Goal: Task Accomplishment & Management: Use online tool/utility

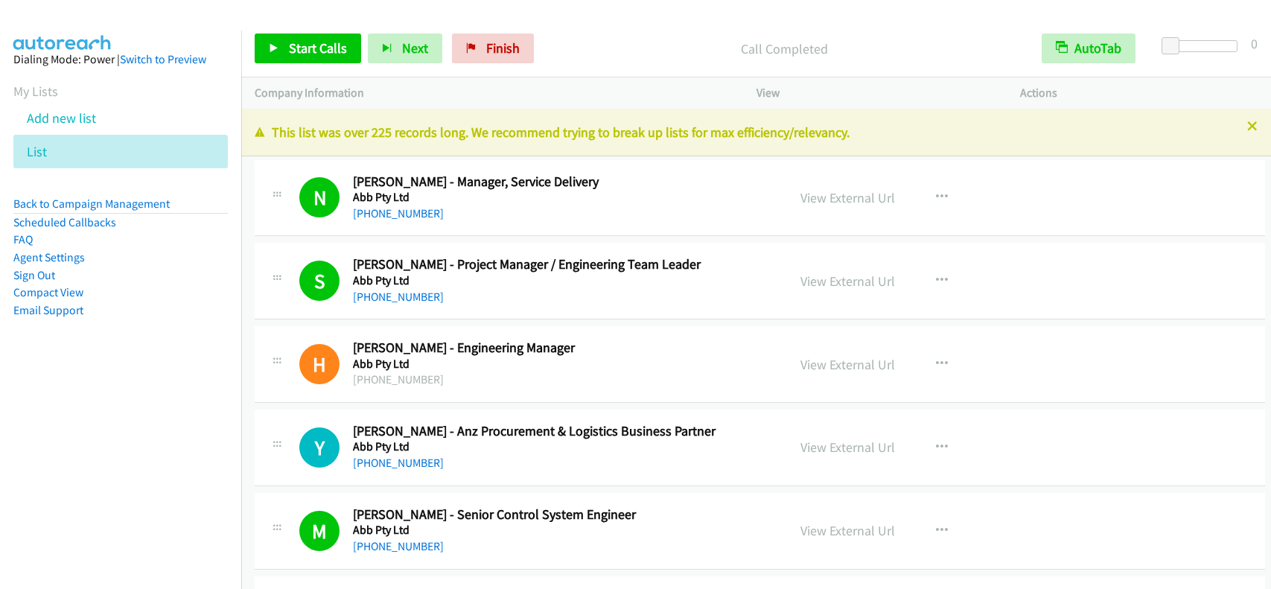
click at [297, 44] on span "Start Calls" at bounding box center [318, 47] width 58 height 17
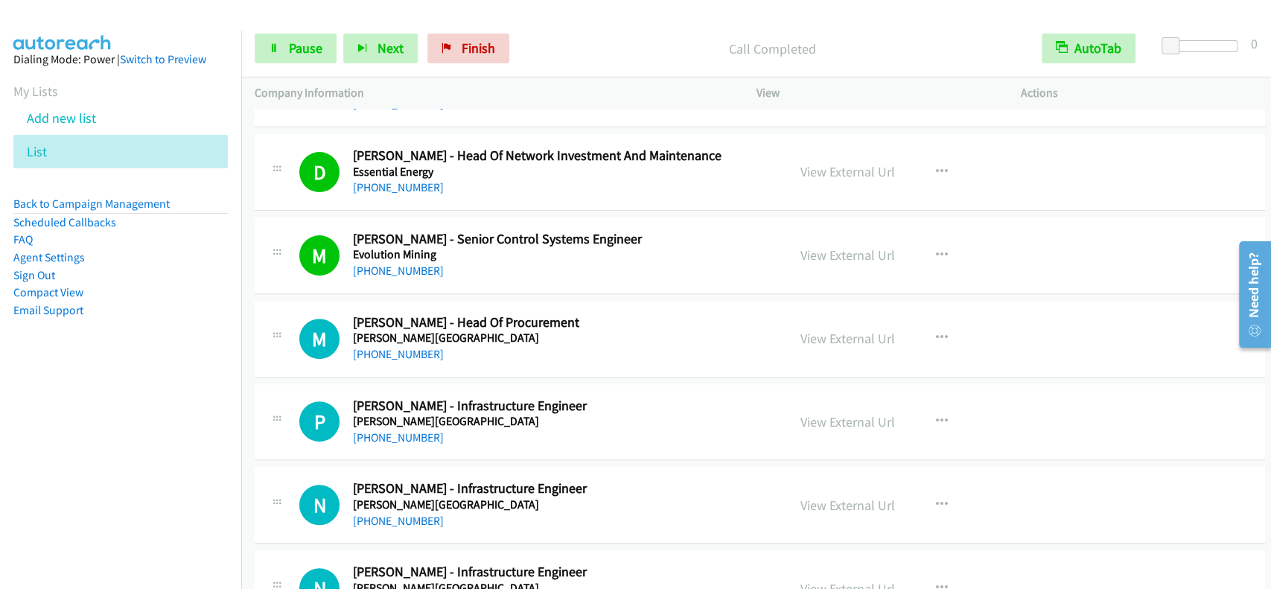
scroll to position [11860, 0]
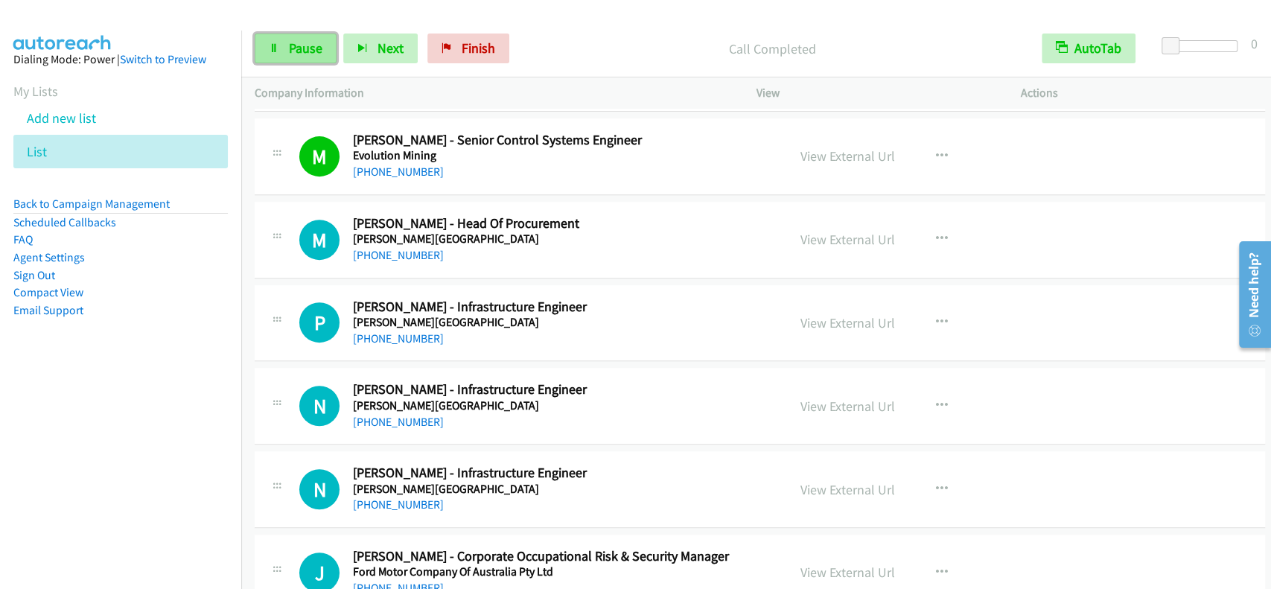
click at [285, 46] on link "Pause" at bounding box center [296, 48] width 82 height 30
click at [285, 46] on link "Start Calls" at bounding box center [308, 48] width 106 height 30
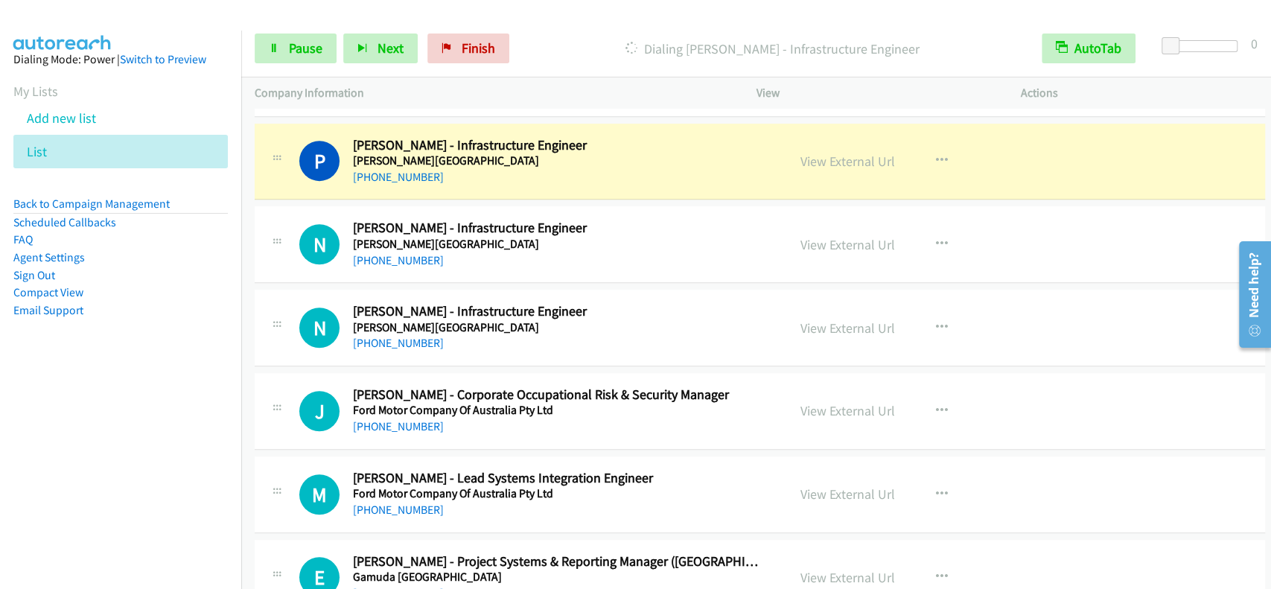
scroll to position [12019, 0]
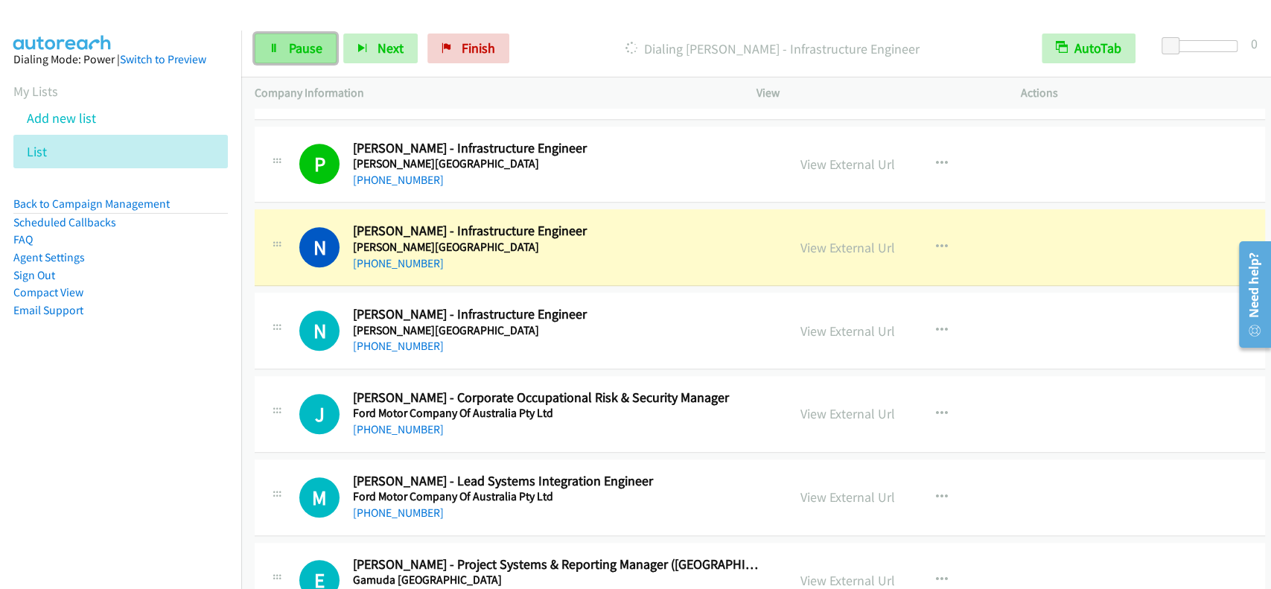
click at [269, 57] on link "Pause" at bounding box center [296, 48] width 82 height 30
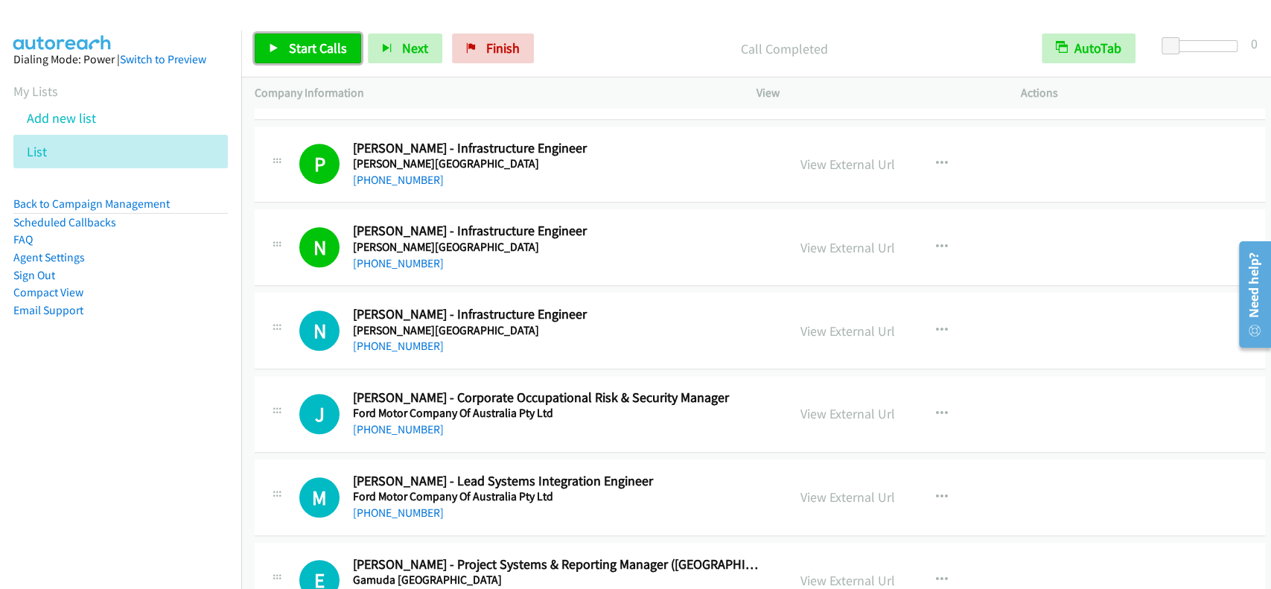
click at [304, 38] on link "Start Calls" at bounding box center [308, 48] width 106 height 30
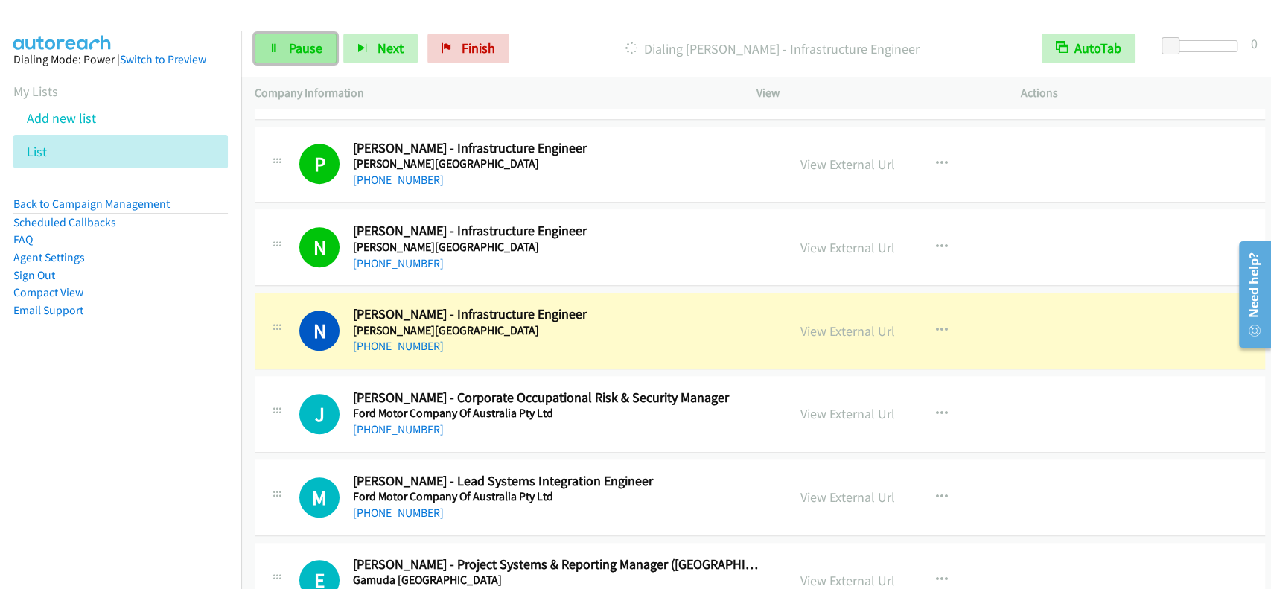
click at [290, 53] on span "Pause" at bounding box center [305, 47] width 33 height 17
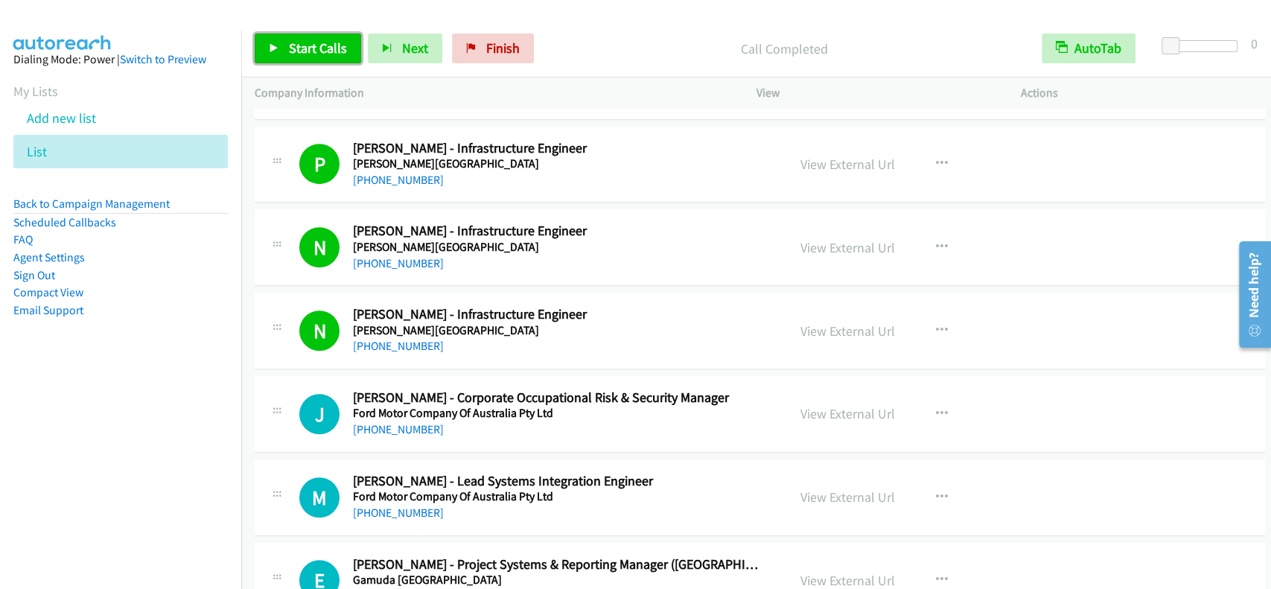
click at [333, 43] on span "Start Calls" at bounding box center [318, 47] width 58 height 17
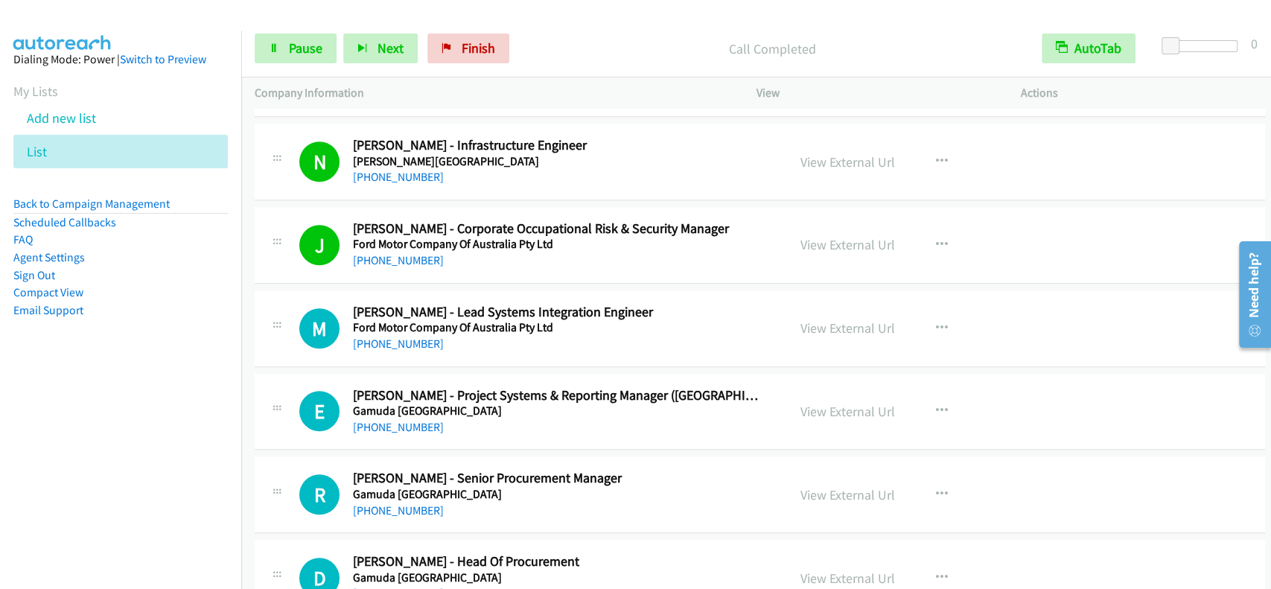
scroll to position [12218, 0]
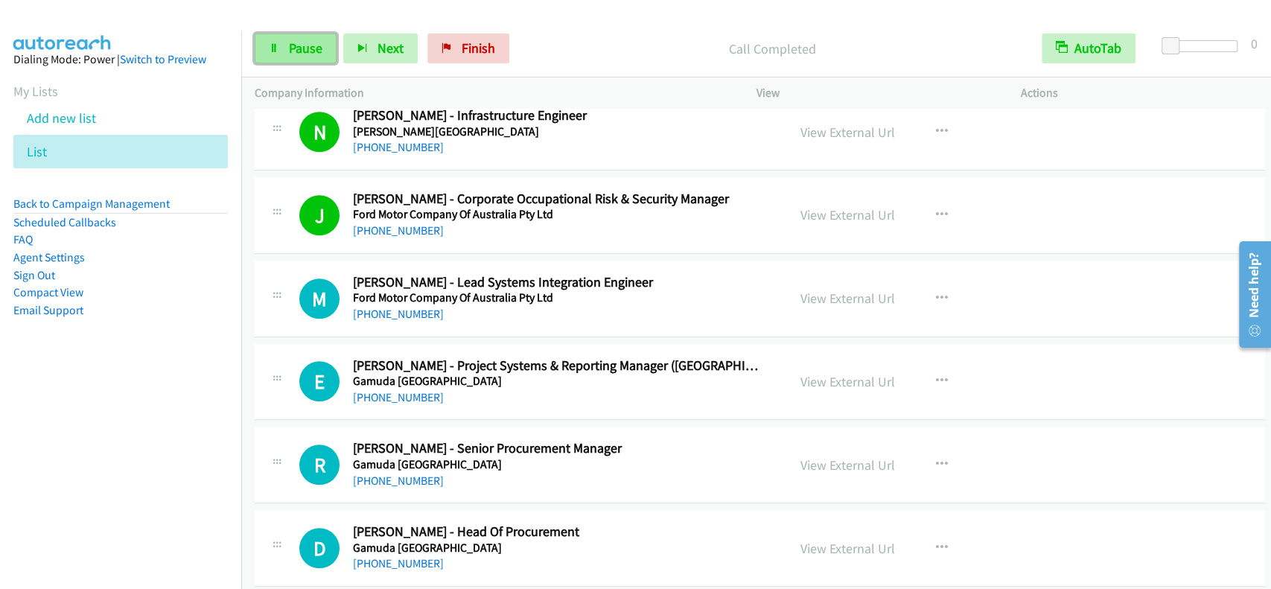
click at [308, 51] on span "Pause" at bounding box center [305, 47] width 33 height 17
click at [308, 51] on span "Start Calls" at bounding box center [318, 47] width 58 height 17
click at [328, 50] on link "Pause" at bounding box center [296, 48] width 82 height 30
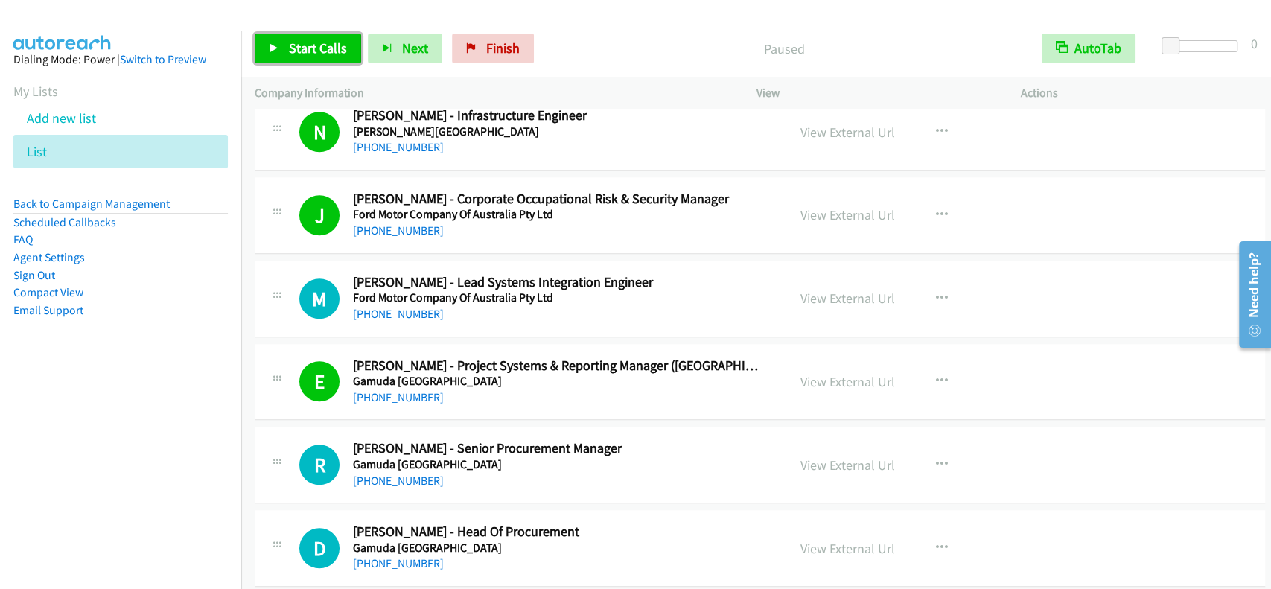
click at [328, 50] on span "Start Calls" at bounding box center [318, 47] width 58 height 17
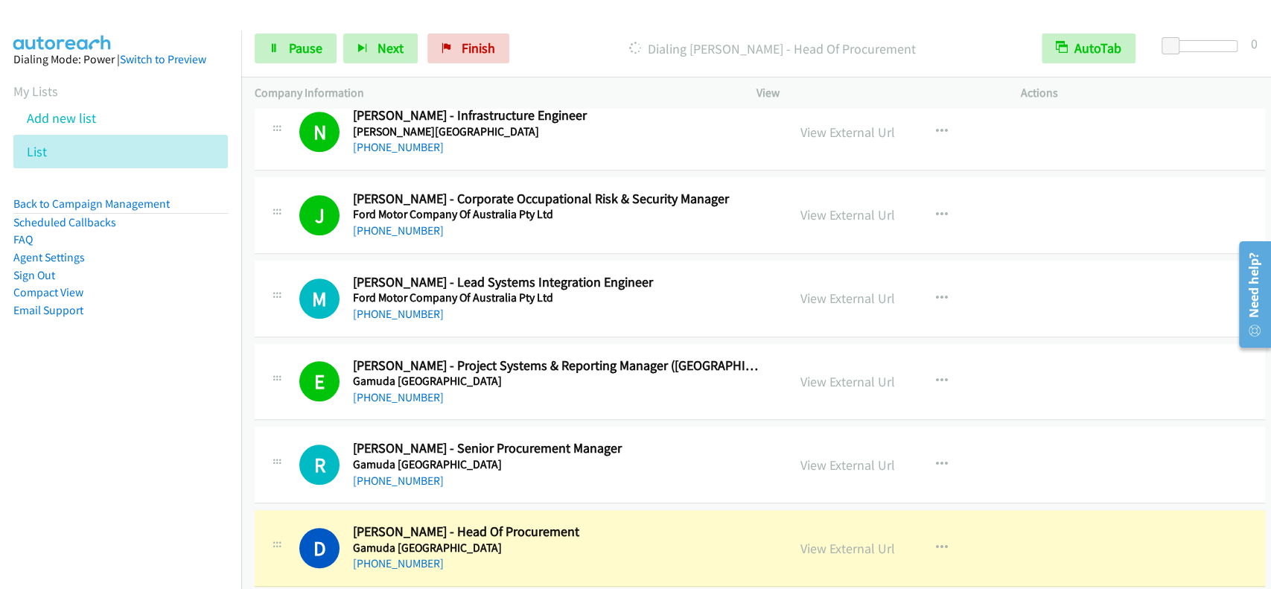
click at [297, 74] on div "Start Calls Pause Next Finish Dialing [PERSON_NAME] - Head Of Procurement AutoT…" at bounding box center [756, 48] width 1030 height 57
click at [302, 46] on span "Pause" at bounding box center [305, 47] width 33 height 17
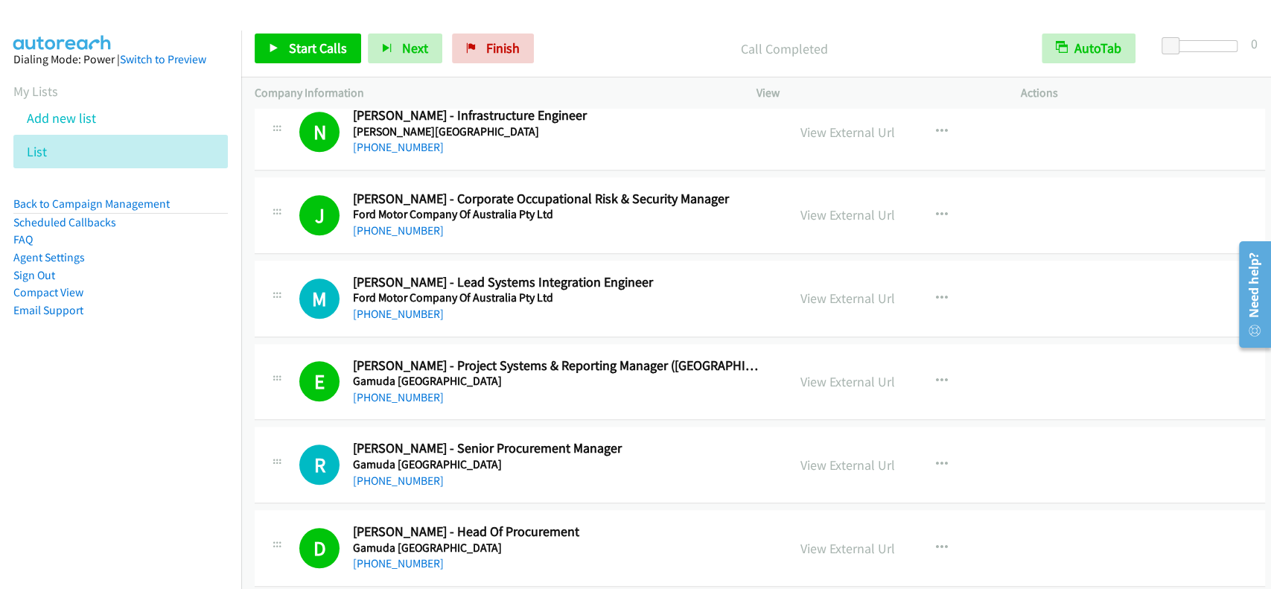
click at [354, 63] on div "Start Calls Pause Next Finish Call Completed AutoTab AutoTab 0" at bounding box center [756, 48] width 1030 height 57
click at [306, 51] on span "Start Calls" at bounding box center [318, 47] width 58 height 17
click at [316, 45] on span "Pause" at bounding box center [305, 47] width 33 height 17
click at [316, 45] on span "Start Calls" at bounding box center [318, 47] width 58 height 17
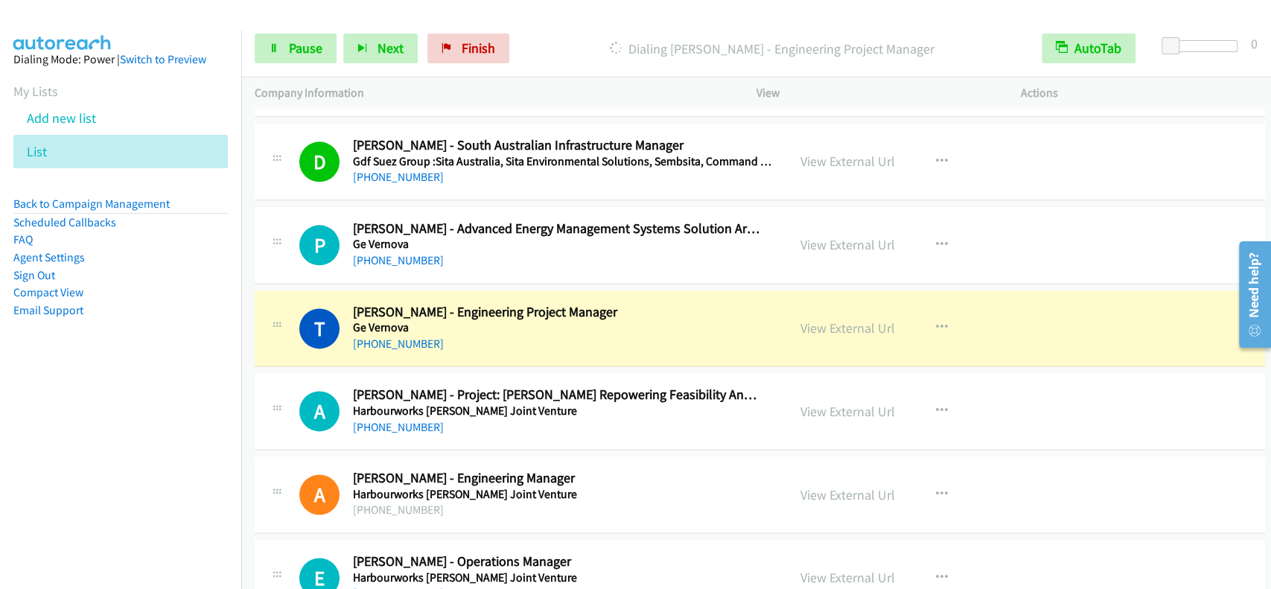
scroll to position [12714, 0]
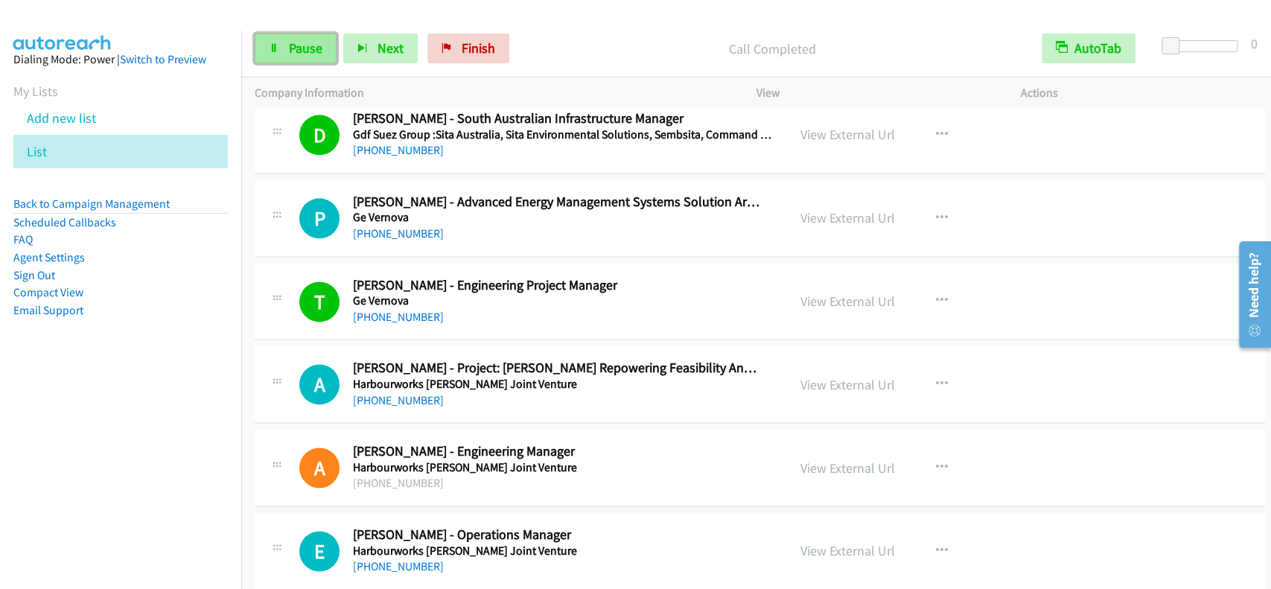
click at [316, 51] on span "Pause" at bounding box center [305, 47] width 33 height 17
click at [316, 51] on span "Start Calls" at bounding box center [318, 47] width 58 height 17
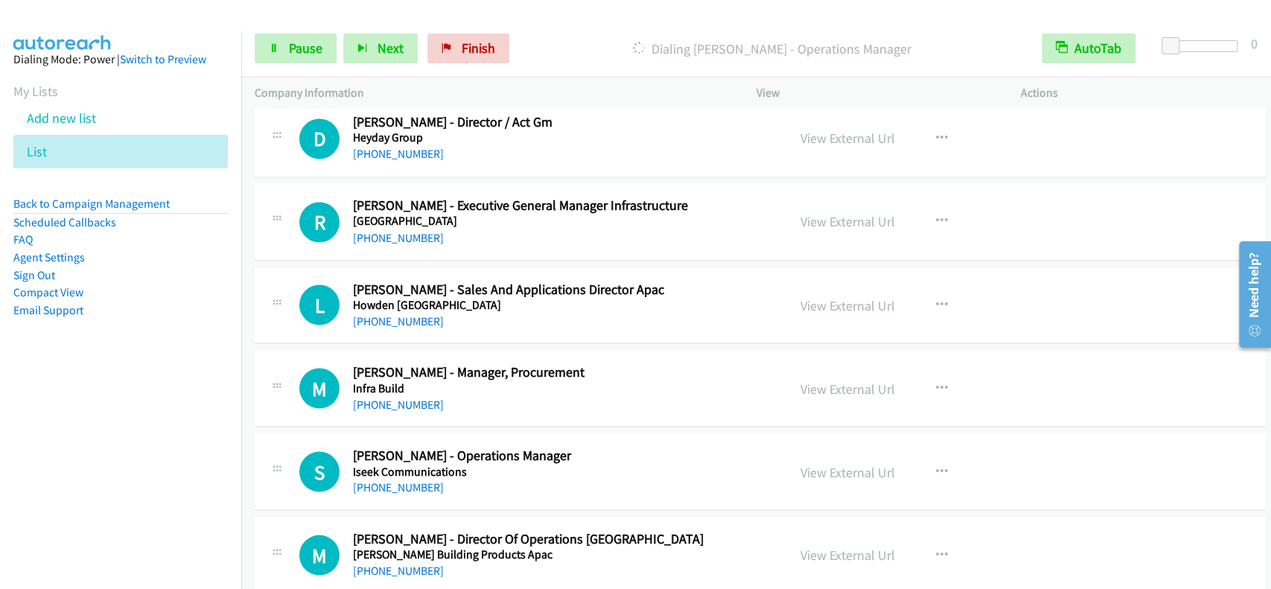
scroll to position [13111, 0]
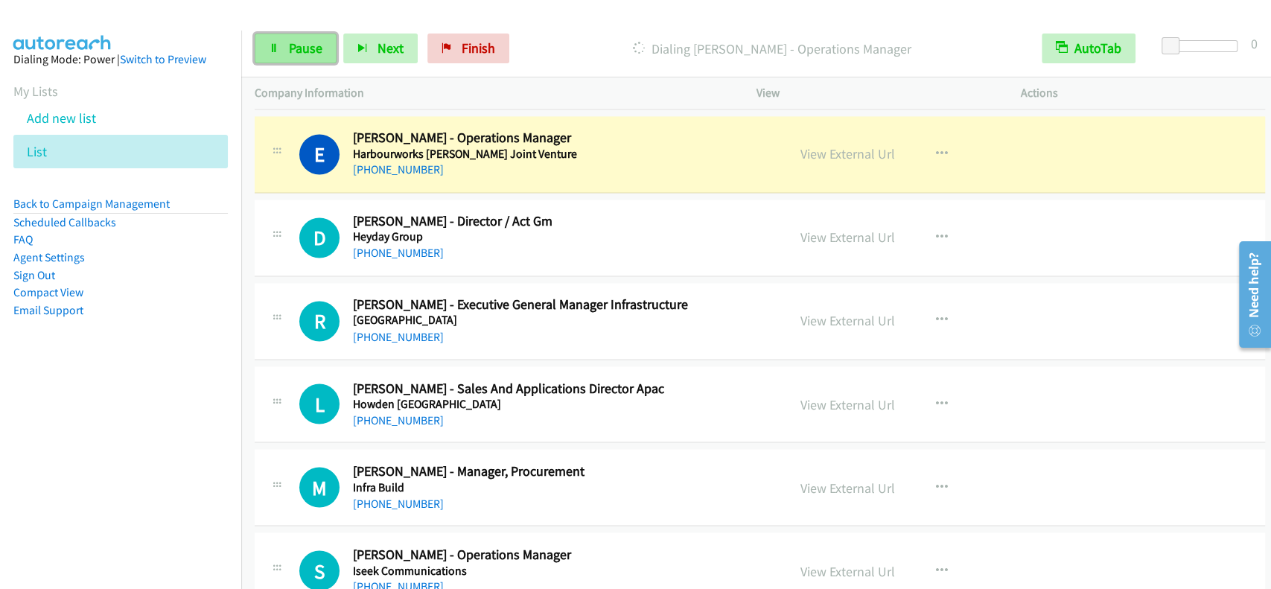
click at [315, 51] on span "Pause" at bounding box center [305, 47] width 33 height 17
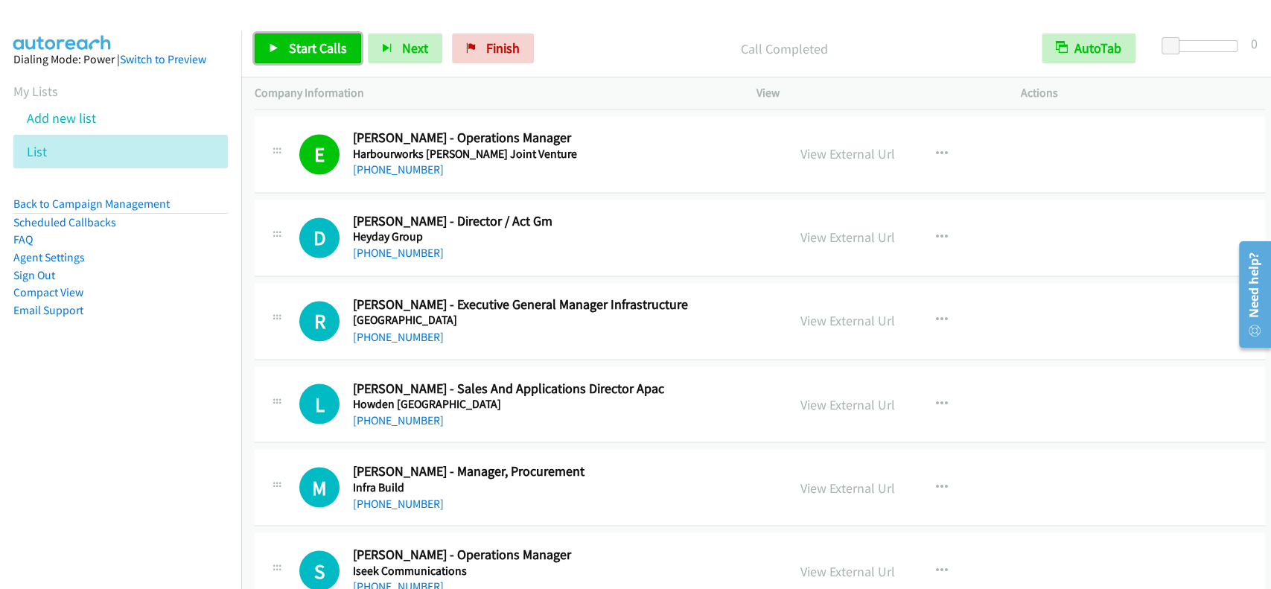
click at [284, 52] on link "Start Calls" at bounding box center [308, 48] width 106 height 30
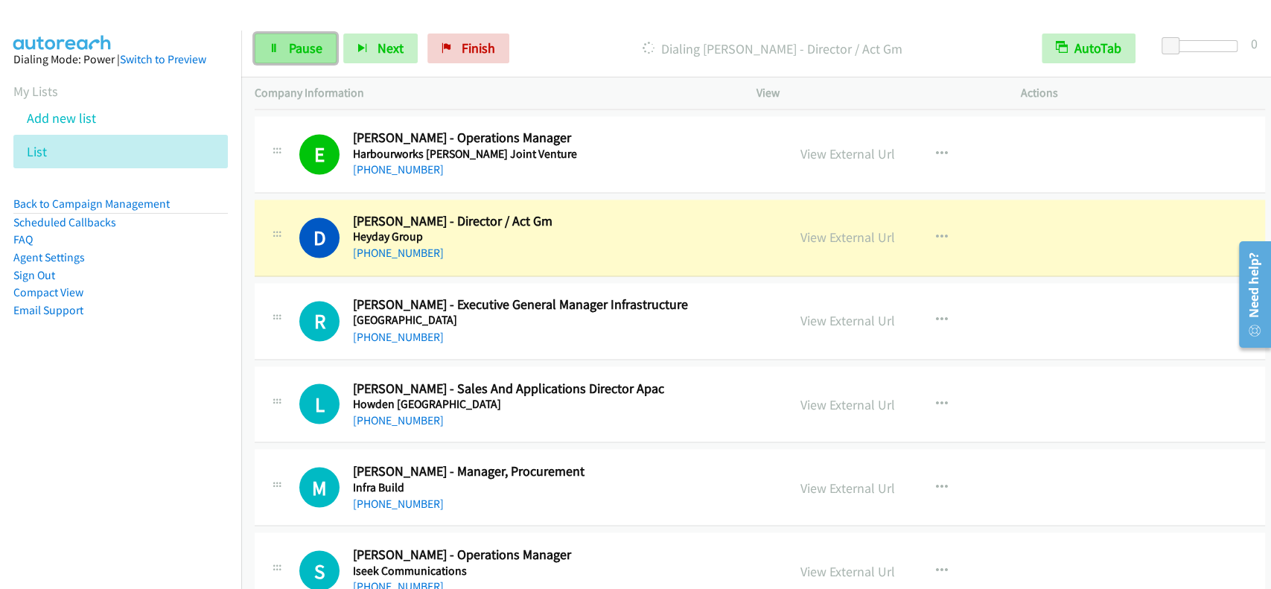
click at [283, 54] on link "Pause" at bounding box center [296, 48] width 82 height 30
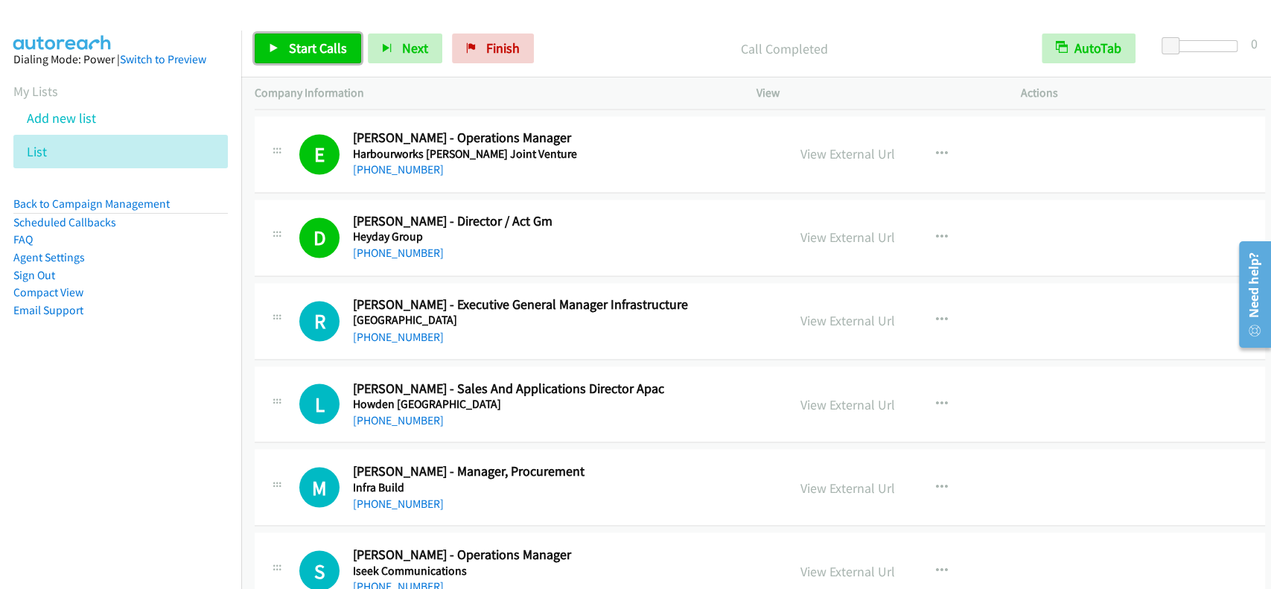
click at [319, 35] on link "Start Calls" at bounding box center [308, 48] width 106 height 30
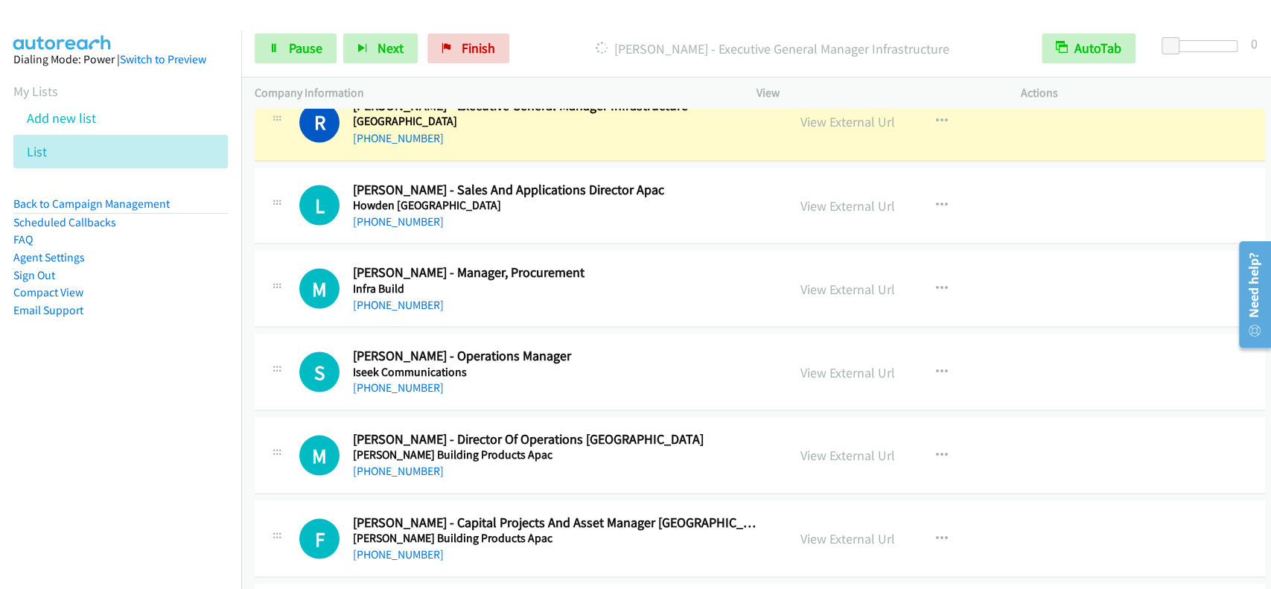
scroll to position [13270, 0]
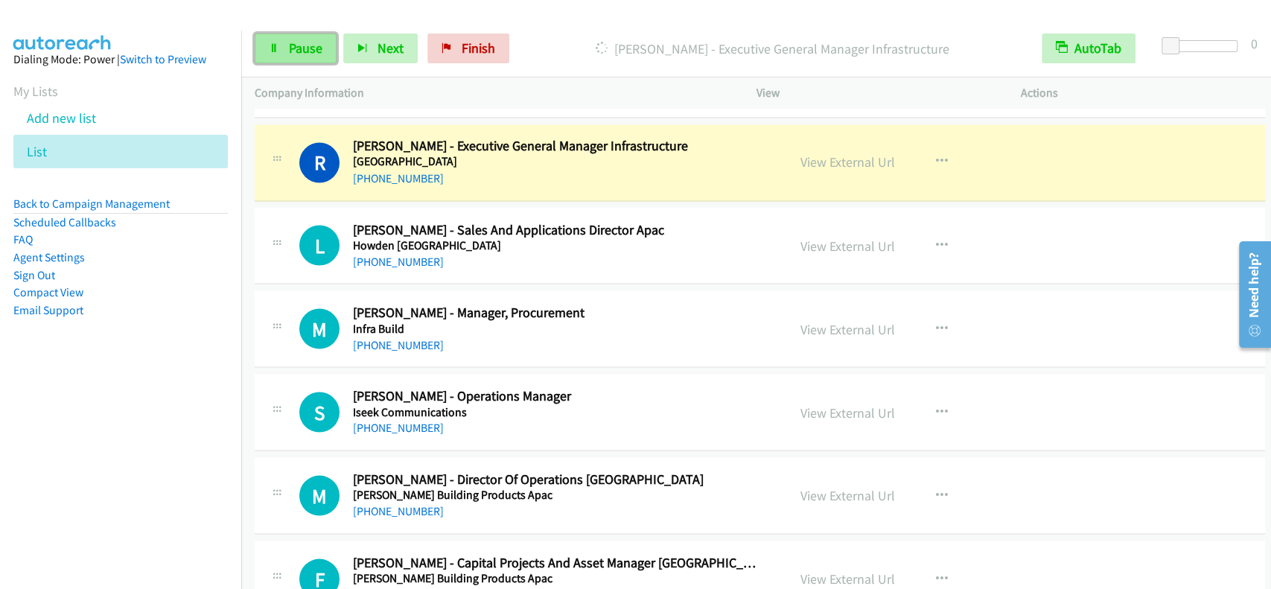
click at [299, 49] on span "Pause" at bounding box center [305, 47] width 33 height 17
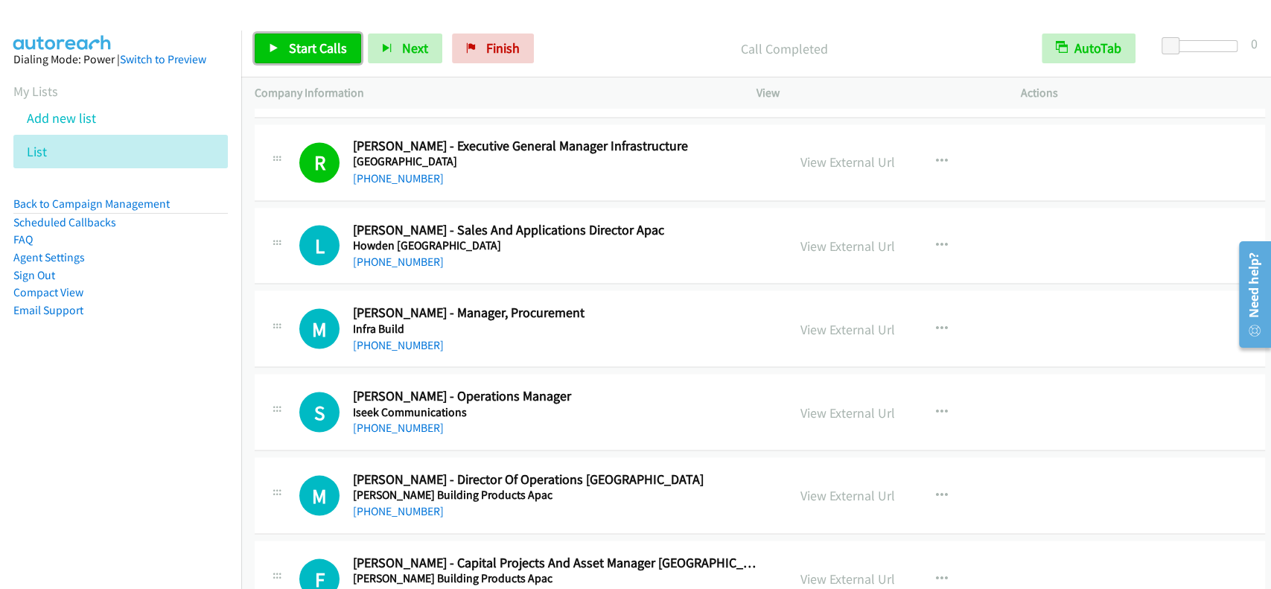
click at [296, 42] on span "Start Calls" at bounding box center [318, 47] width 58 height 17
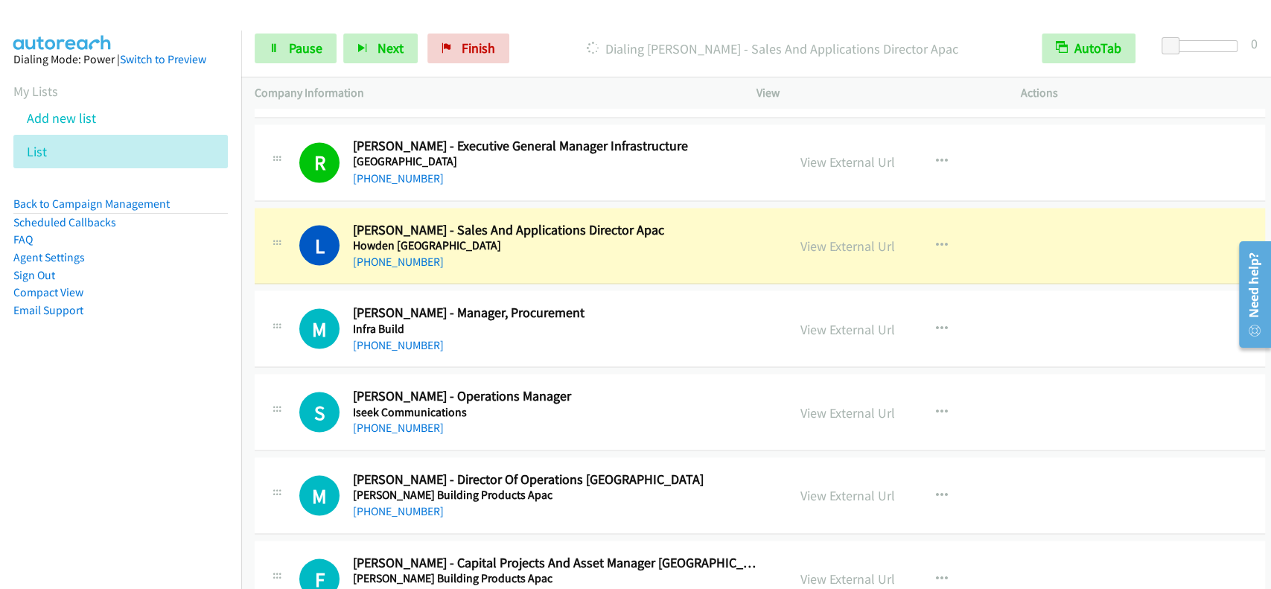
scroll to position [13369, 0]
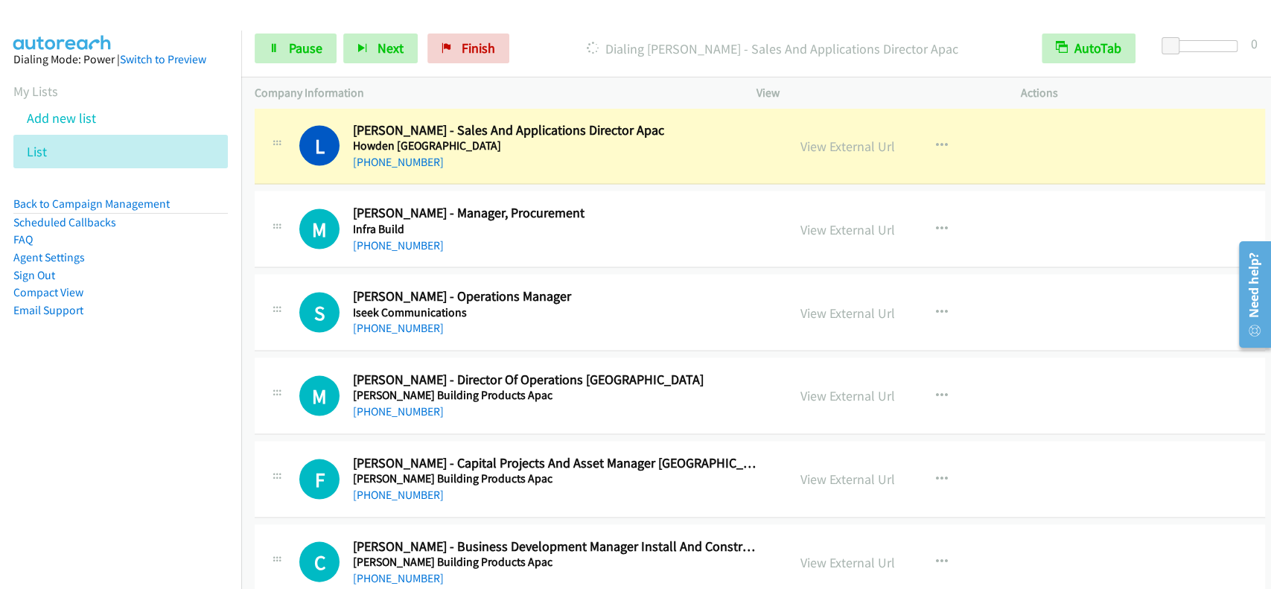
click at [1269, 119] on div "[PHONE_NUMBER] Call failed - Please reload the list and try again This list was…" at bounding box center [756, 349] width 1030 height 480
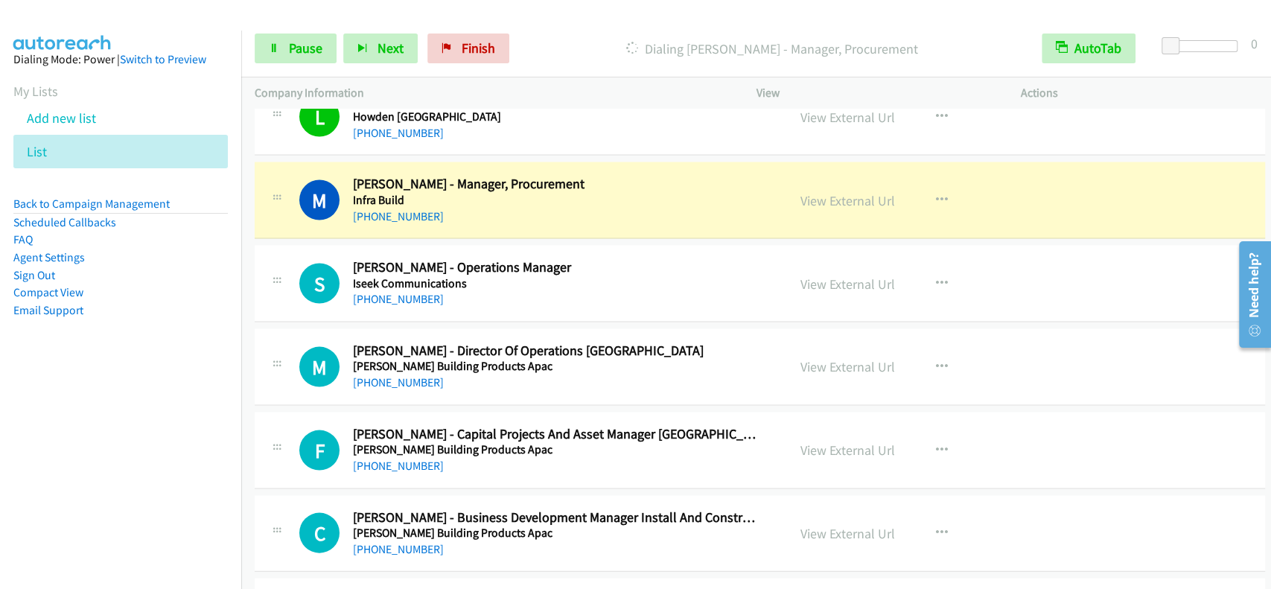
scroll to position [13429, 0]
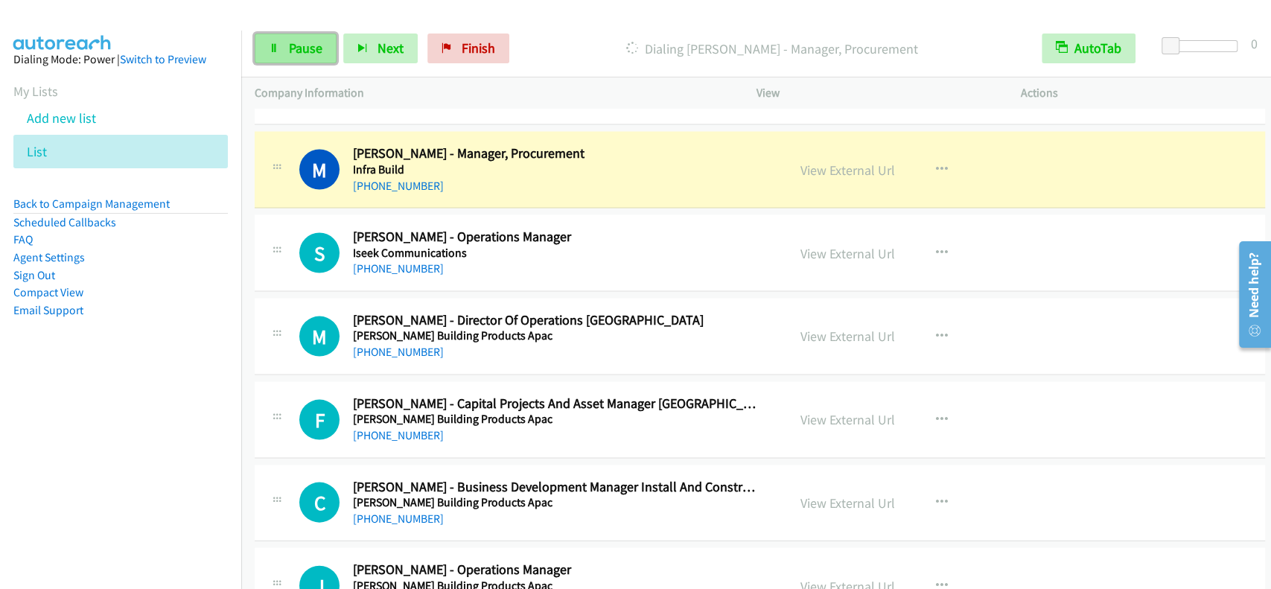
click at [258, 43] on link "Pause" at bounding box center [296, 48] width 82 height 30
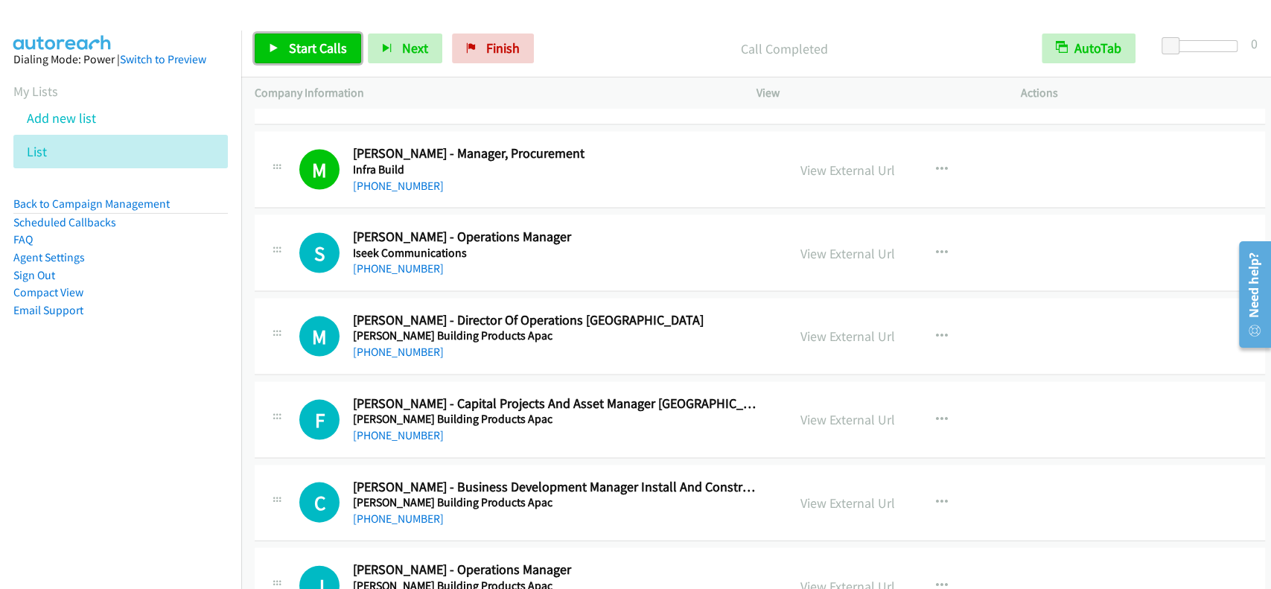
click at [328, 58] on link "Start Calls" at bounding box center [308, 48] width 106 height 30
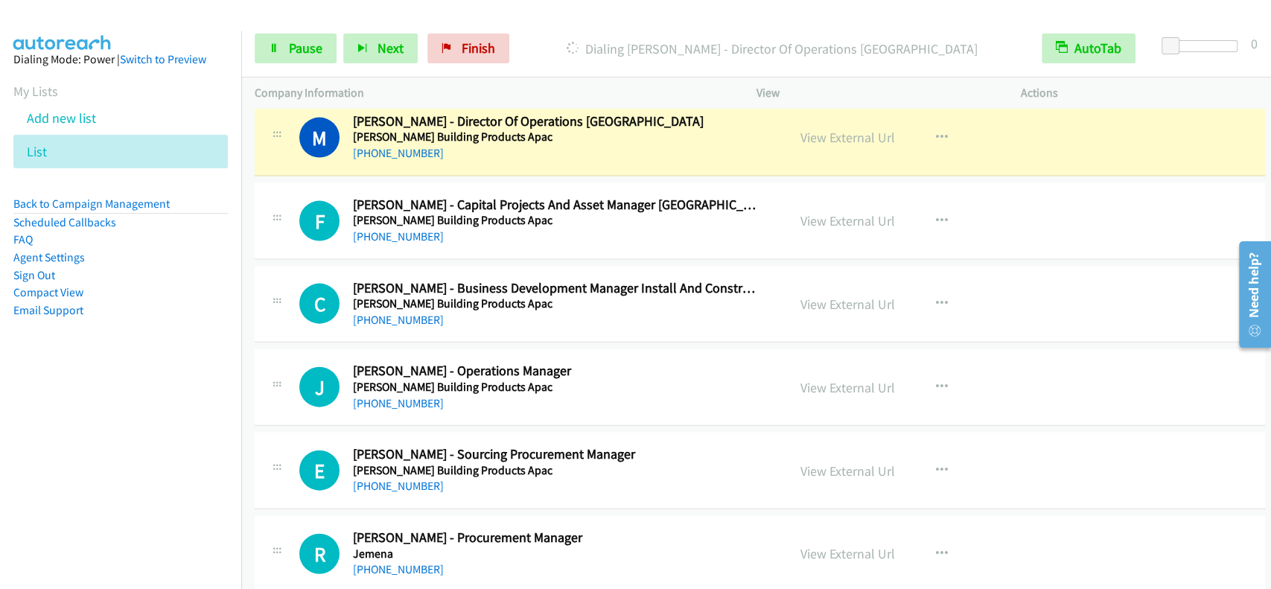
scroll to position [13528, 0]
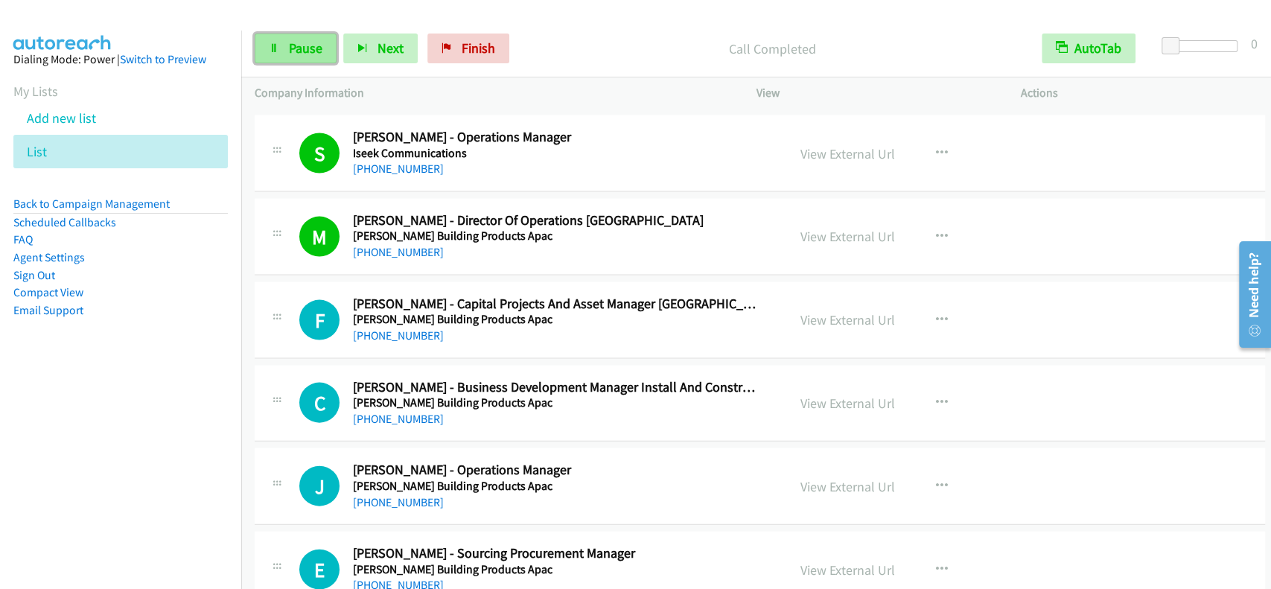
click at [258, 54] on link "Pause" at bounding box center [296, 48] width 82 height 30
click at [258, 54] on link "Start Calls" at bounding box center [308, 48] width 106 height 30
click at [322, 61] on link "Pause" at bounding box center [296, 48] width 82 height 30
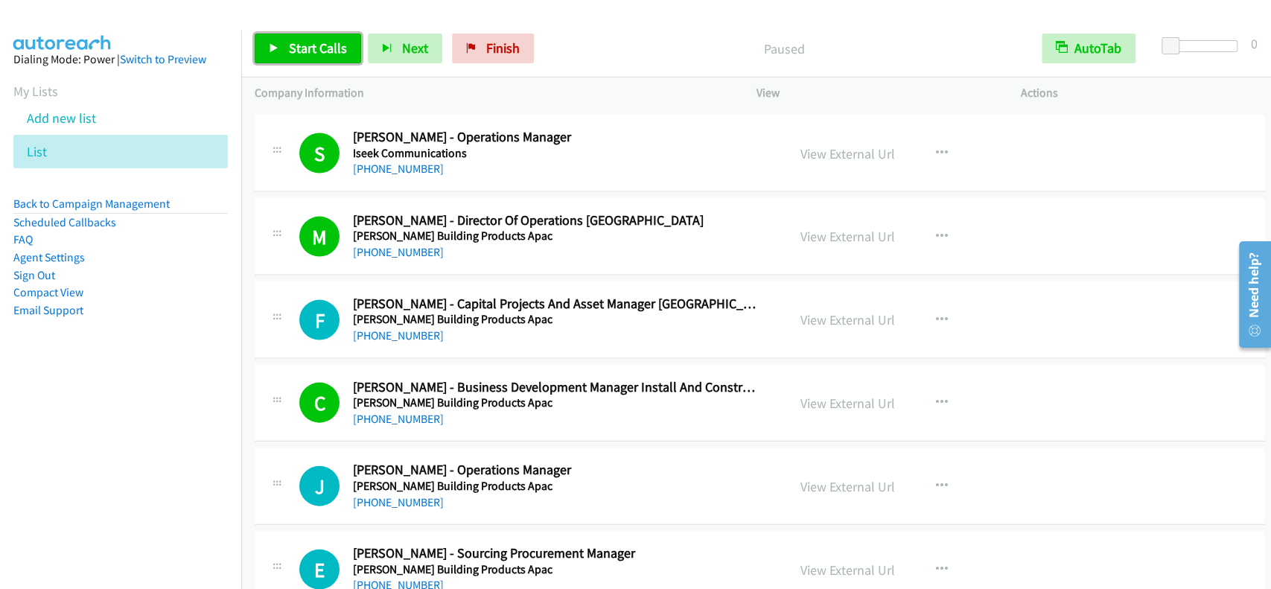
click at [322, 61] on link "Start Calls" at bounding box center [308, 48] width 106 height 30
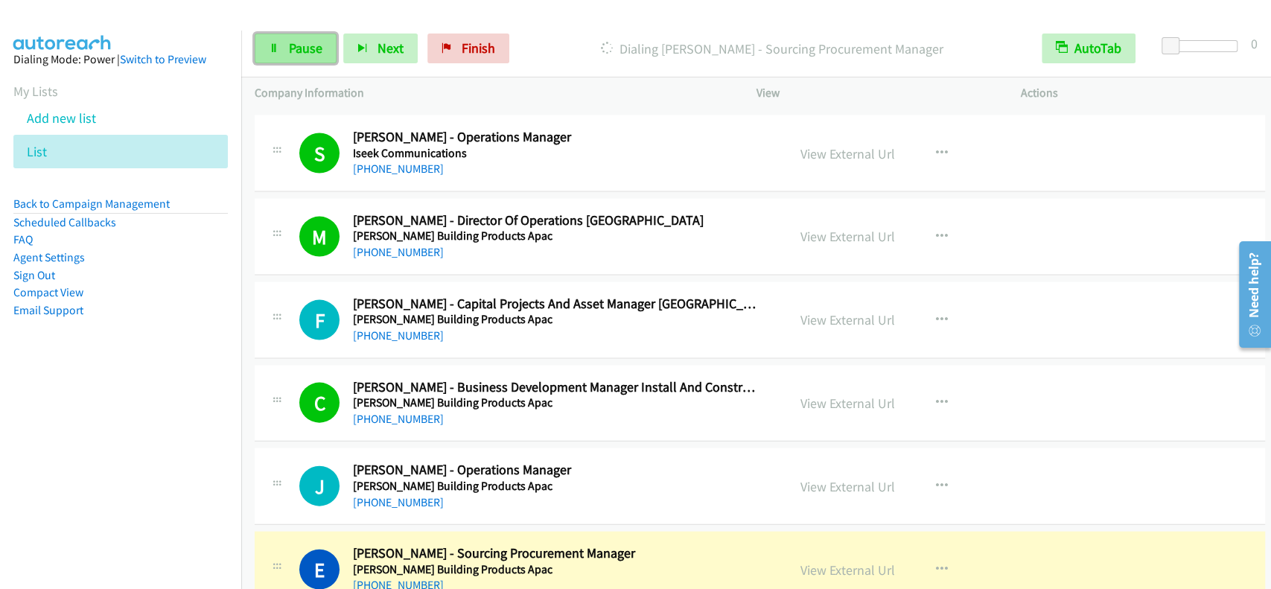
click at [300, 51] on span "Pause" at bounding box center [305, 47] width 33 height 17
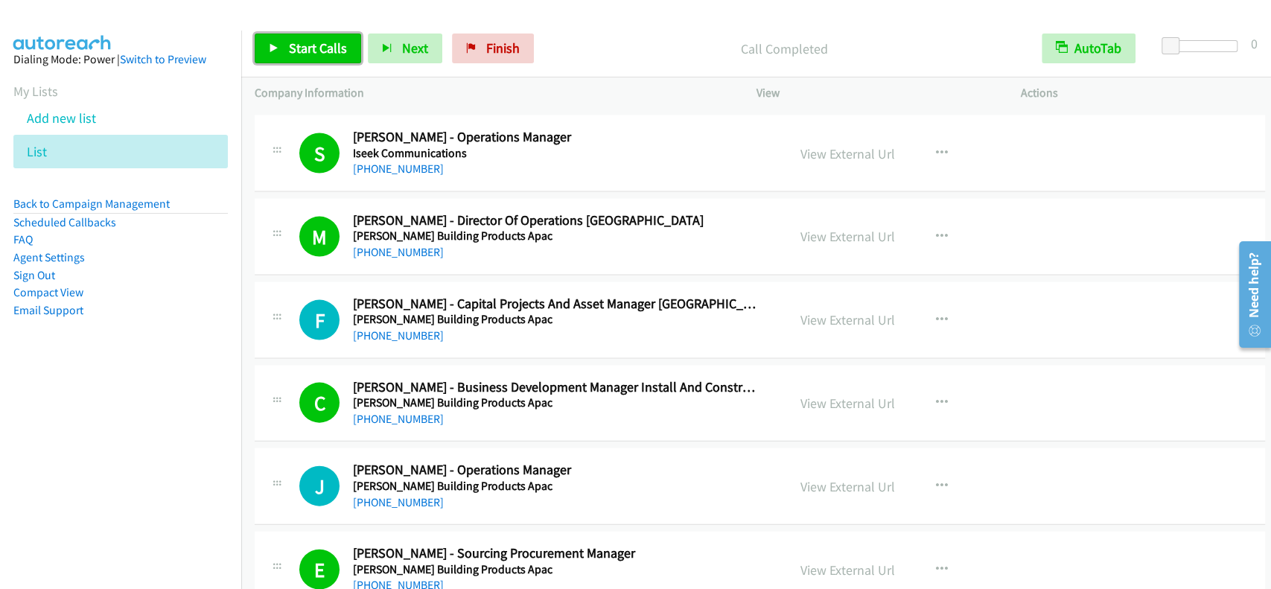
click at [336, 50] on span "Start Calls" at bounding box center [318, 47] width 58 height 17
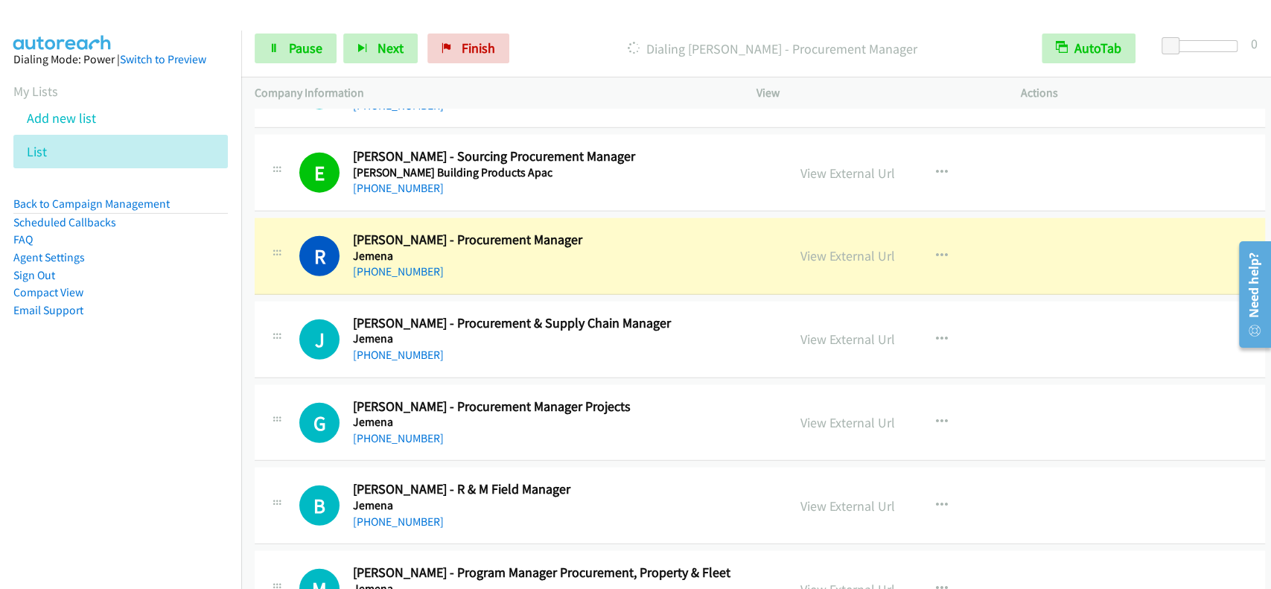
scroll to position [14024, 0]
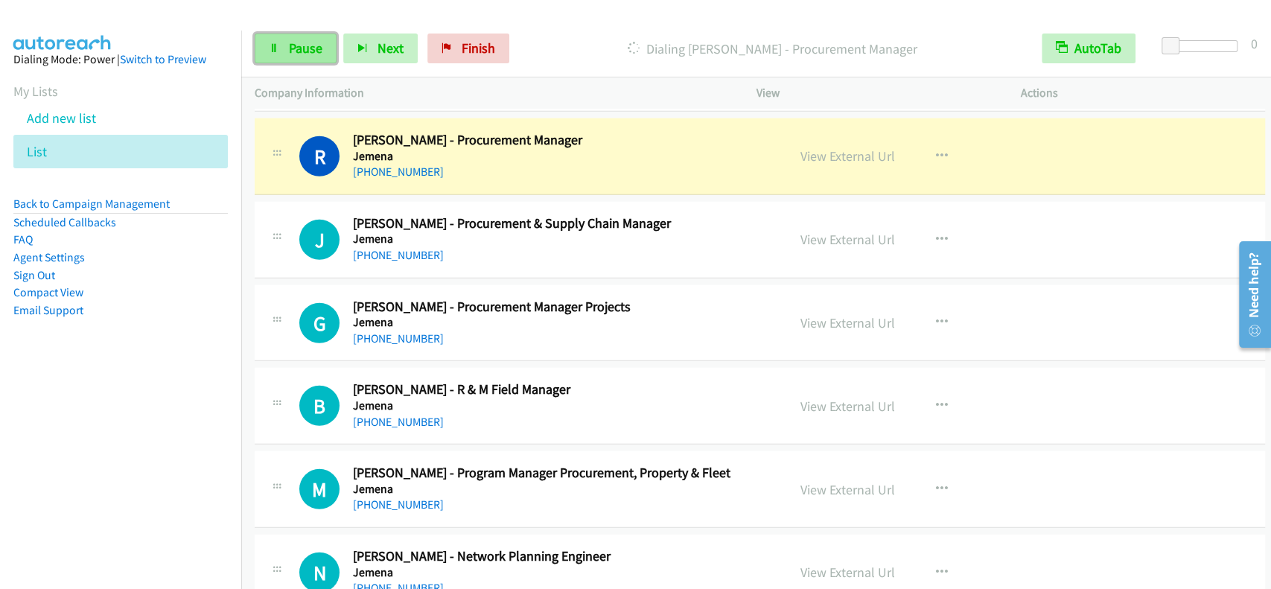
click at [304, 37] on link "Pause" at bounding box center [296, 48] width 82 height 30
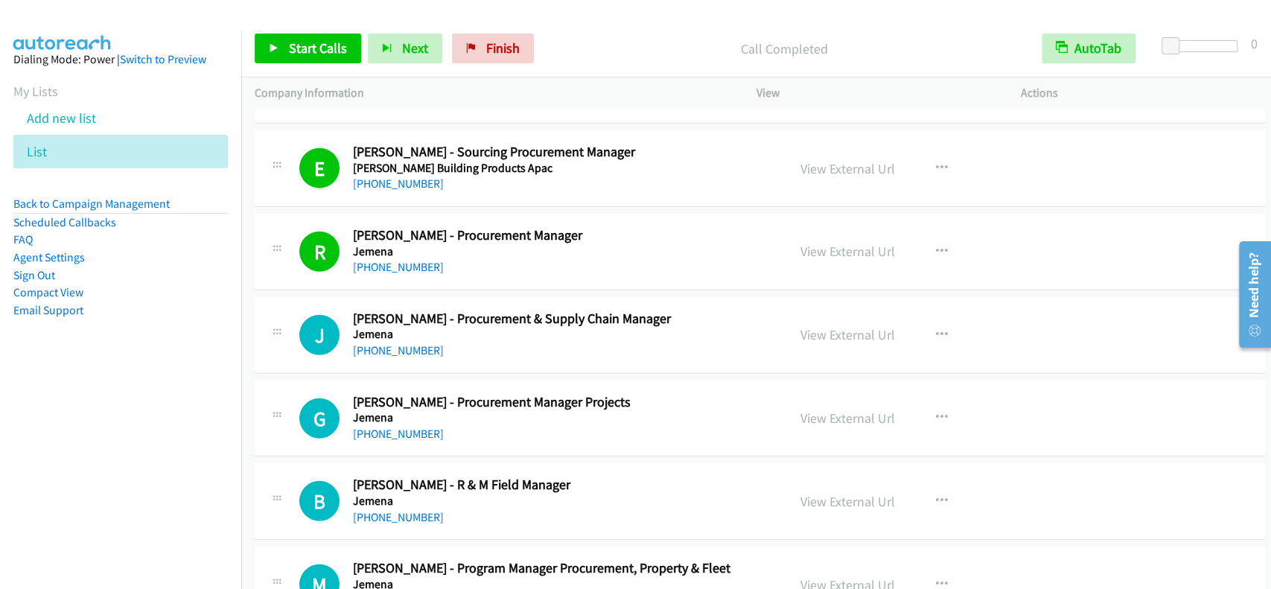
scroll to position [13826, 0]
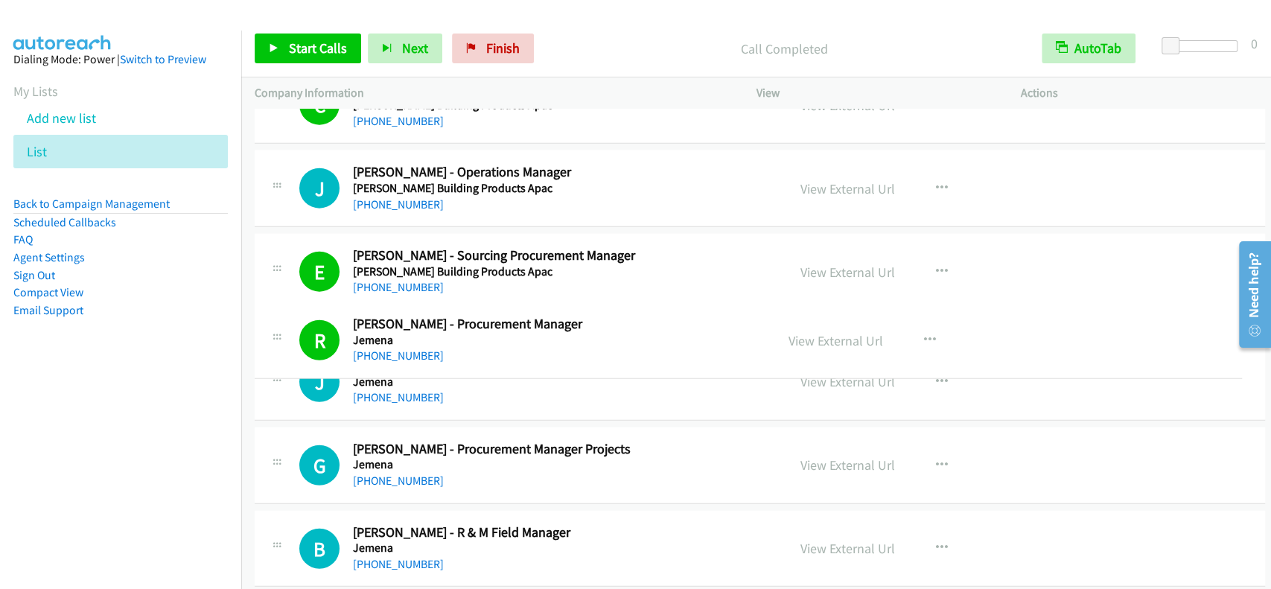
drag, startPoint x: 590, startPoint y: 321, endPoint x: 459, endPoint y: 321, distance: 131.0
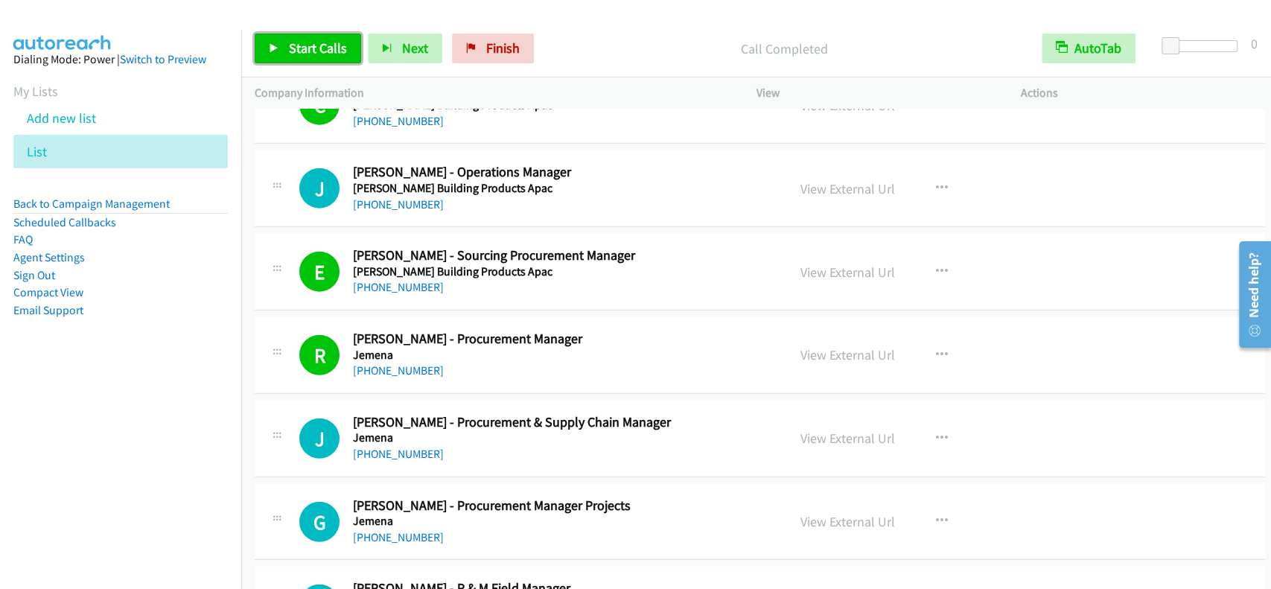
click at [304, 60] on link "Start Calls" at bounding box center [308, 48] width 106 height 30
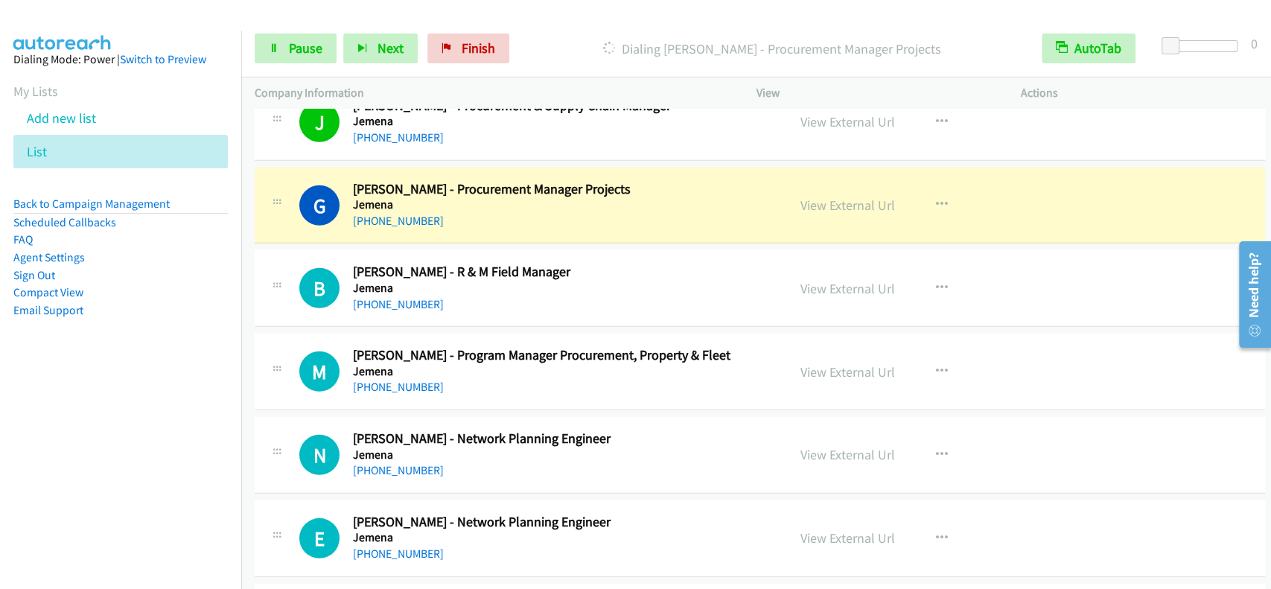
scroll to position [14123, 0]
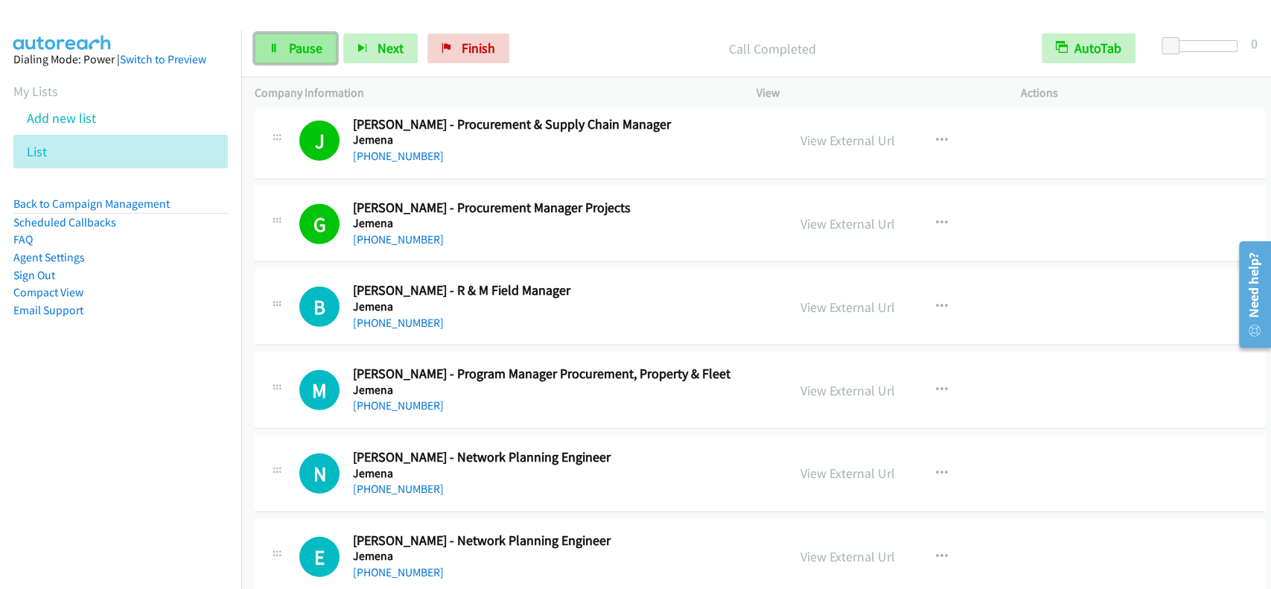
click at [290, 39] on link "Pause" at bounding box center [296, 48] width 82 height 30
click at [319, 59] on link "Start Calls" at bounding box center [308, 48] width 106 height 30
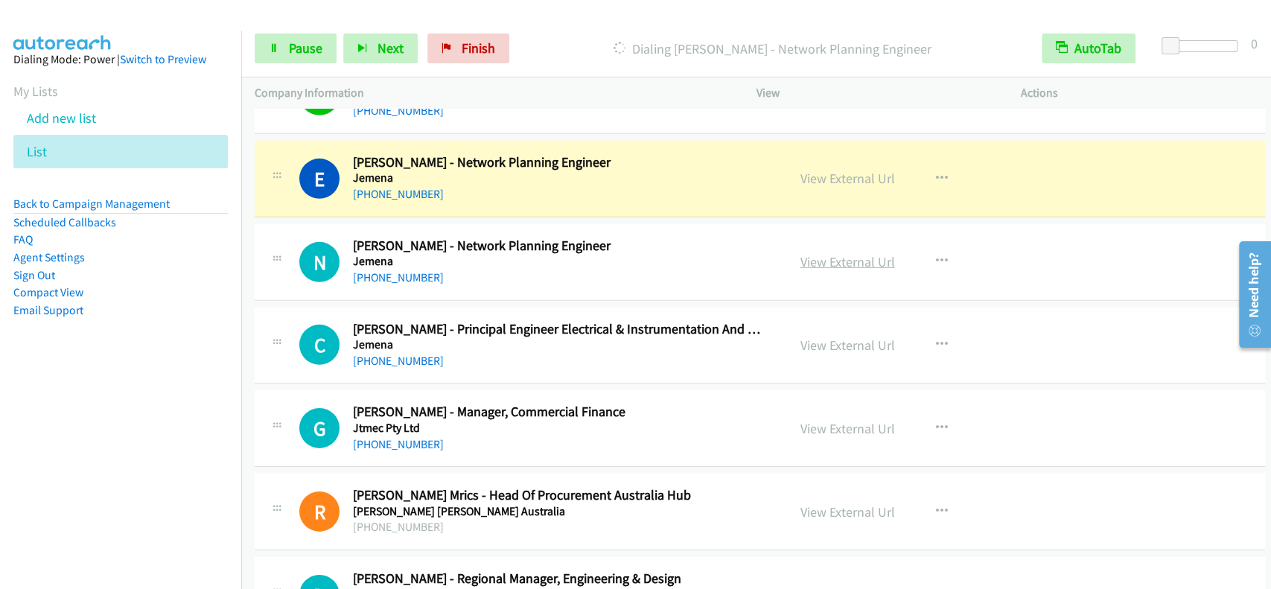
scroll to position [14520, 0]
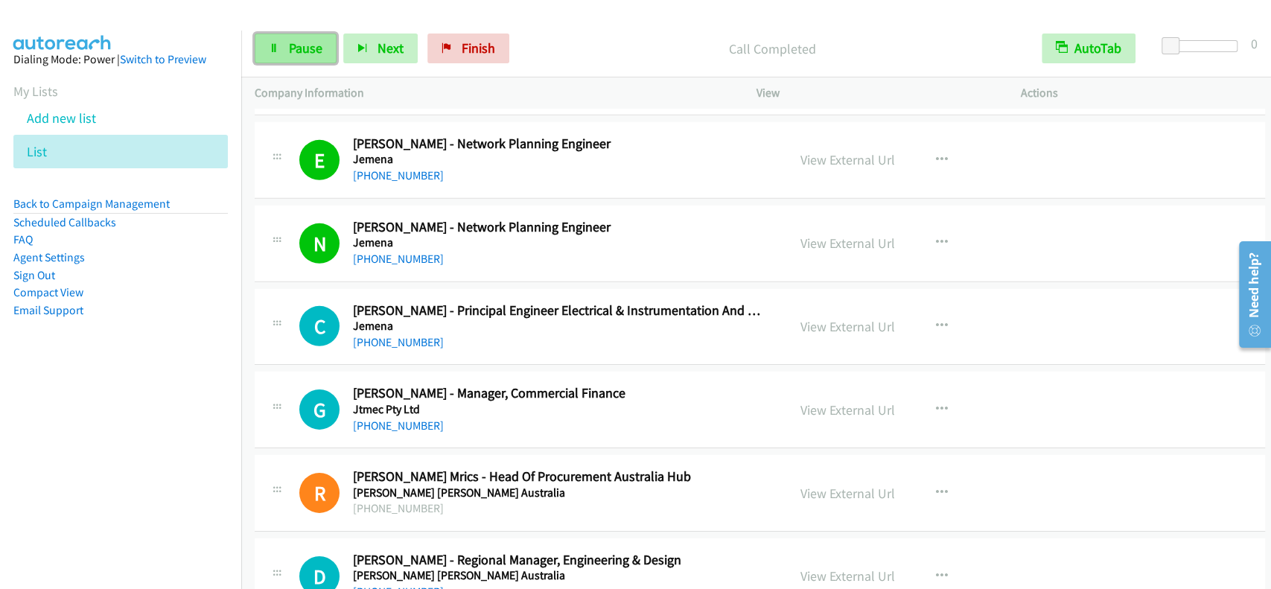
click at [302, 51] on span "Pause" at bounding box center [305, 47] width 33 height 17
click at [302, 51] on span "Start Calls" at bounding box center [318, 47] width 58 height 17
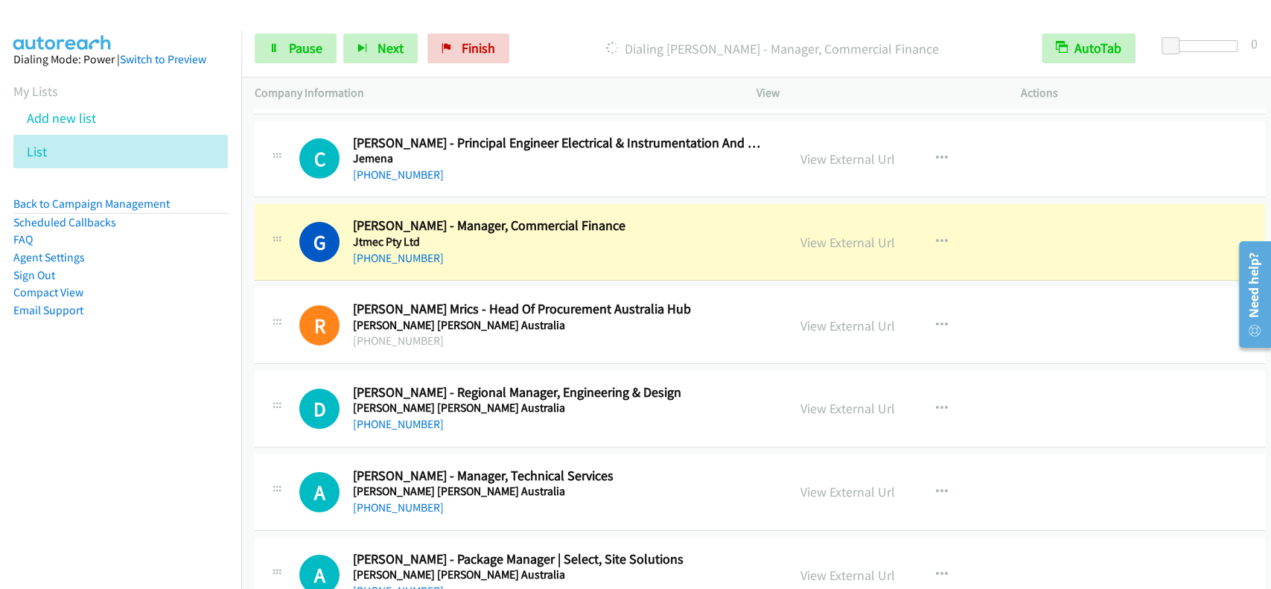
scroll to position [14719, 0]
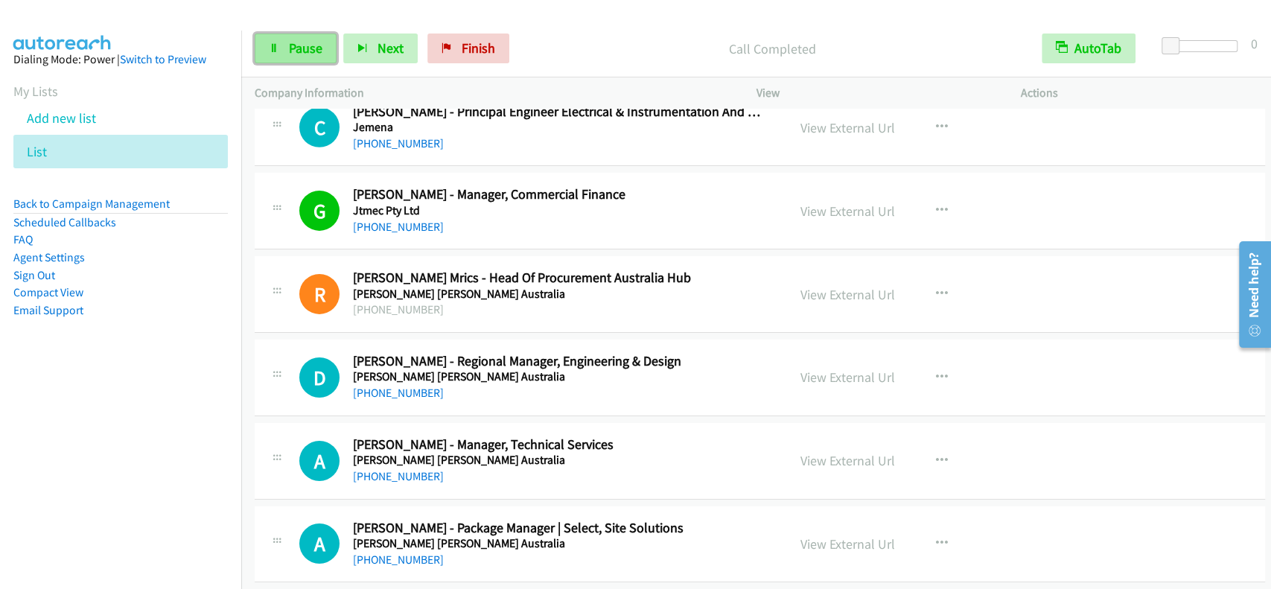
click at [307, 60] on link "Pause" at bounding box center [296, 48] width 82 height 30
click at [307, 57] on link "Start Calls" at bounding box center [308, 48] width 106 height 30
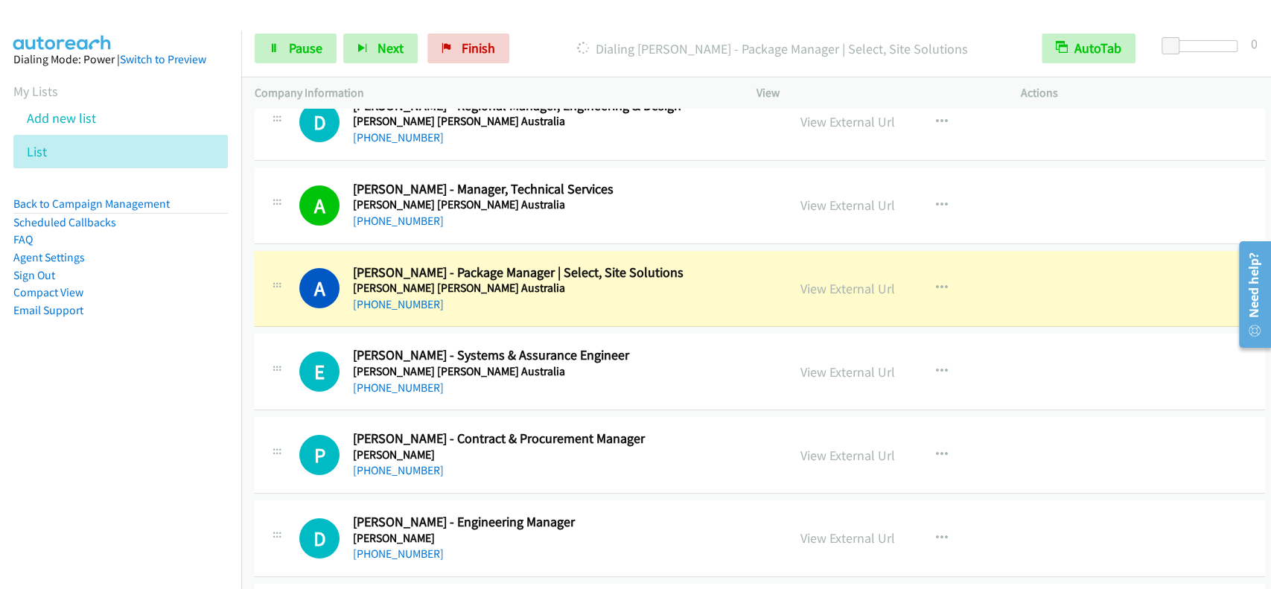
scroll to position [15017, 0]
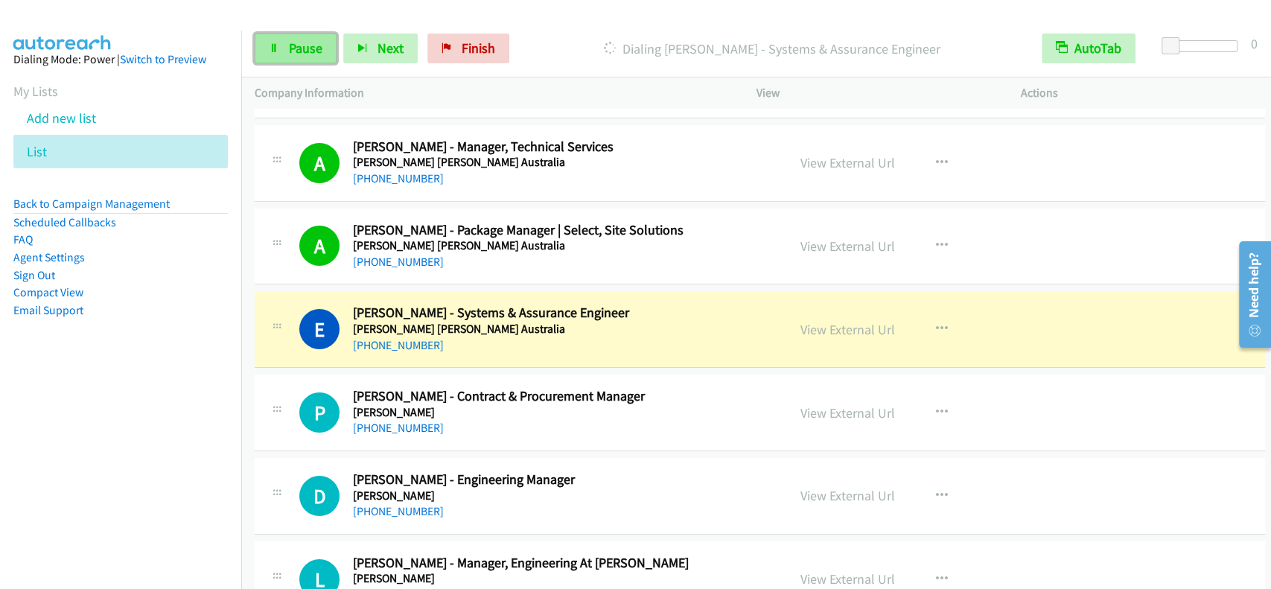
click at [309, 58] on link "Pause" at bounding box center [296, 48] width 82 height 30
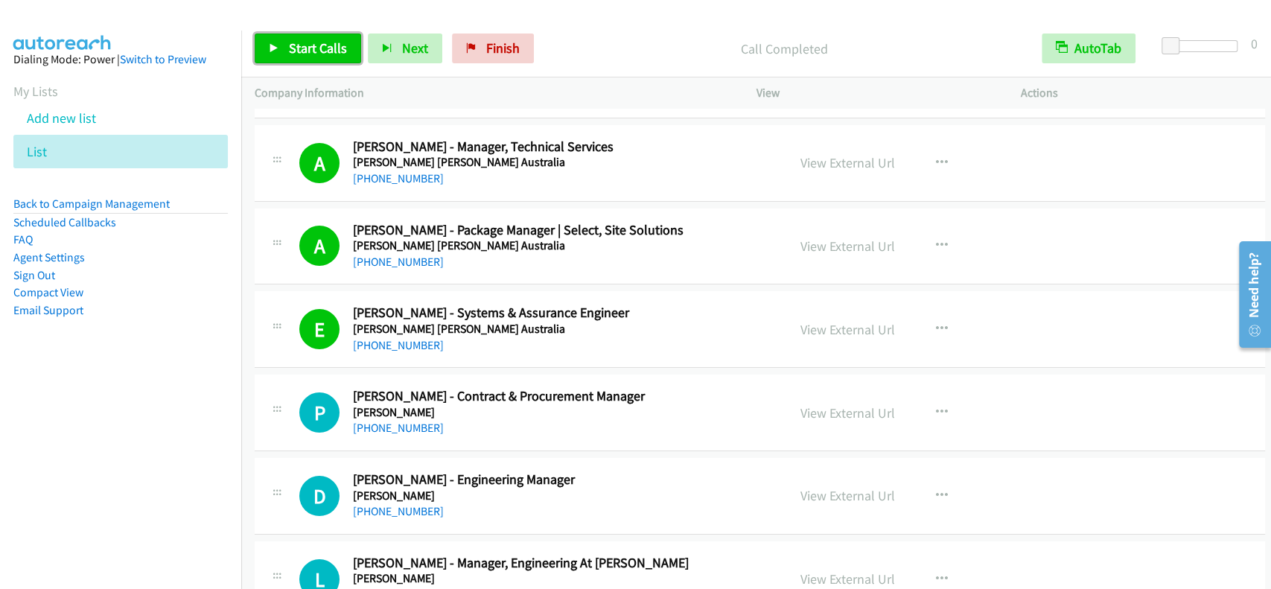
click at [316, 51] on span "Start Calls" at bounding box center [318, 47] width 58 height 17
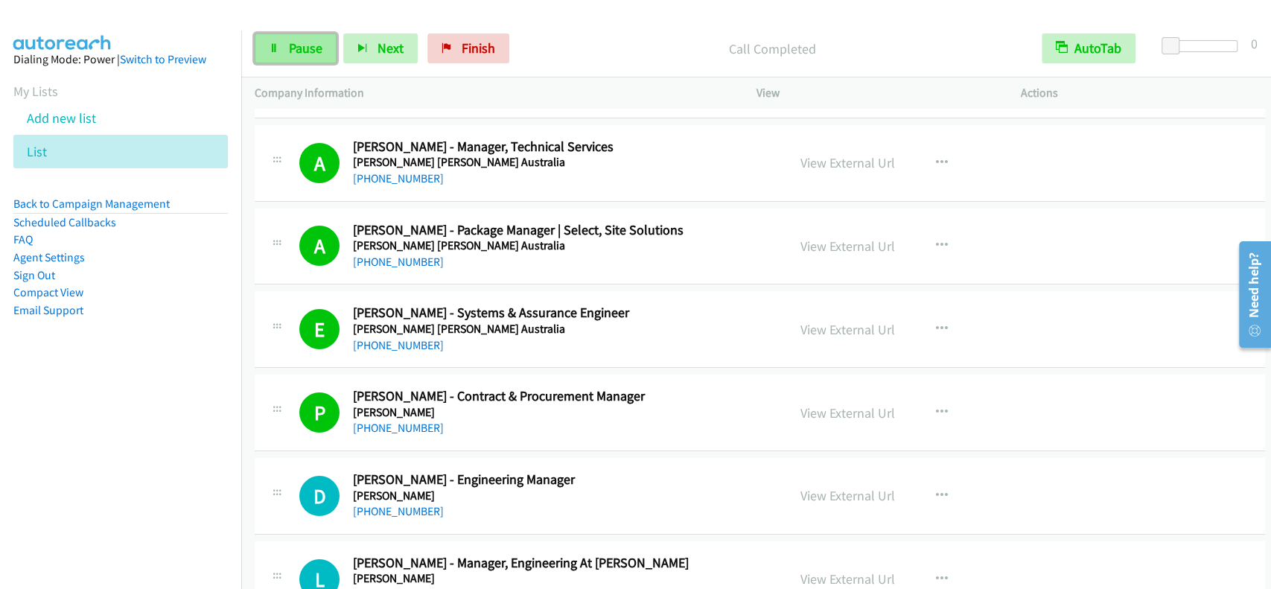
click at [276, 63] on link "Pause" at bounding box center [296, 48] width 82 height 30
click at [293, 40] on span "Start Calls" at bounding box center [318, 47] width 58 height 17
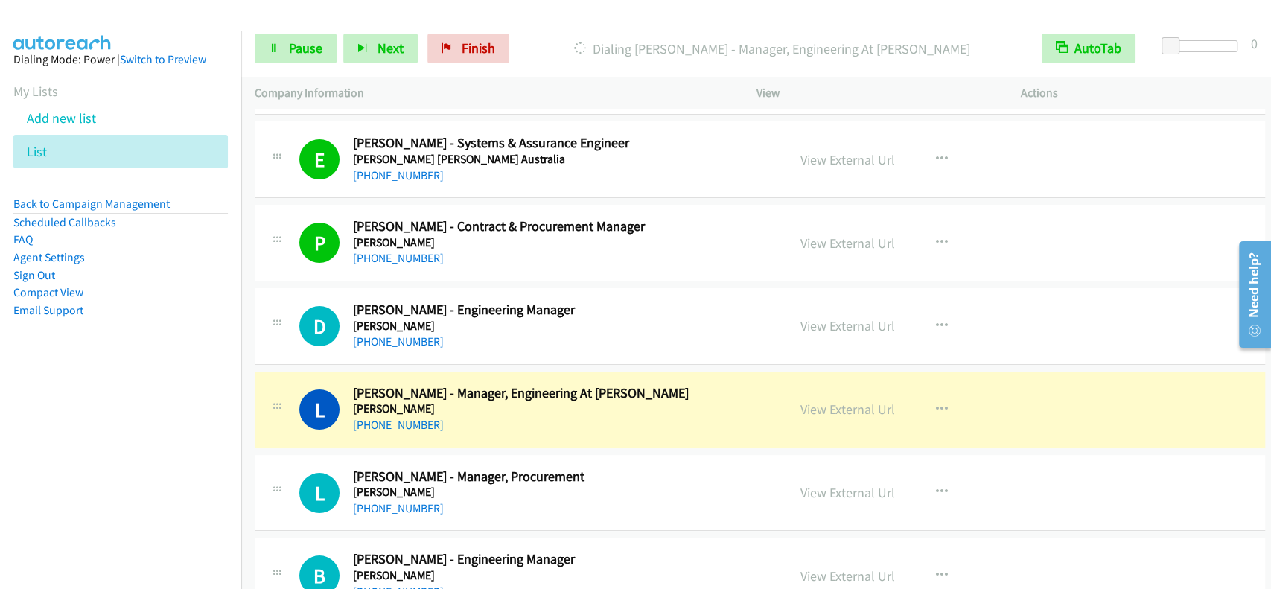
scroll to position [15215, 0]
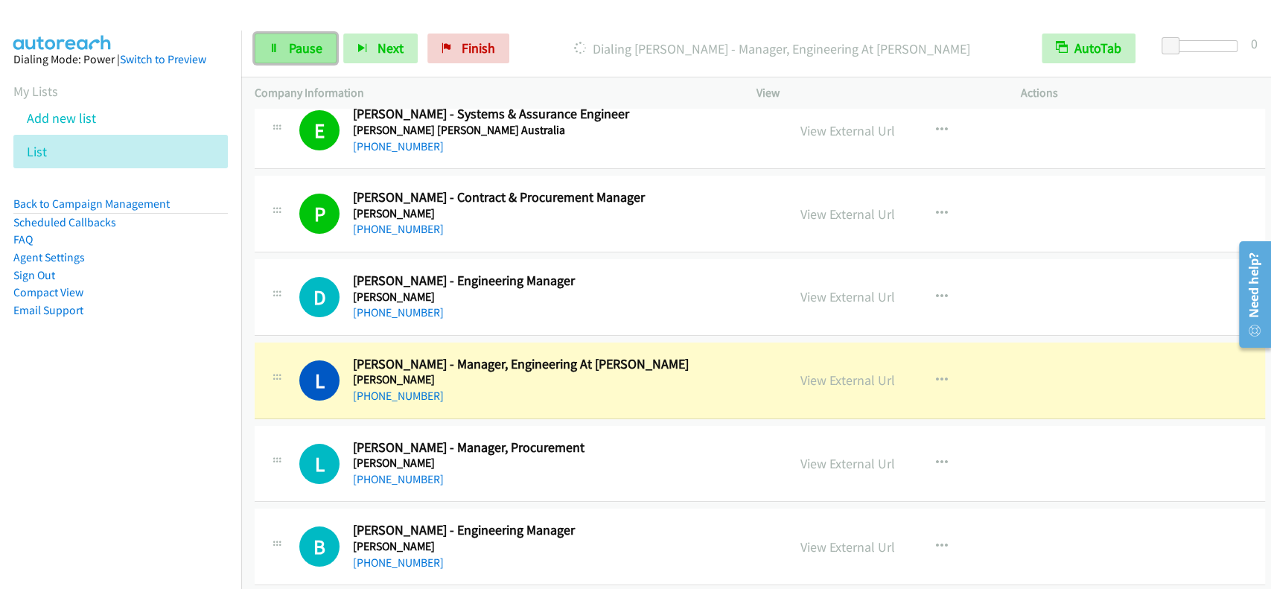
click at [319, 37] on link "Pause" at bounding box center [296, 48] width 82 height 30
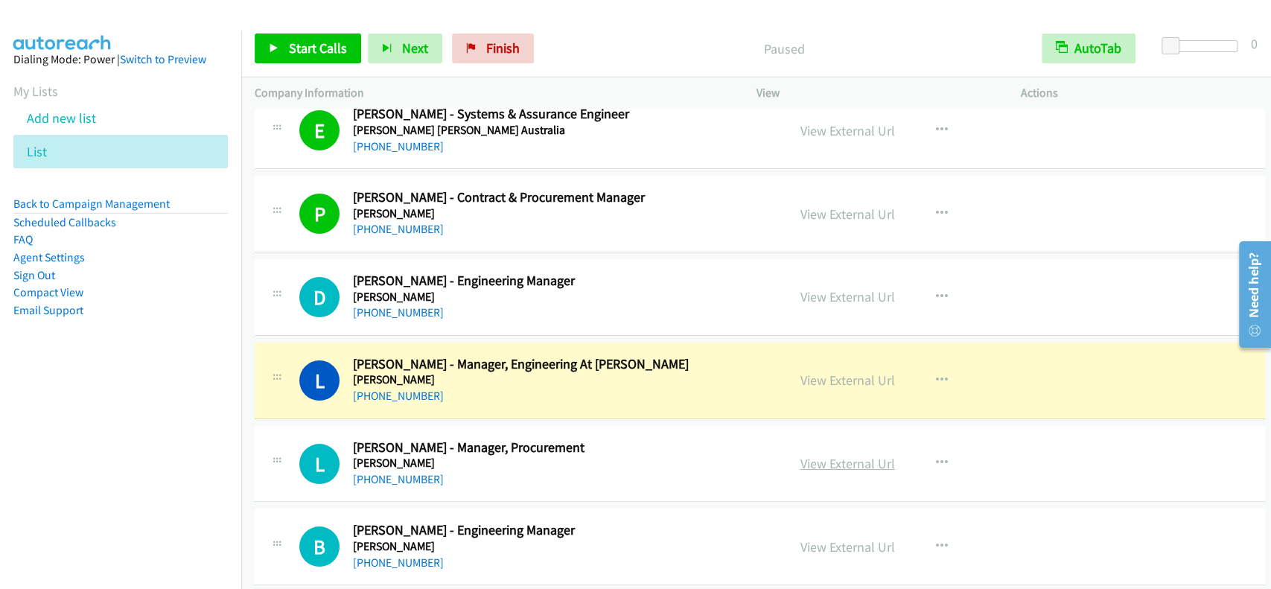
click at [826, 455] on link "View External Url" at bounding box center [847, 463] width 95 height 17
click at [822, 455] on link "View External Url" at bounding box center [847, 463] width 95 height 17
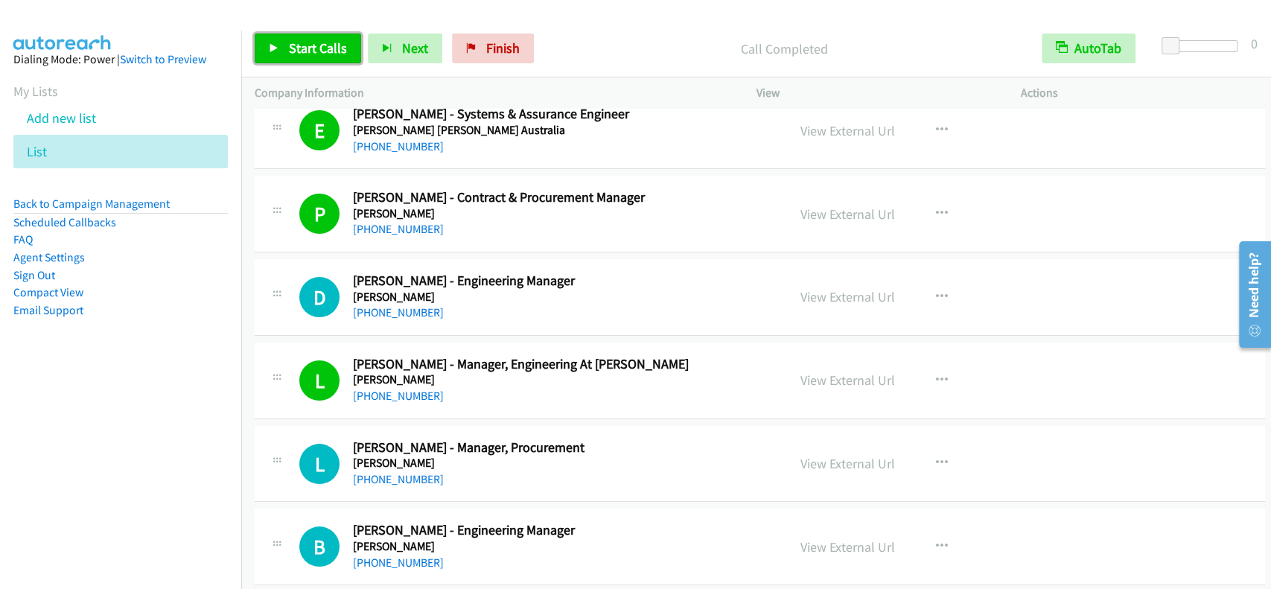
click at [331, 52] on span "Start Calls" at bounding box center [318, 47] width 58 height 17
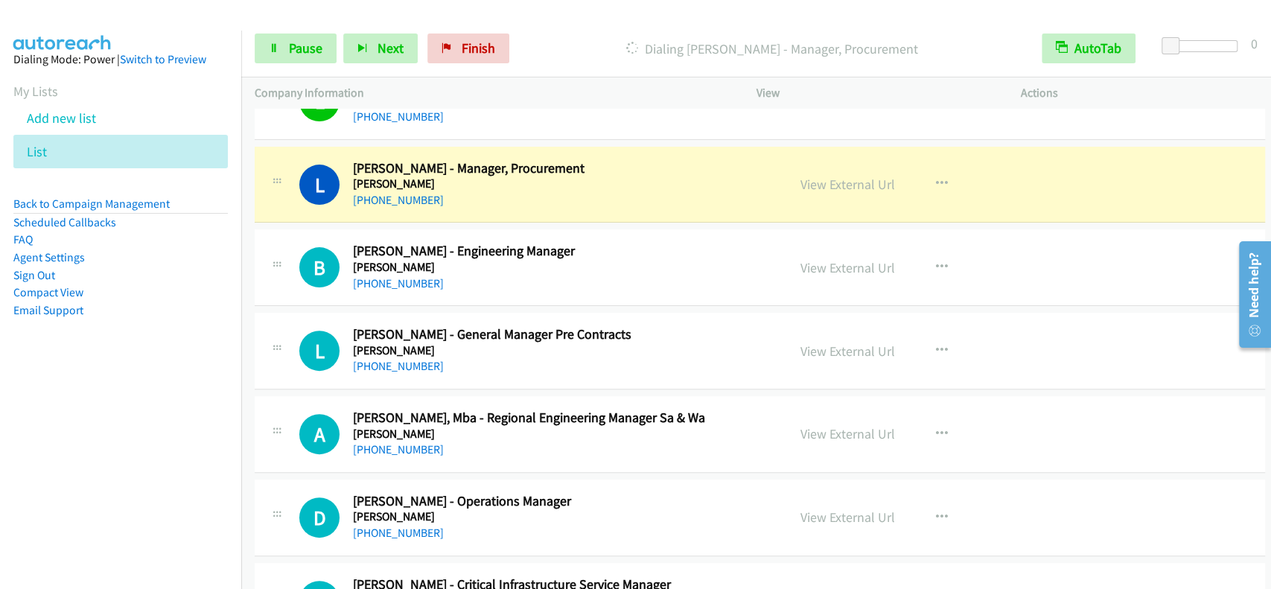
scroll to position [15513, 0]
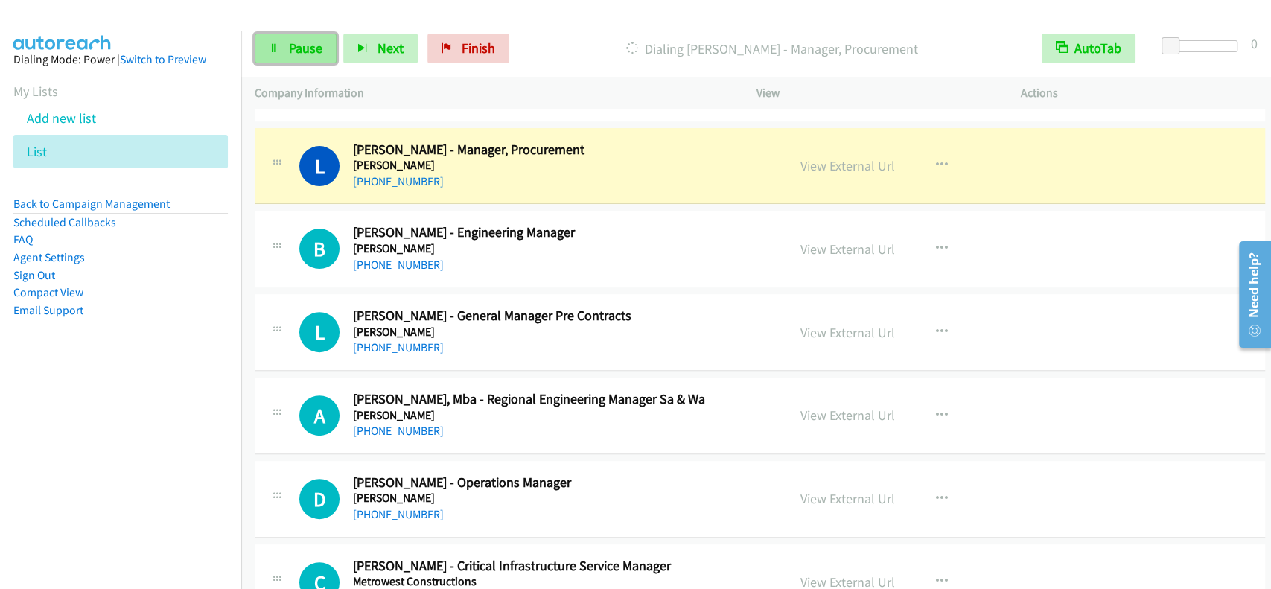
click at [298, 44] on span "Pause" at bounding box center [305, 47] width 33 height 17
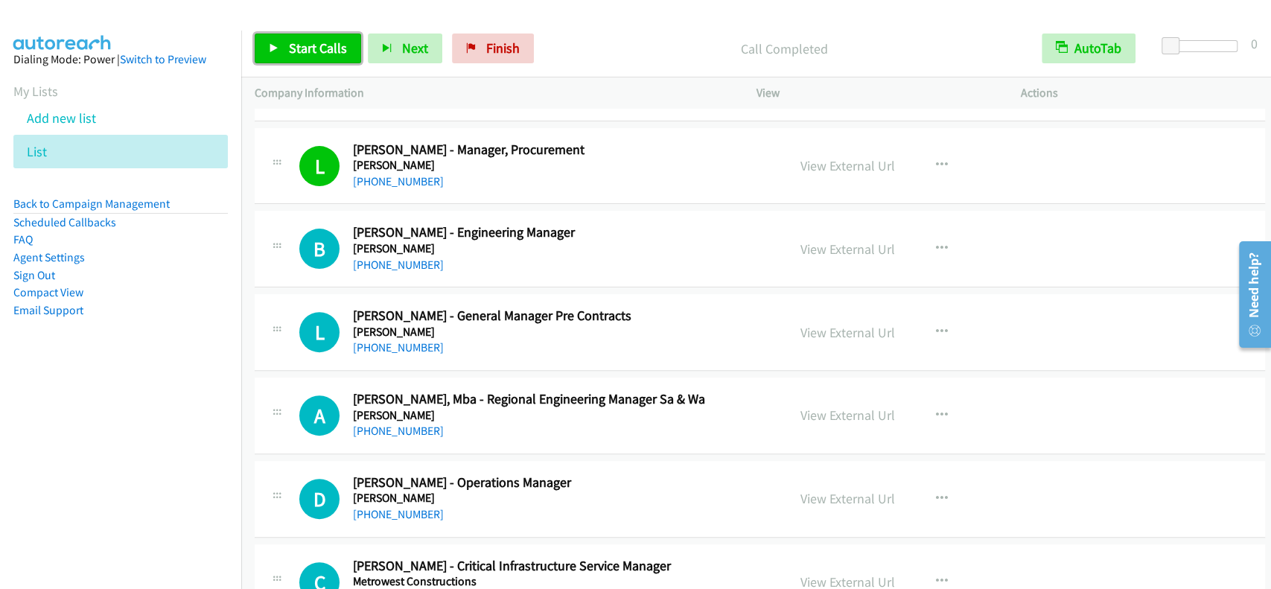
click at [290, 57] on link "Start Calls" at bounding box center [308, 48] width 106 height 30
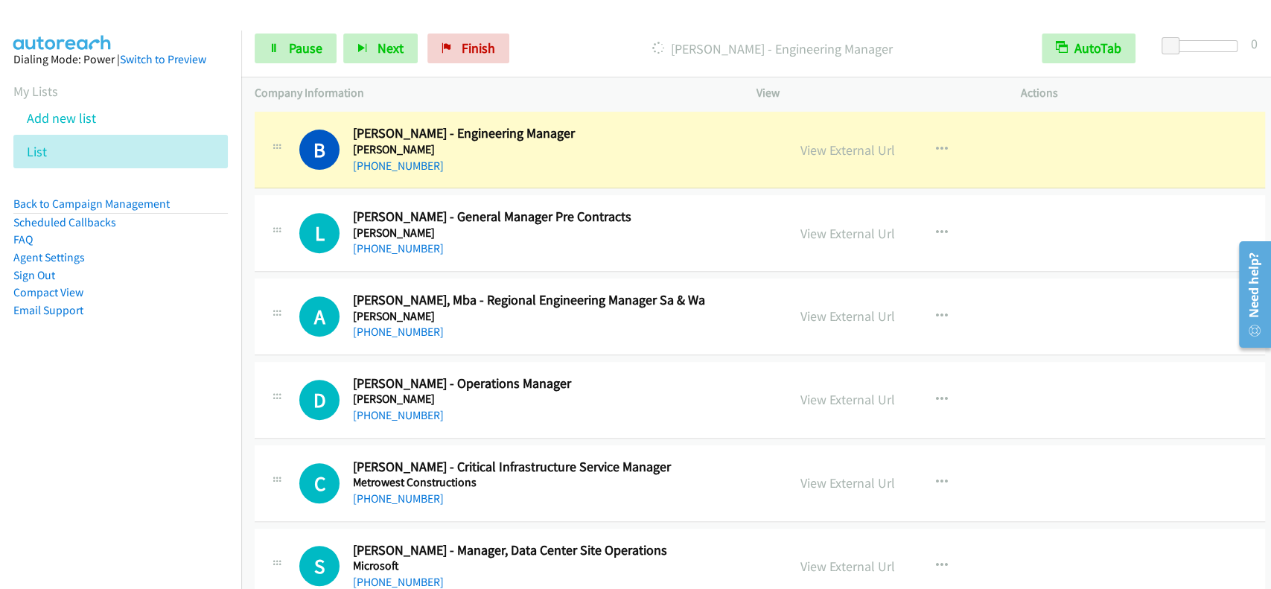
scroll to position [15573, 0]
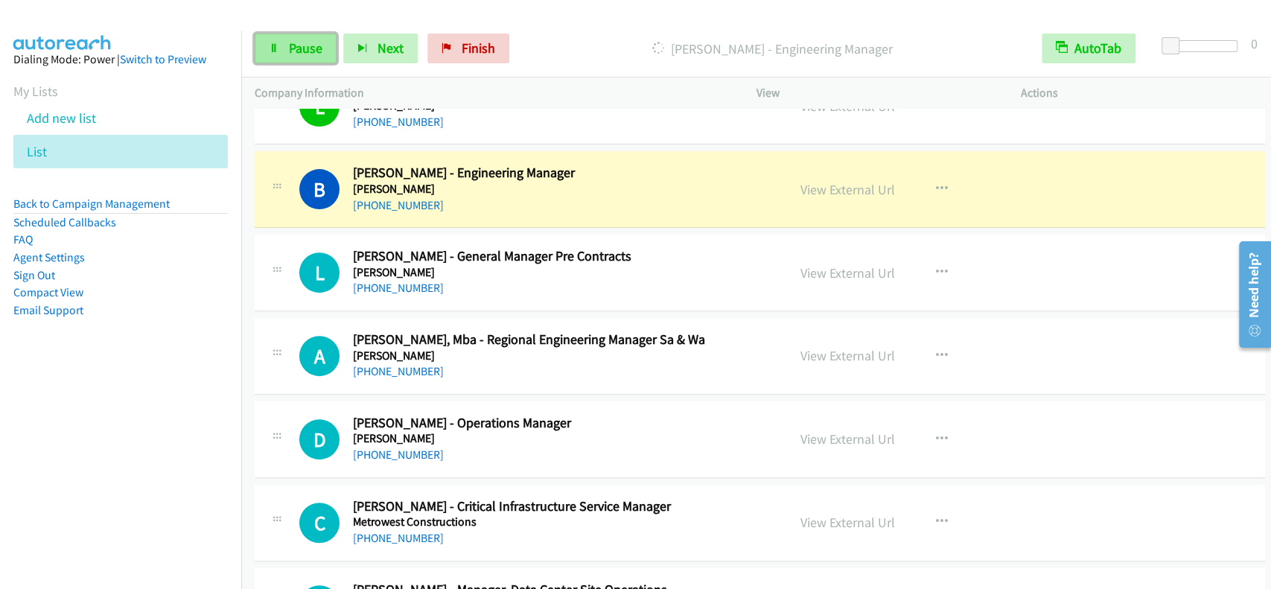
click at [301, 48] on span "Pause" at bounding box center [305, 47] width 33 height 17
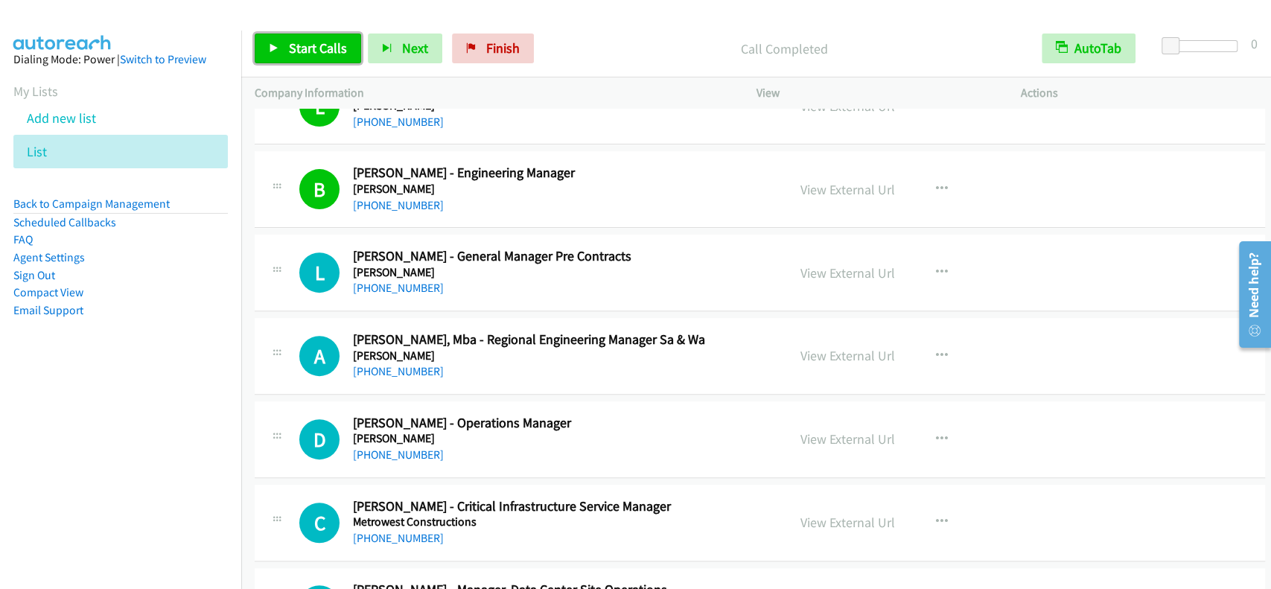
click at [338, 59] on link "Start Calls" at bounding box center [308, 48] width 106 height 30
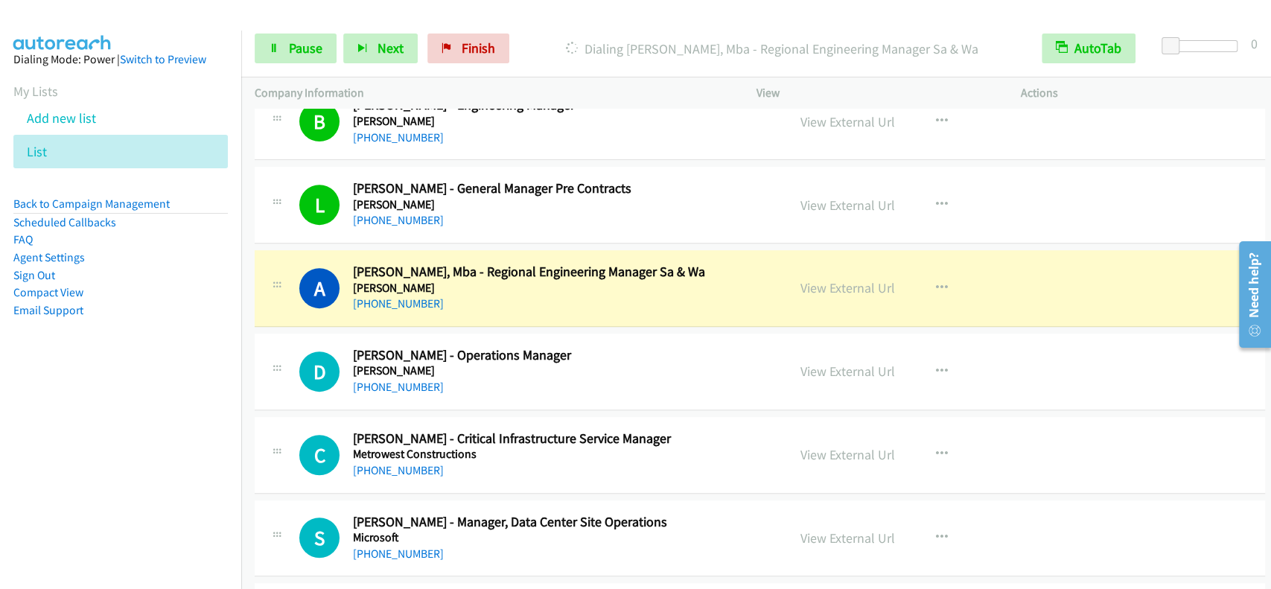
scroll to position [15672, 0]
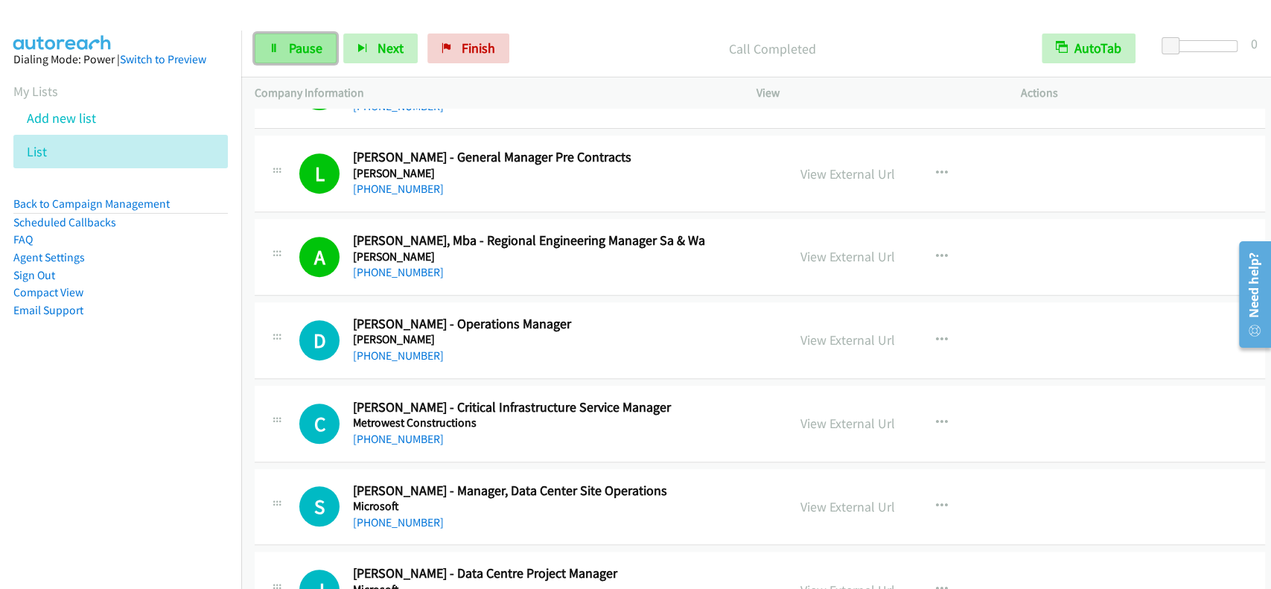
click at [286, 47] on link "Pause" at bounding box center [296, 48] width 82 height 30
click at [270, 46] on icon at bounding box center [274, 49] width 10 height 10
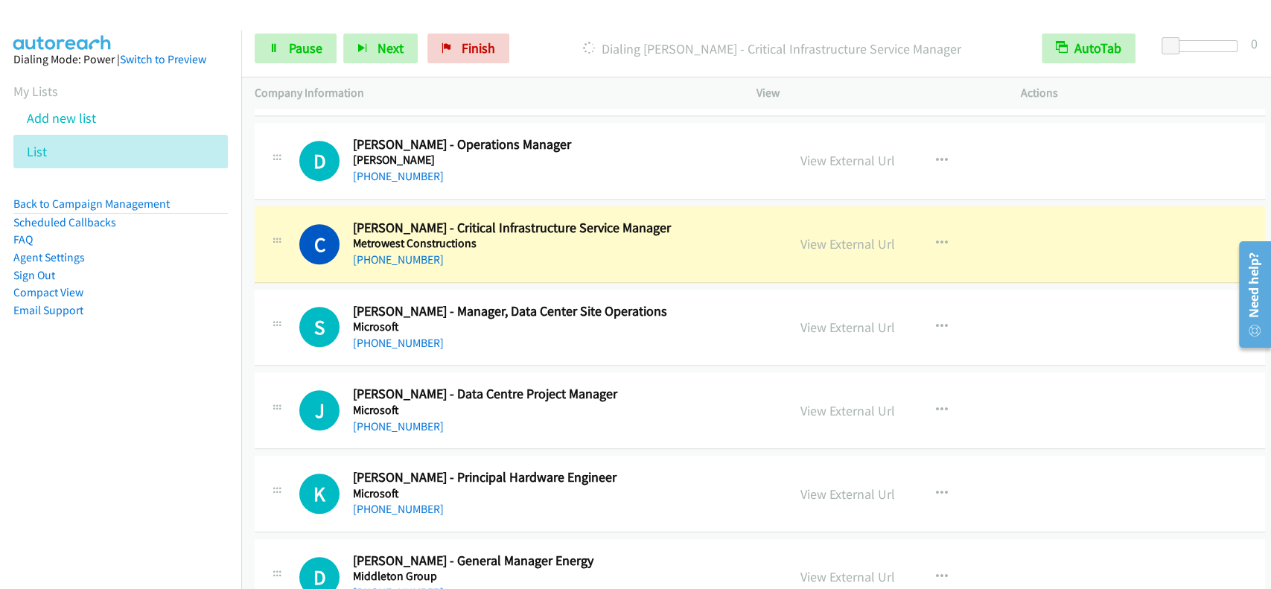
scroll to position [15871, 0]
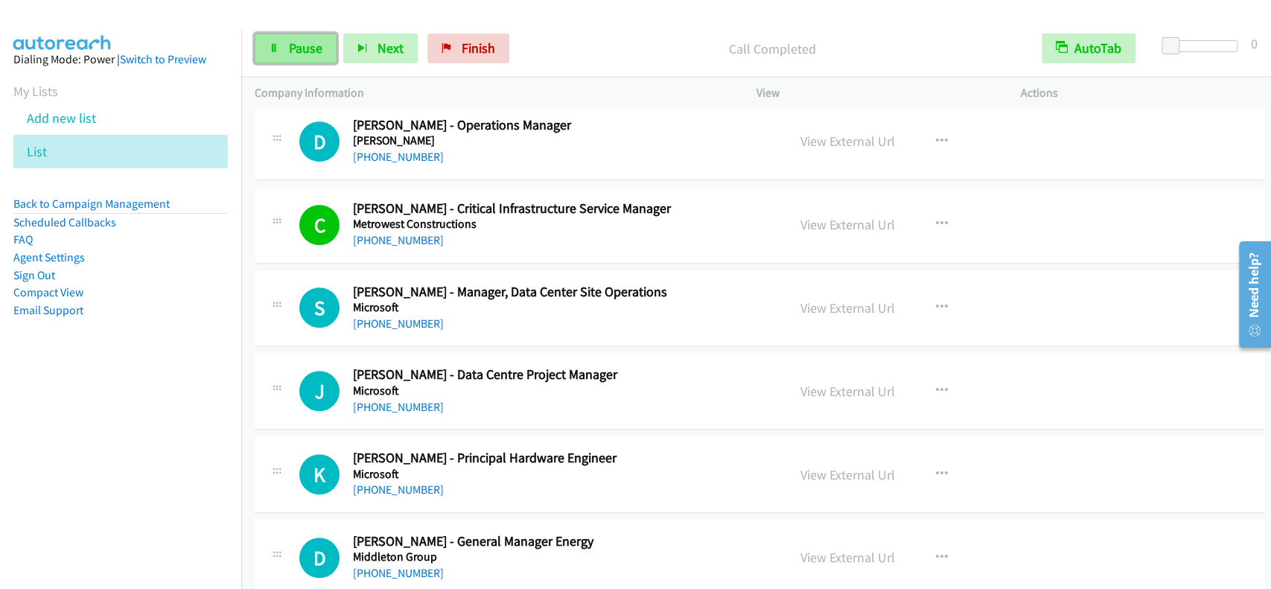
click at [310, 39] on span "Pause" at bounding box center [305, 47] width 33 height 17
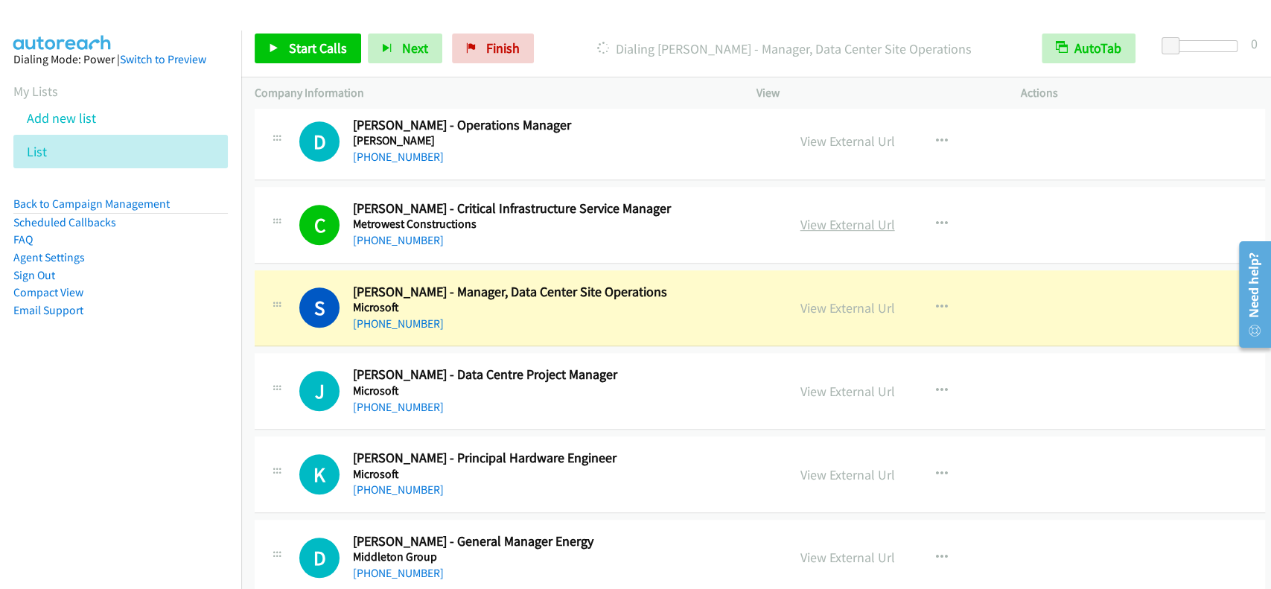
click at [835, 216] on link "View External Url" at bounding box center [847, 224] width 95 height 17
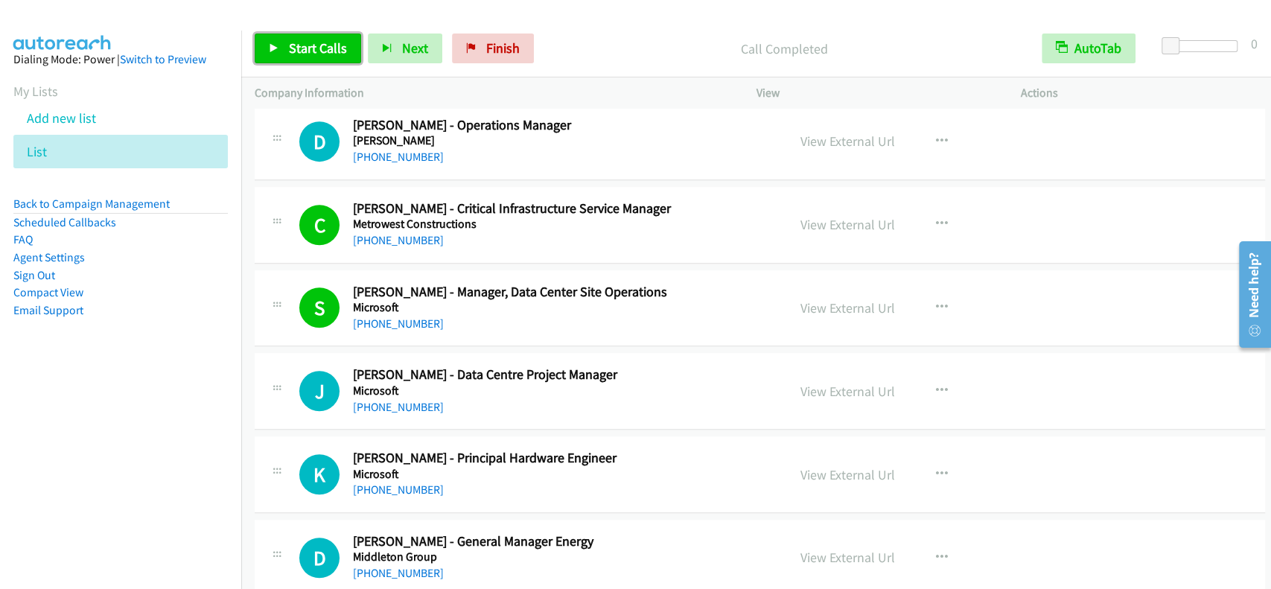
click at [294, 48] on span "Start Calls" at bounding box center [318, 47] width 58 height 17
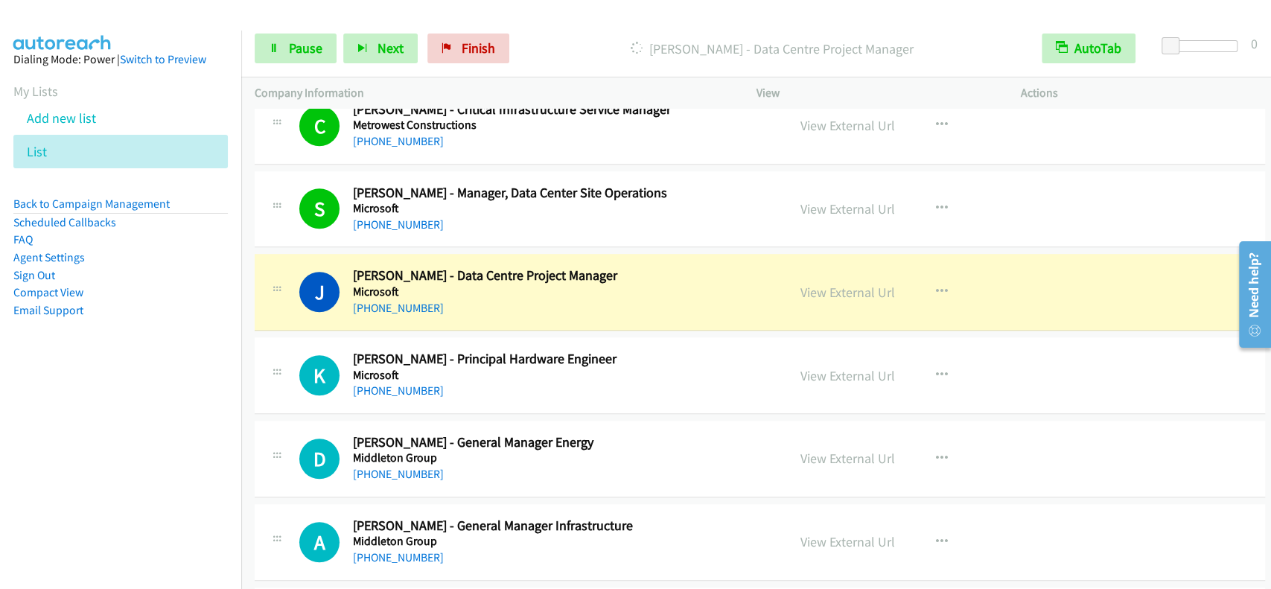
scroll to position [16069, 0]
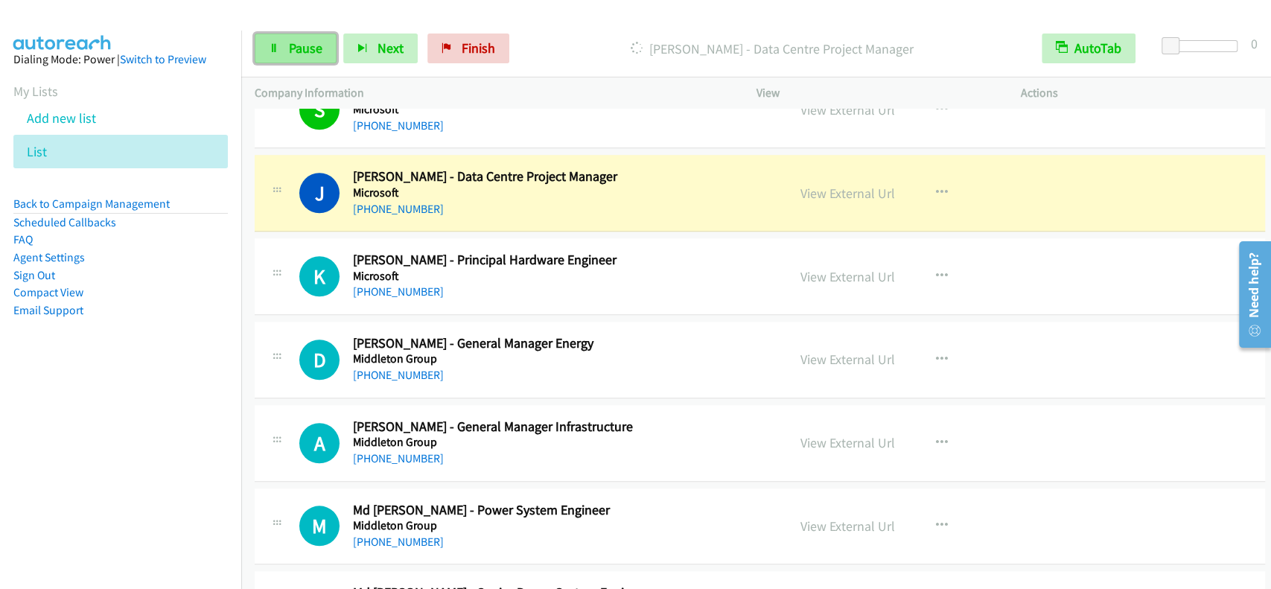
click at [301, 51] on span "Pause" at bounding box center [305, 47] width 33 height 17
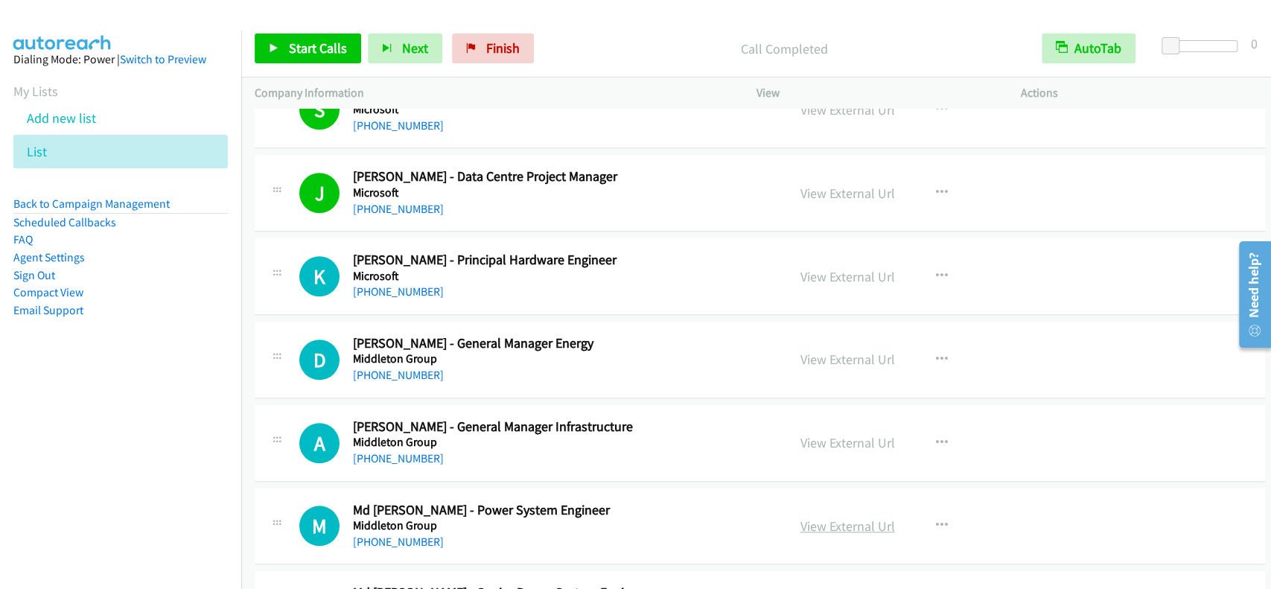
click at [855, 517] on link "View External Url" at bounding box center [847, 525] width 95 height 17
click at [394, 534] on link "[PHONE_NUMBER]" at bounding box center [398, 541] width 91 height 14
drag, startPoint x: 715, startPoint y: 49, endPoint x: 849, endPoint y: 51, distance: 134.0
click at [849, 51] on p "Call Completed" at bounding box center [784, 49] width 461 height 20
click at [648, 31] on div "Start Calls Pause Next Finish Call Completed AutoTab AutoTab 0" at bounding box center [756, 48] width 1030 height 57
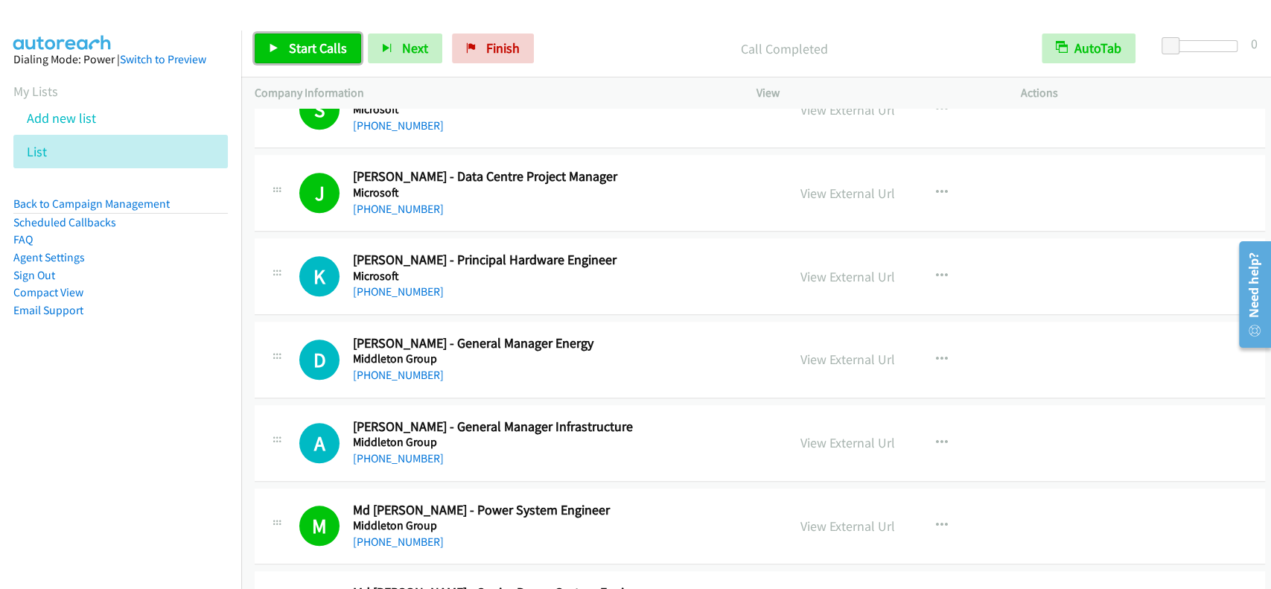
click at [308, 48] on span "Start Calls" at bounding box center [318, 47] width 58 height 17
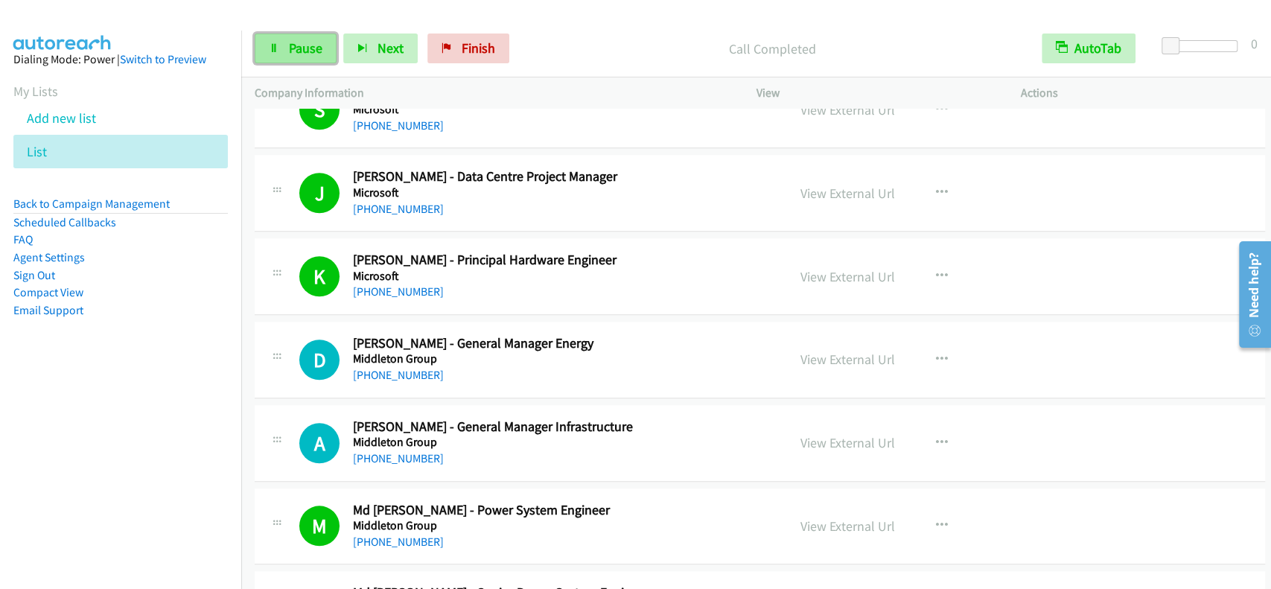
click at [306, 45] on span "Pause" at bounding box center [305, 47] width 33 height 17
click at [328, 37] on link "Start Calls" at bounding box center [308, 48] width 106 height 30
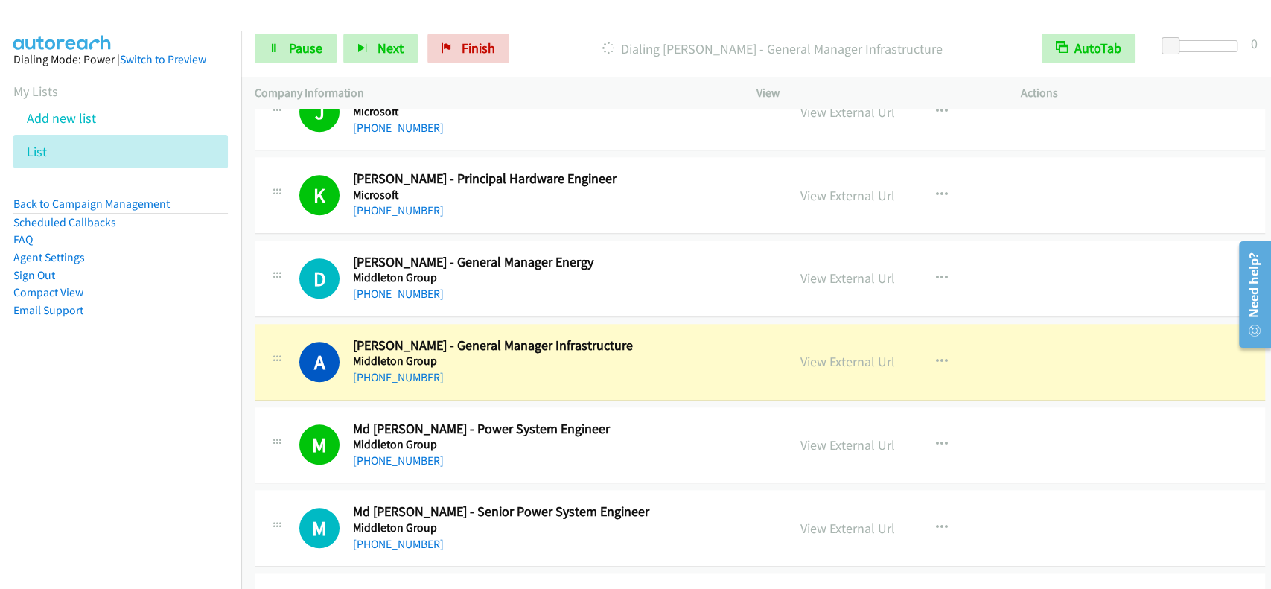
scroll to position [16168, 0]
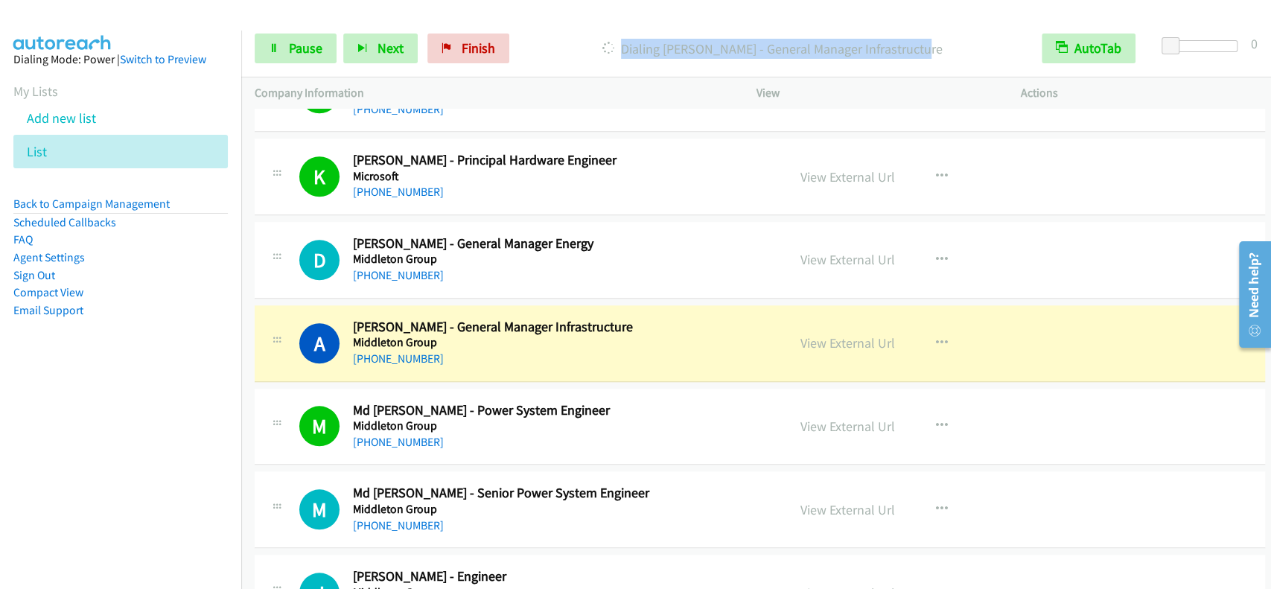
drag, startPoint x: 619, startPoint y: 58, endPoint x: 942, endPoint y: 54, distance: 322.4
click at [942, 54] on div "Dialing [PERSON_NAME] - General Manager Infrastructure" at bounding box center [772, 48] width 512 height 30
click at [588, 30] on div "Start Calls Pause Next Finish [PERSON_NAME] - General Manager Infrastructure Au…" at bounding box center [756, 48] width 1030 height 57
drag, startPoint x: 614, startPoint y: 31, endPoint x: 953, endPoint y: 57, distance: 339.6
click at [953, 57] on div "Start Calls Pause Next Finish [PERSON_NAME] - General Manager Infrastructure Au…" at bounding box center [756, 48] width 1030 height 57
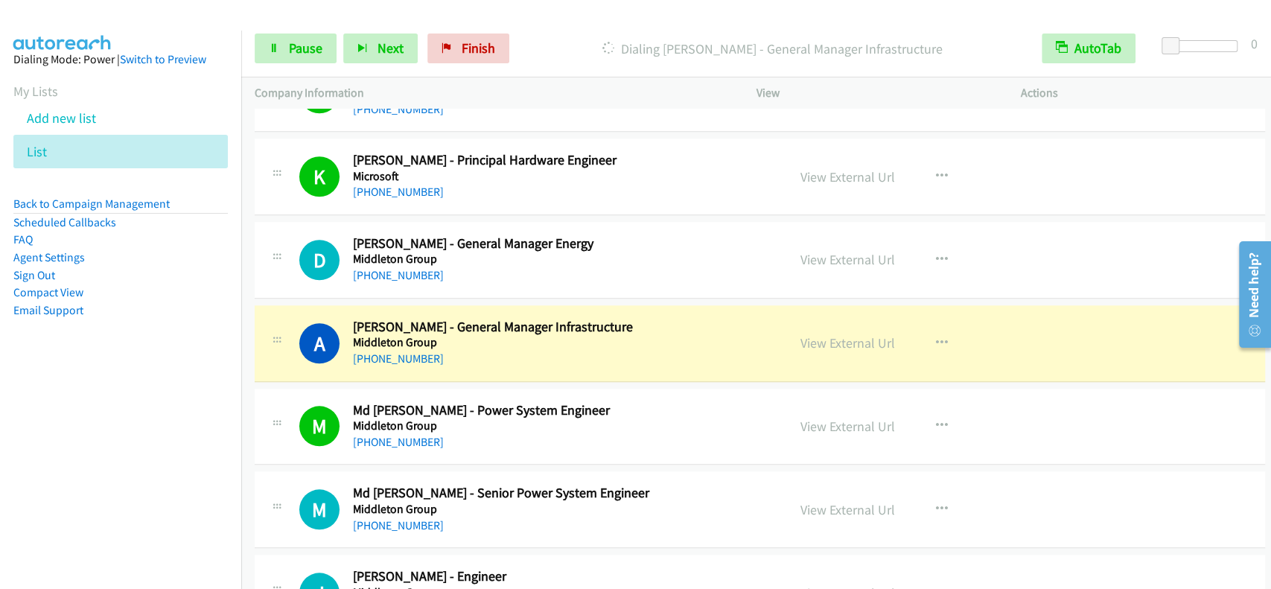
click at [775, 16] on div at bounding box center [628, 28] width 1257 height 57
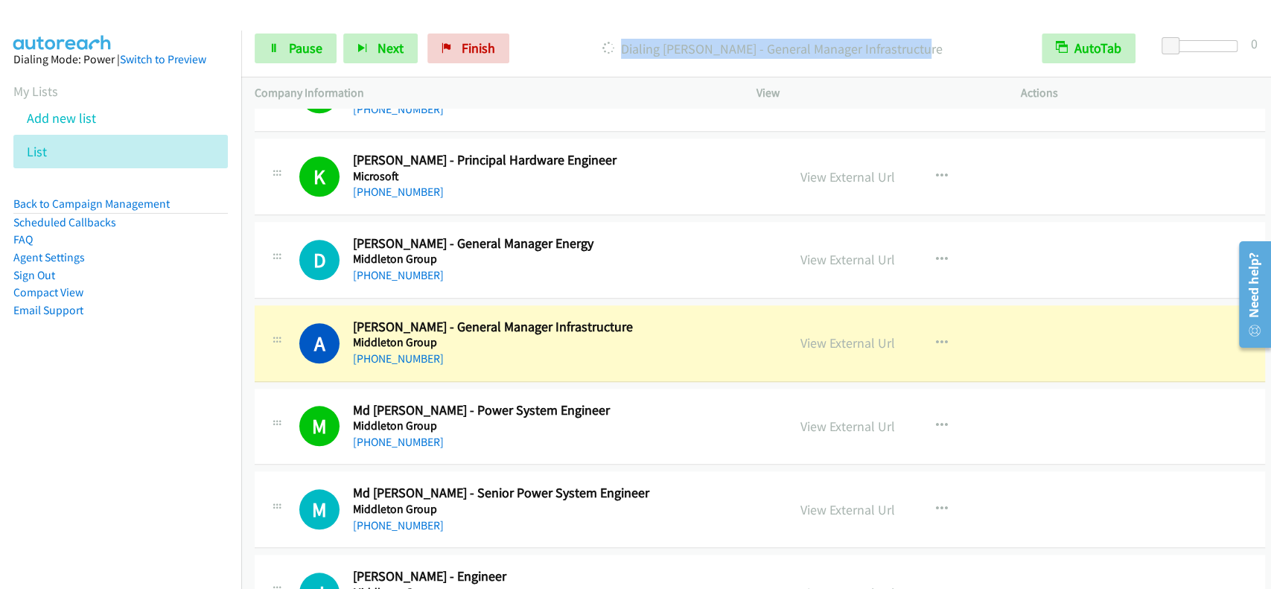
drag, startPoint x: 548, startPoint y: 35, endPoint x: 938, endPoint y: 50, distance: 390.3
click at [938, 50] on div "Dialing [PERSON_NAME] - General Manager Infrastructure" at bounding box center [772, 48] width 512 height 30
click at [632, 21] on div "Start Calls Pause Next Finish [PERSON_NAME] - General Manager Infrastructure Au…" at bounding box center [756, 48] width 1030 height 57
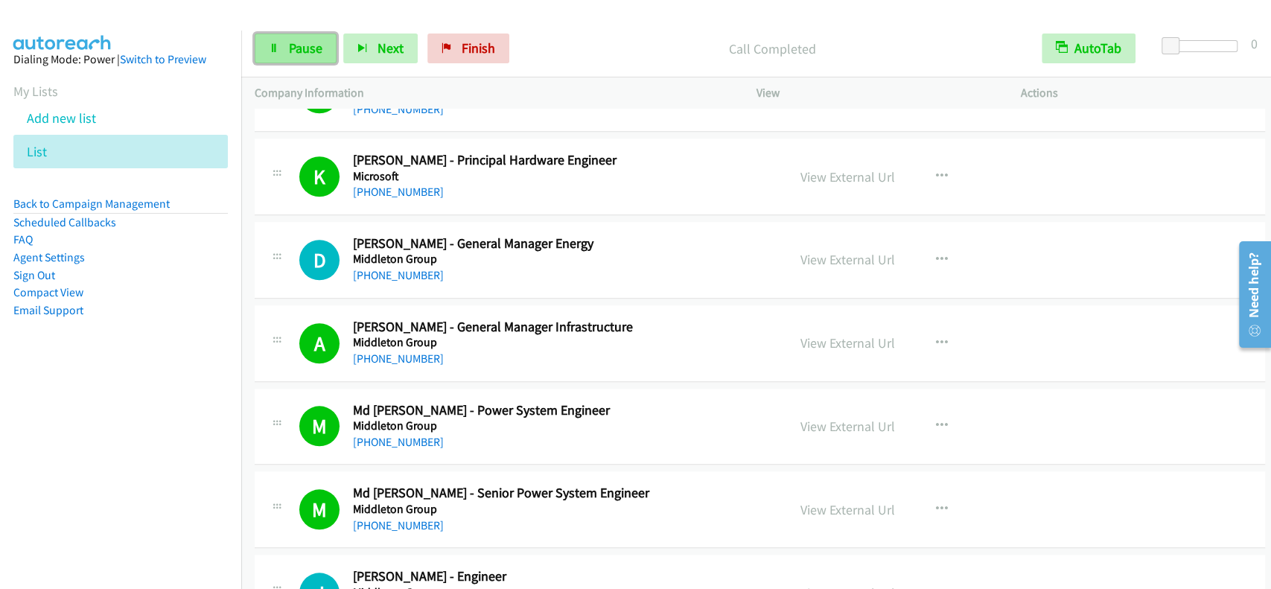
click at [284, 40] on link "Pause" at bounding box center [296, 48] width 82 height 30
click at [293, 45] on span "Start Calls" at bounding box center [318, 47] width 58 height 17
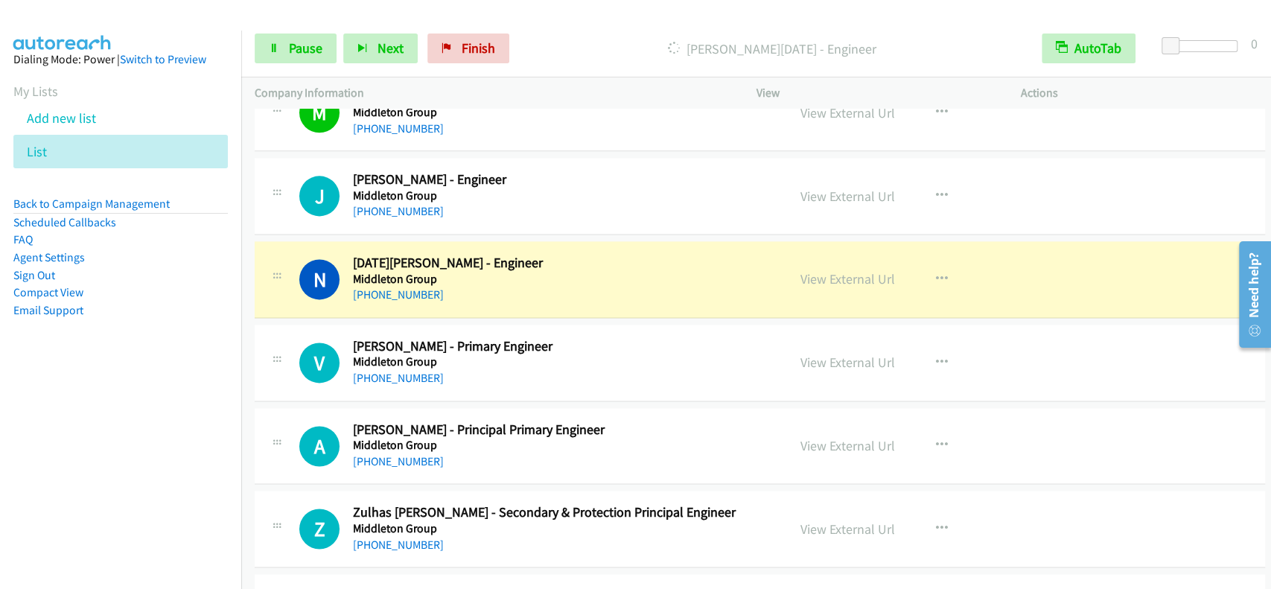
scroll to position [16664, 0]
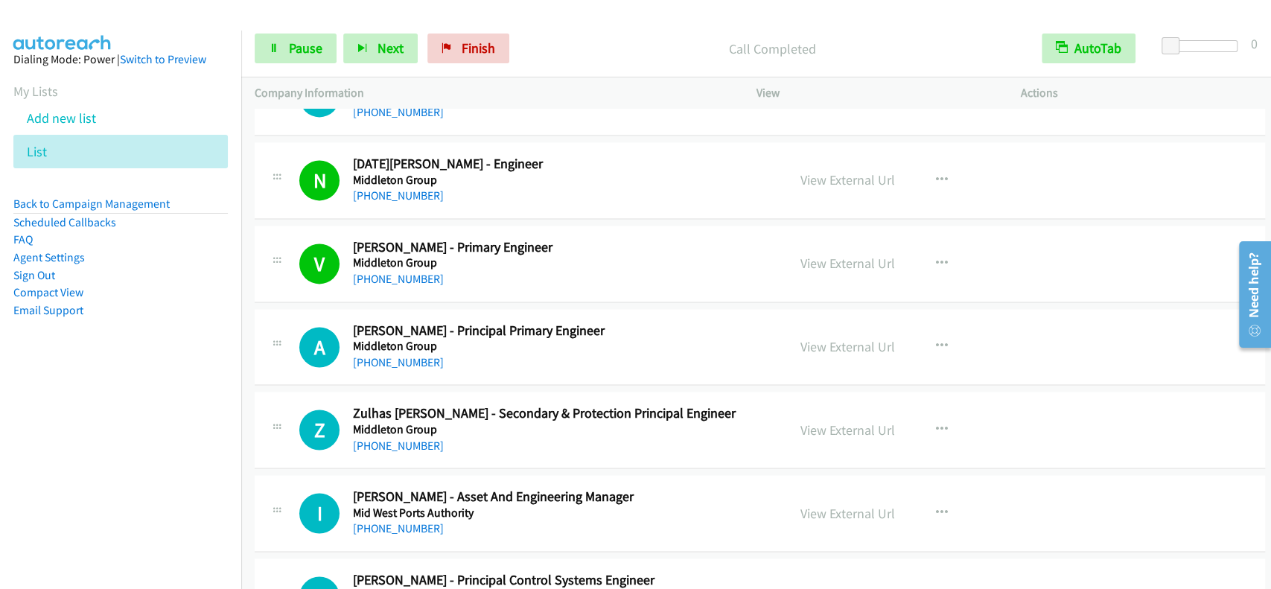
click at [304, 89] on p "Company Information" at bounding box center [492, 93] width 475 height 18
click at [305, 42] on span "Pause" at bounding box center [305, 47] width 33 height 17
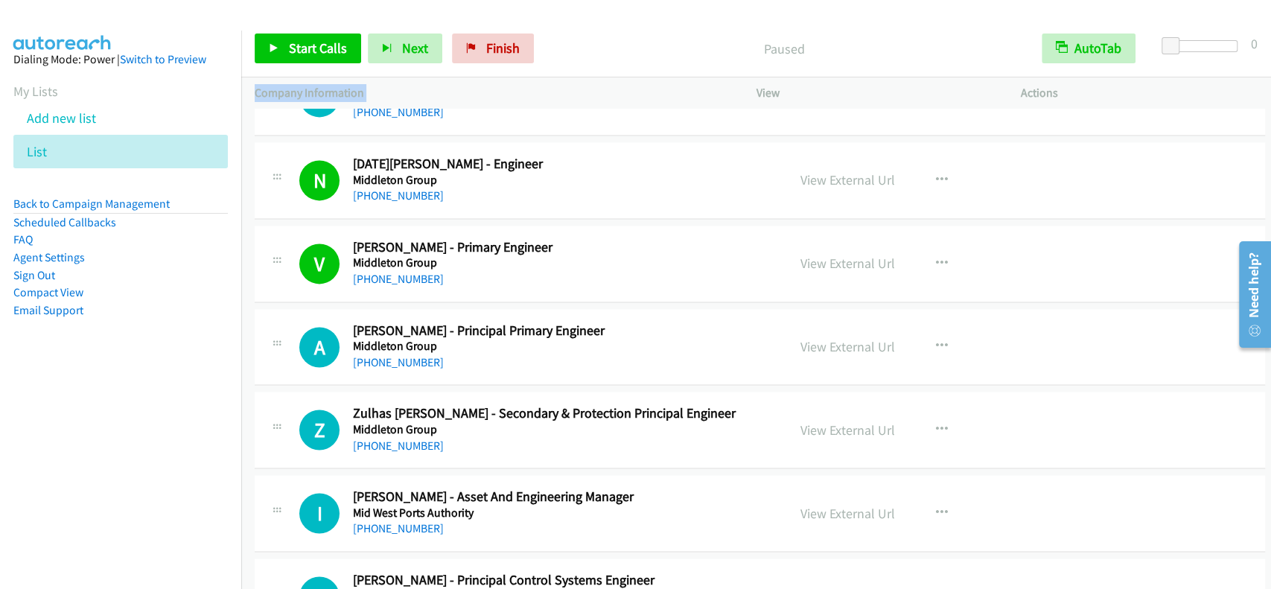
click at [663, 100] on p "Company Information" at bounding box center [492, 93] width 475 height 18
click at [339, 50] on span "Start Calls" at bounding box center [318, 47] width 58 height 17
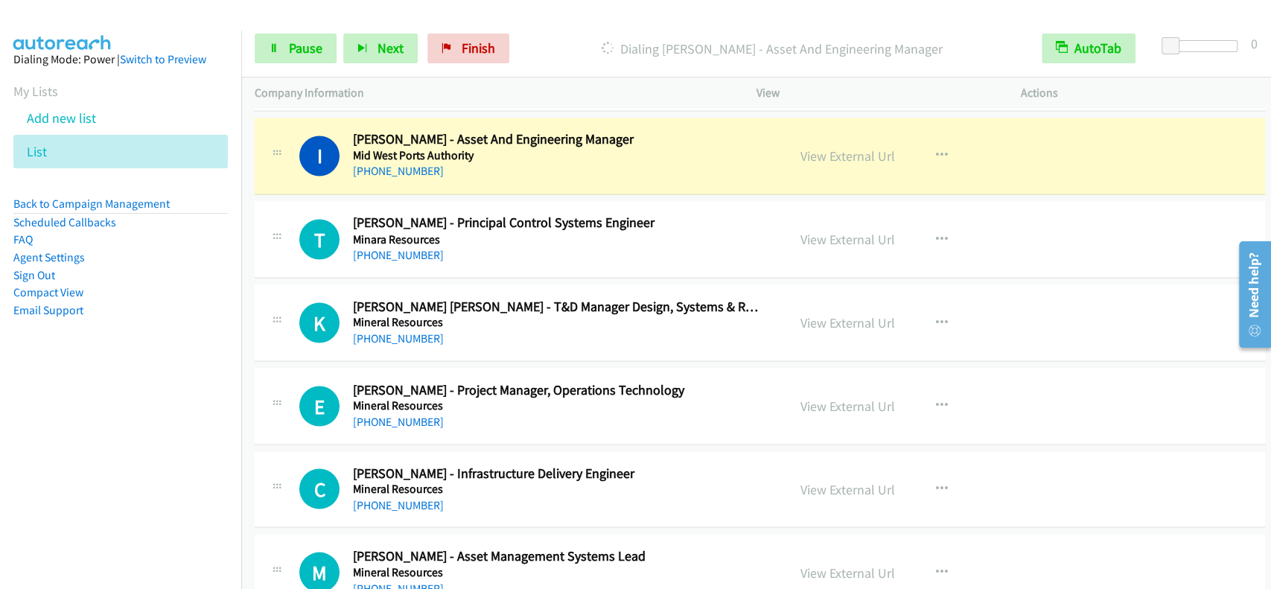
scroll to position [16982, 0]
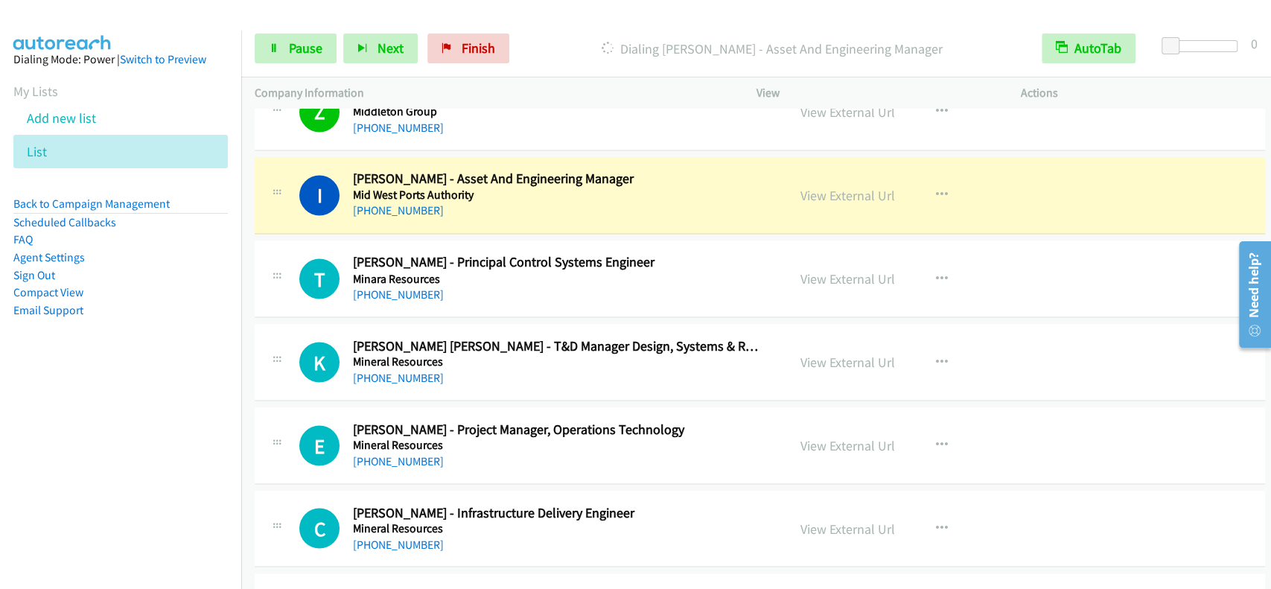
click at [1269, 565] on div "[PHONE_NUMBER] Call failed - Please reload the list and try again This list was…" at bounding box center [756, 349] width 1030 height 480
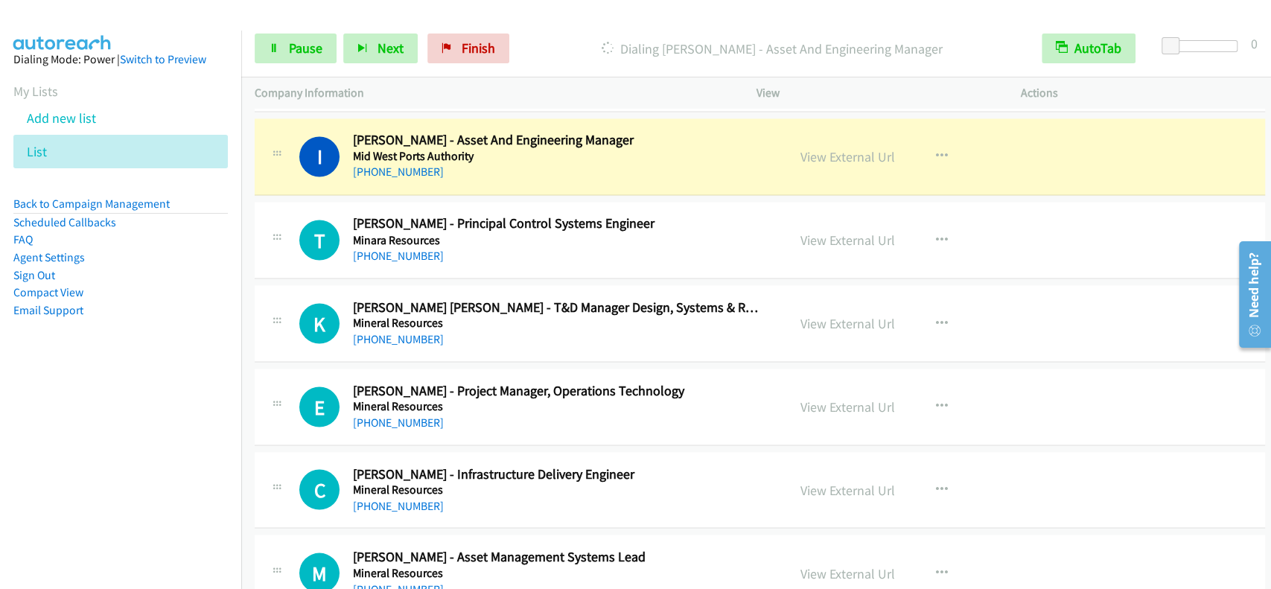
scroll to position [17021, 0]
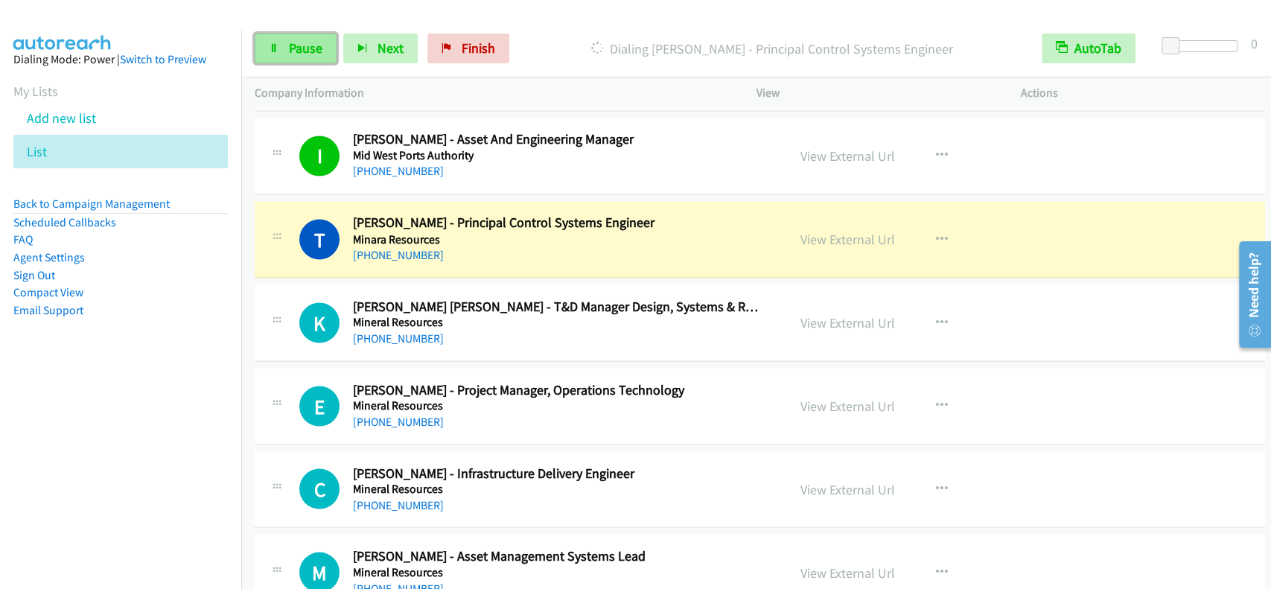
click at [304, 61] on link "Pause" at bounding box center [296, 48] width 82 height 30
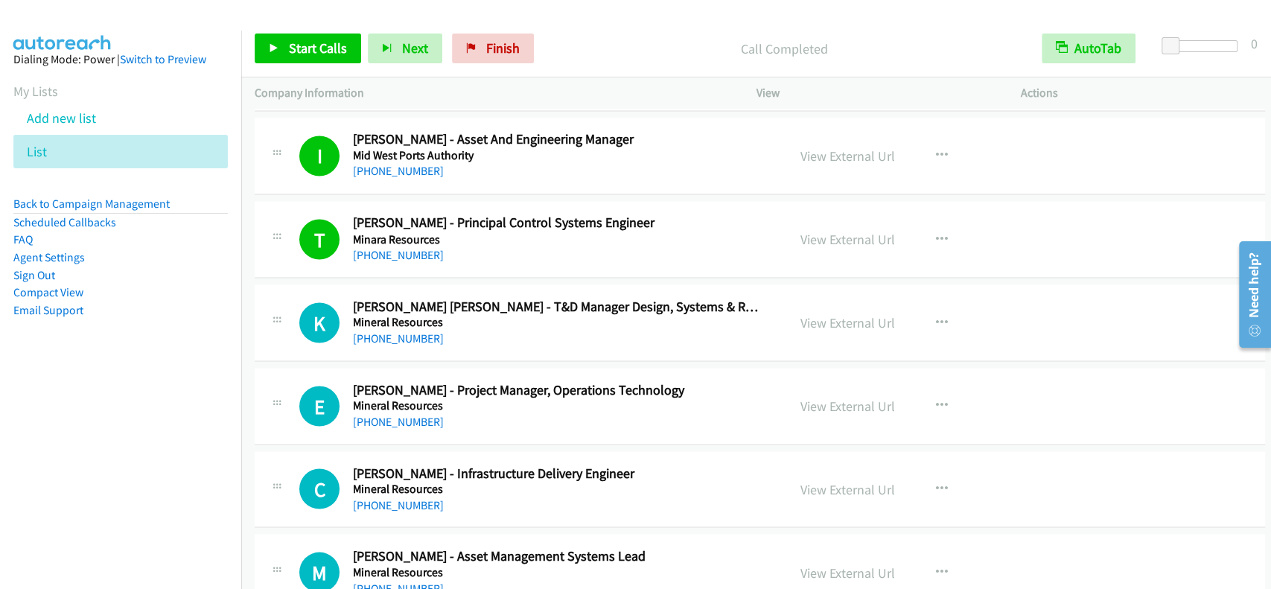
click at [316, 88] on p "Company Information" at bounding box center [492, 93] width 475 height 18
click at [316, 48] on span "Start Calls" at bounding box center [318, 47] width 58 height 17
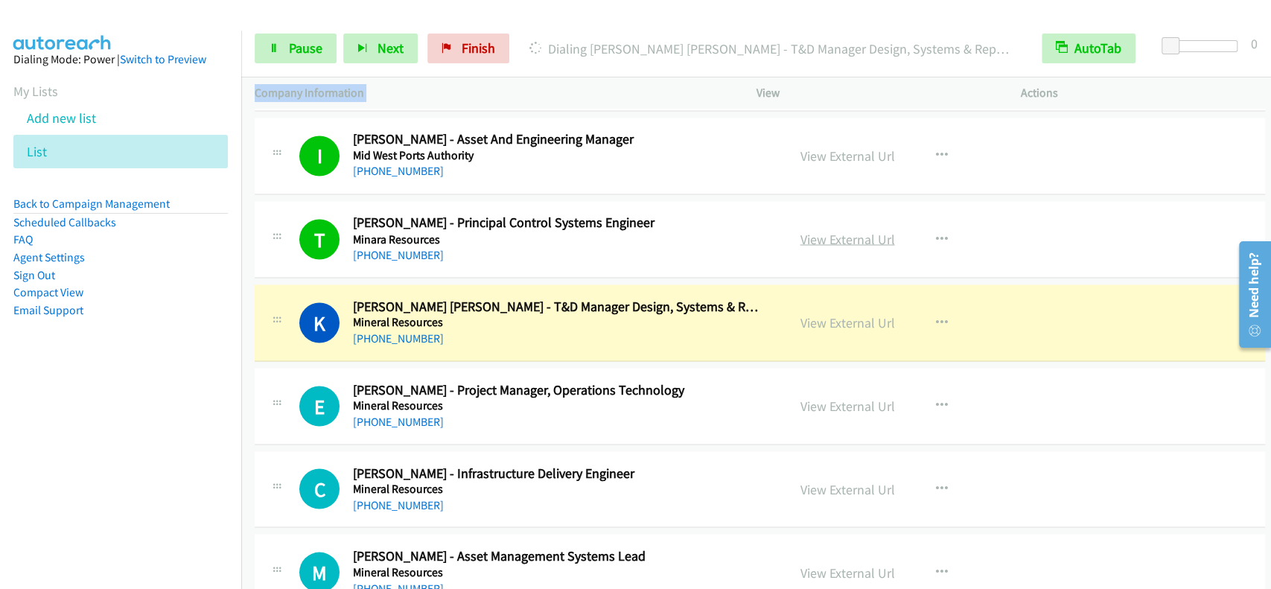
scroll to position [17121, 0]
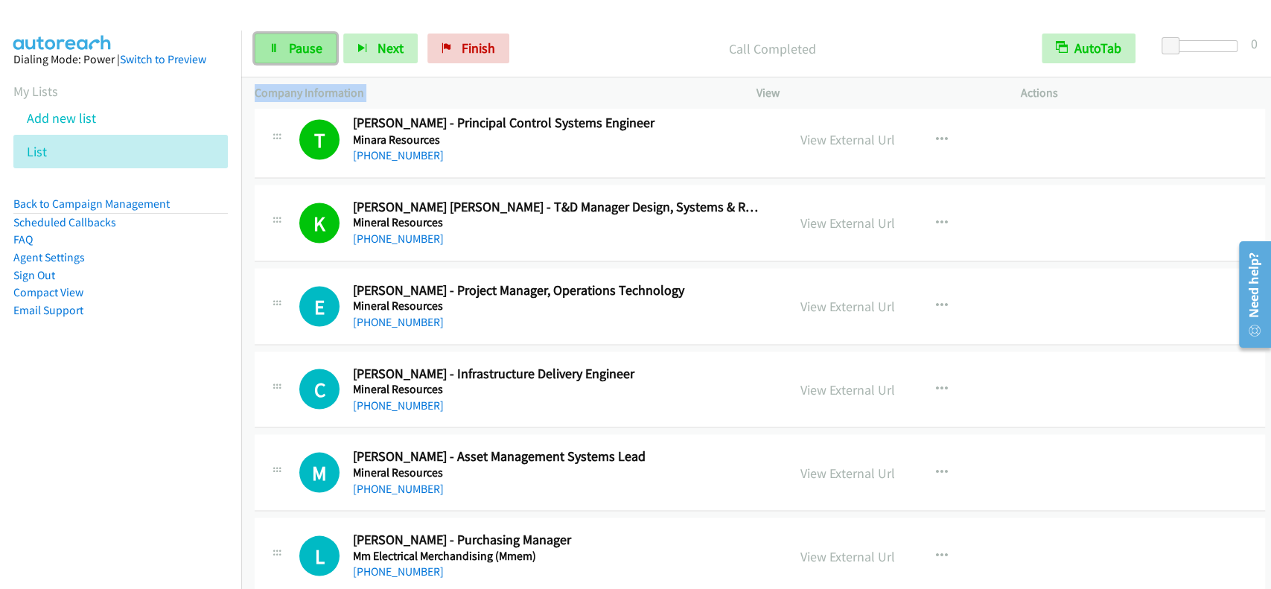
click at [304, 51] on span "Pause" at bounding box center [305, 47] width 33 height 17
click at [304, 51] on span "Start Calls" at bounding box center [318, 47] width 58 height 17
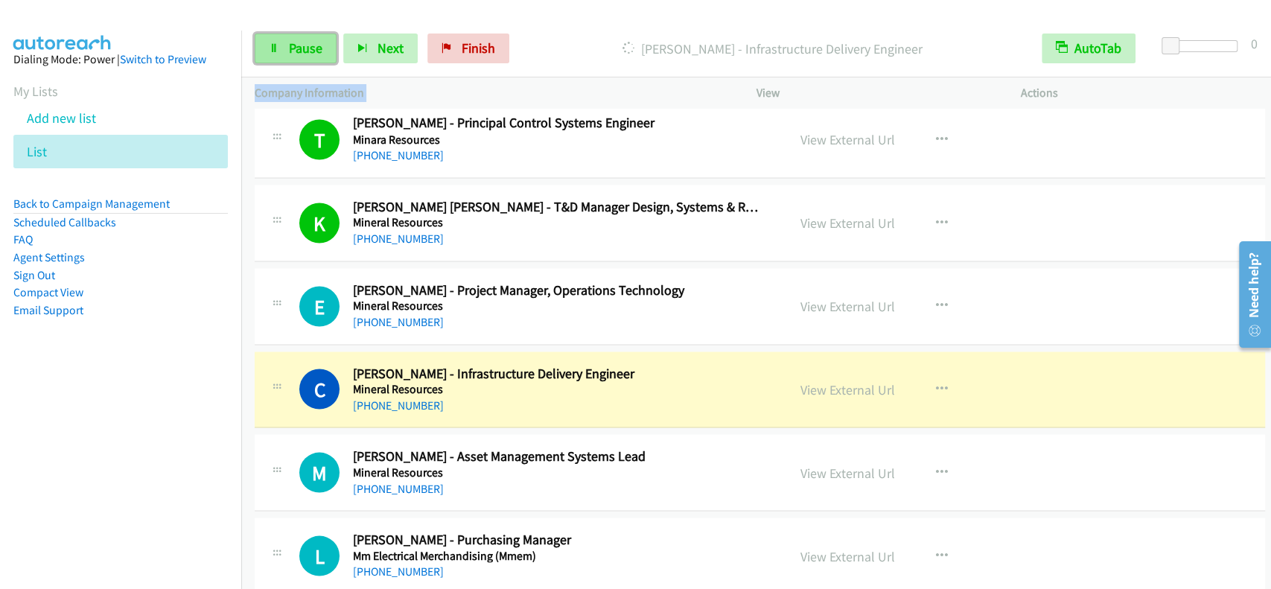
click at [320, 34] on link "Pause" at bounding box center [296, 48] width 82 height 30
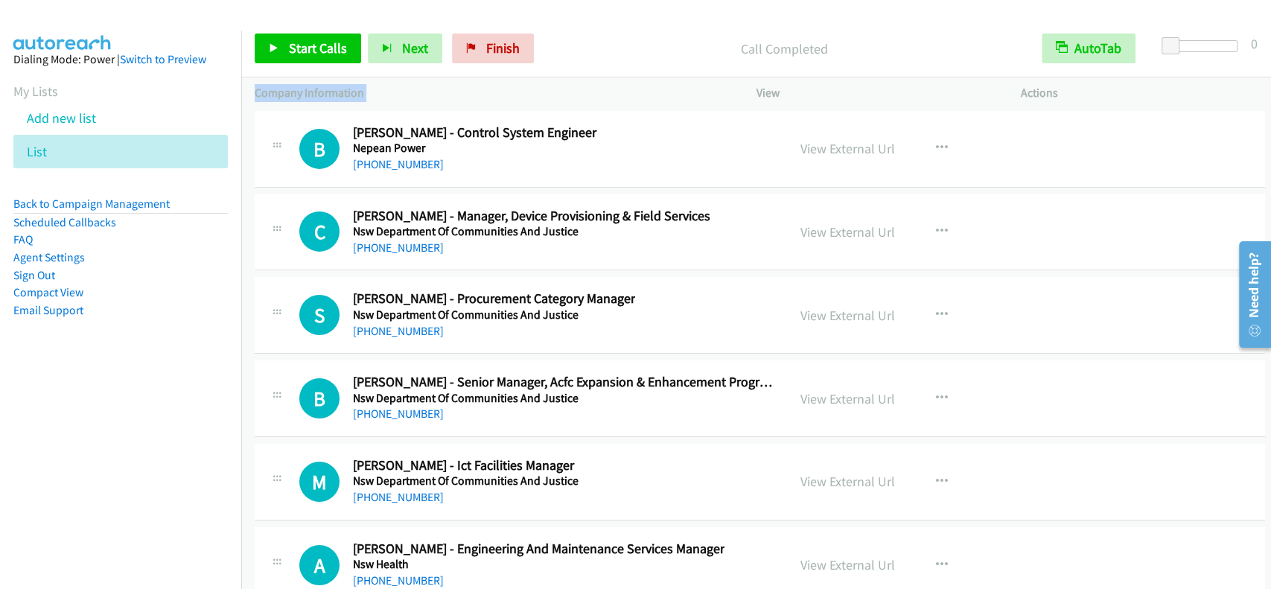
scroll to position [18709, 0]
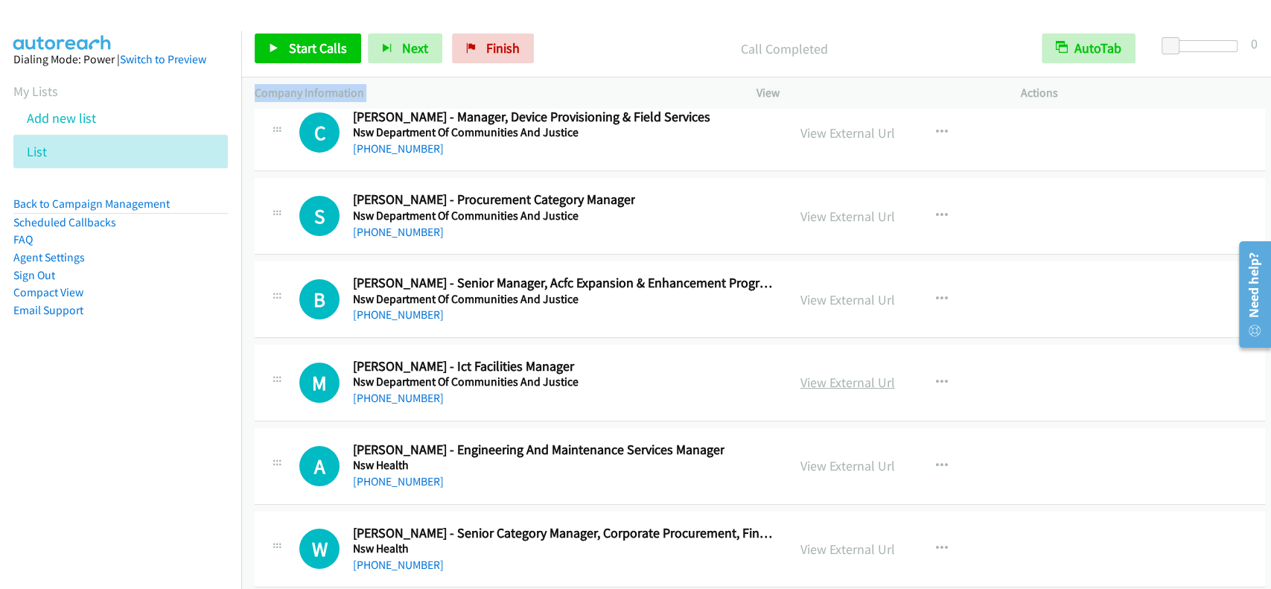
click at [826, 374] on link "View External Url" at bounding box center [847, 382] width 95 height 17
click at [391, 391] on link "[PHONE_NUMBER]" at bounding box center [398, 398] width 91 height 14
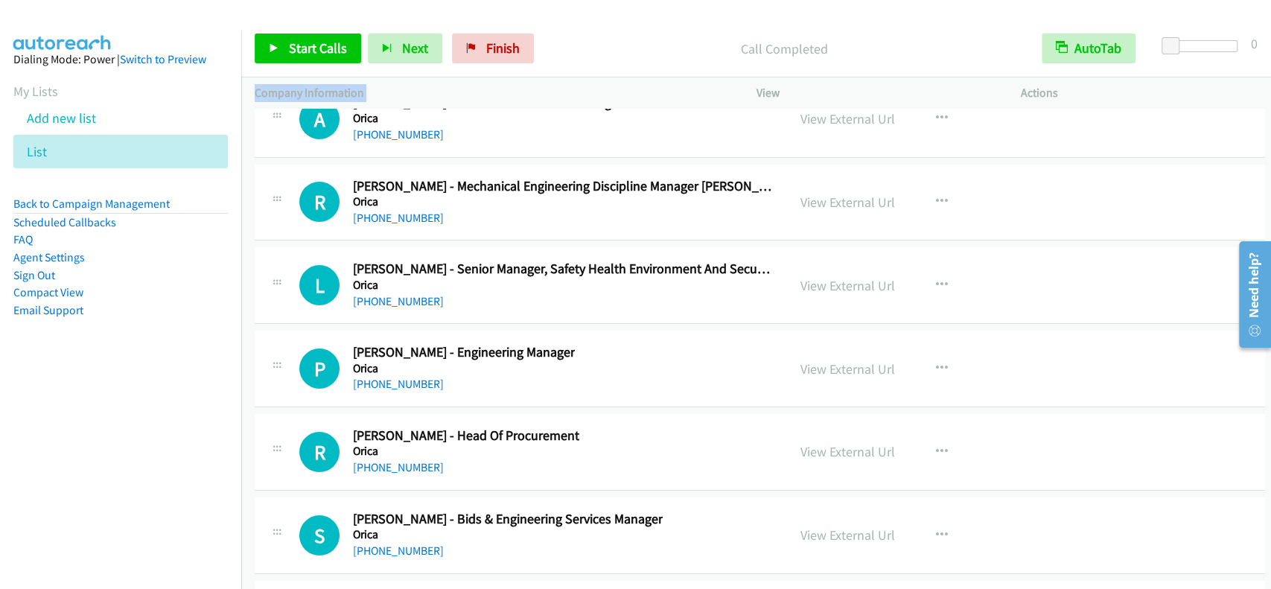
scroll to position [22679, 0]
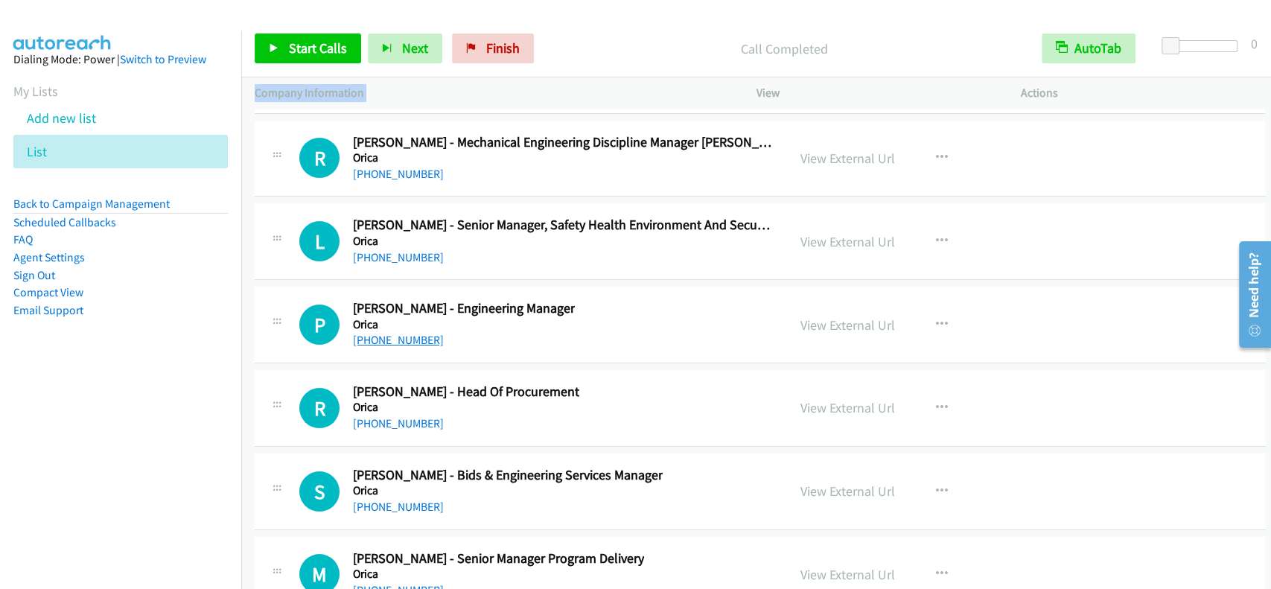
click at [401, 333] on link "[PHONE_NUMBER]" at bounding box center [398, 340] width 91 height 14
click at [855, 316] on link "View External Url" at bounding box center [847, 324] width 95 height 17
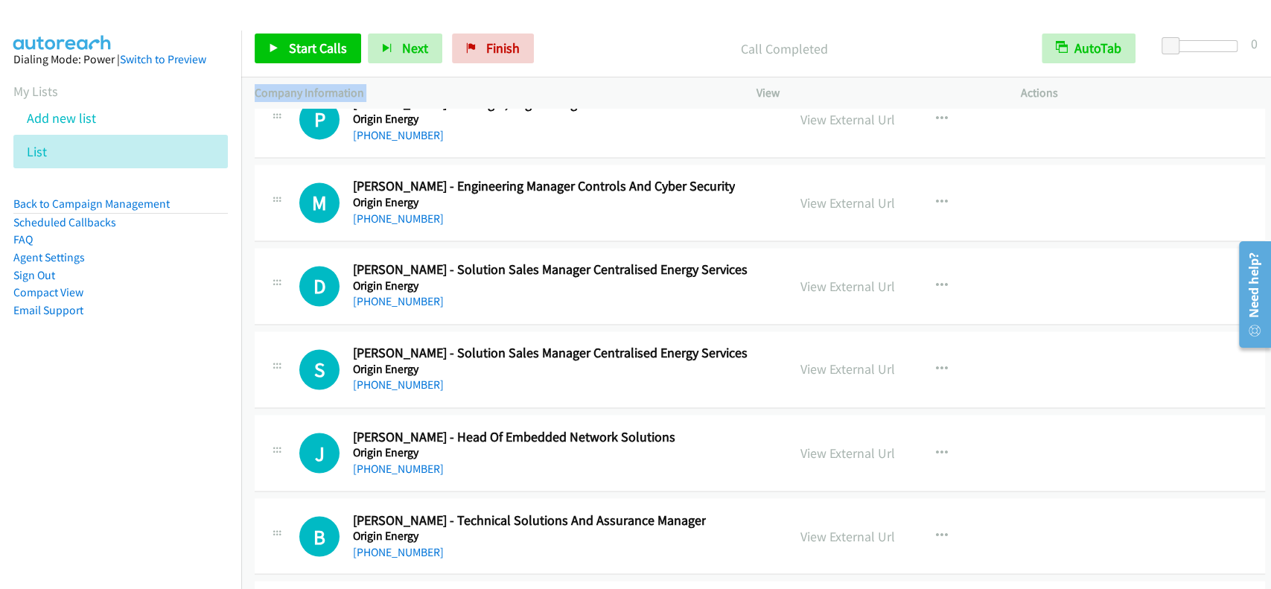
scroll to position [24565, 0]
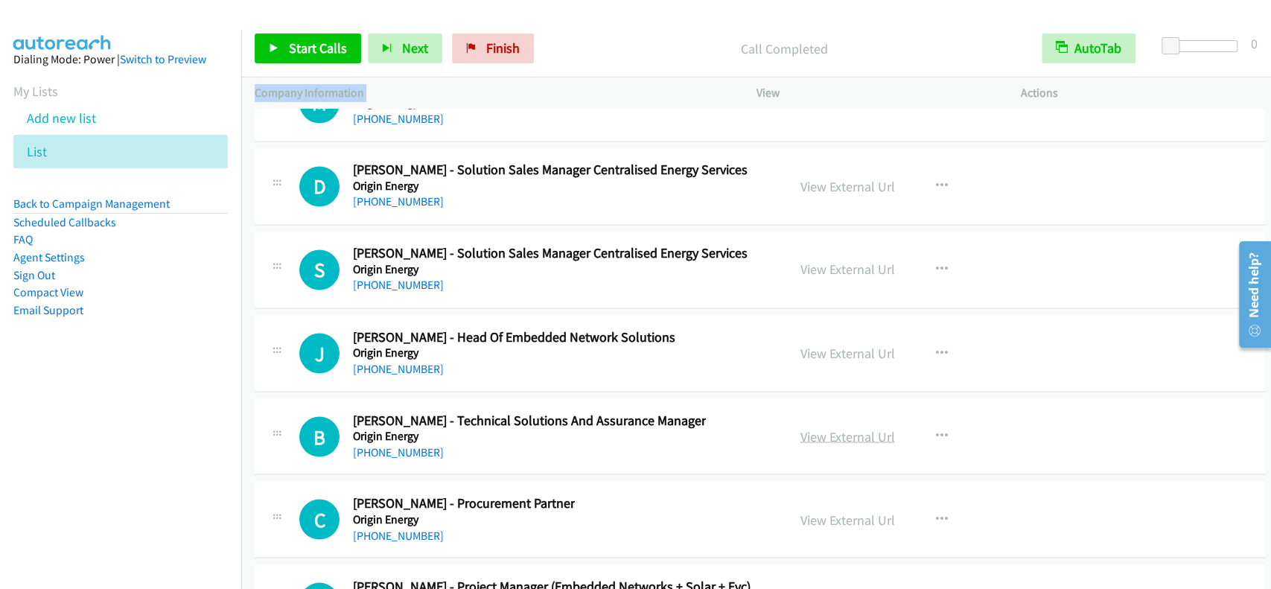
click at [816, 427] on link "View External Url" at bounding box center [847, 435] width 95 height 17
click at [405, 444] on link "[PHONE_NUMBER]" at bounding box center [398, 451] width 91 height 14
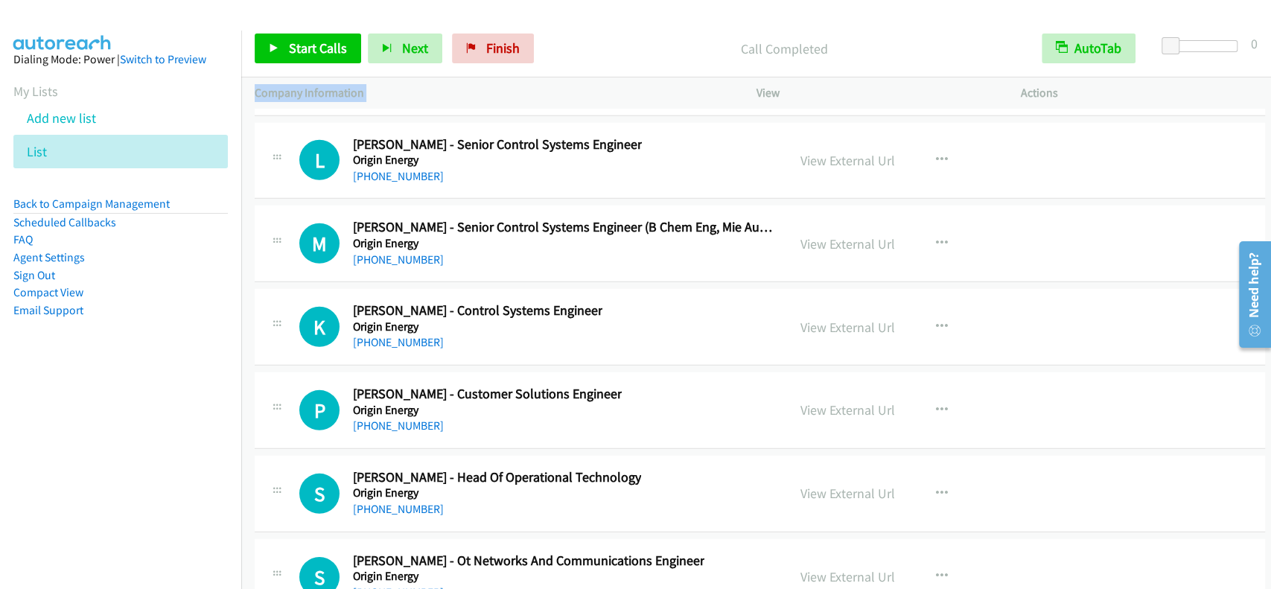
scroll to position [25855, 0]
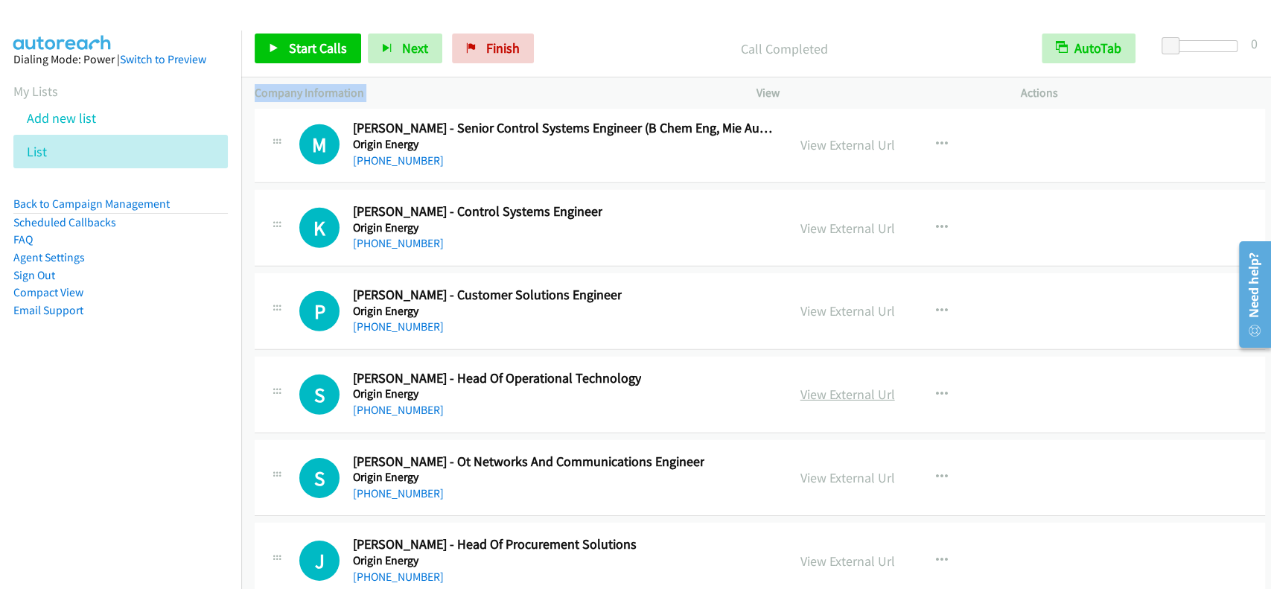
click at [827, 386] on link "View External Url" at bounding box center [847, 394] width 95 height 17
click at [405, 403] on link "[PHONE_NUMBER]" at bounding box center [398, 410] width 91 height 14
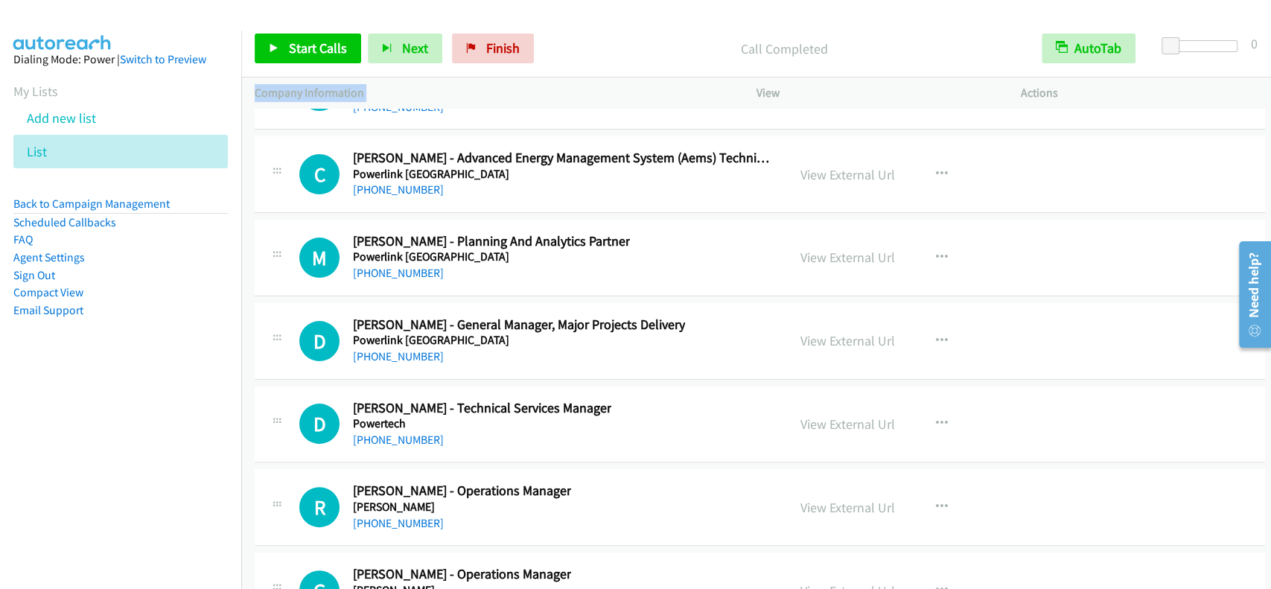
scroll to position [26847, 0]
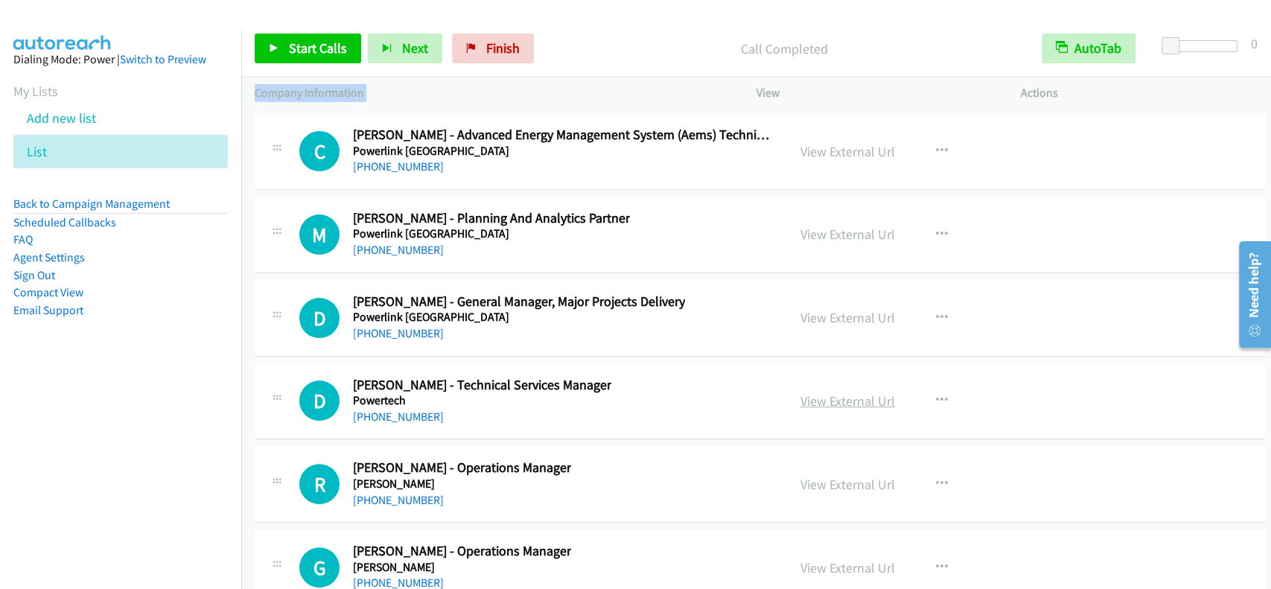
click at [837, 392] on link "View External Url" at bounding box center [847, 400] width 95 height 17
click at [409, 409] on link "[PHONE_NUMBER]" at bounding box center [398, 416] width 91 height 14
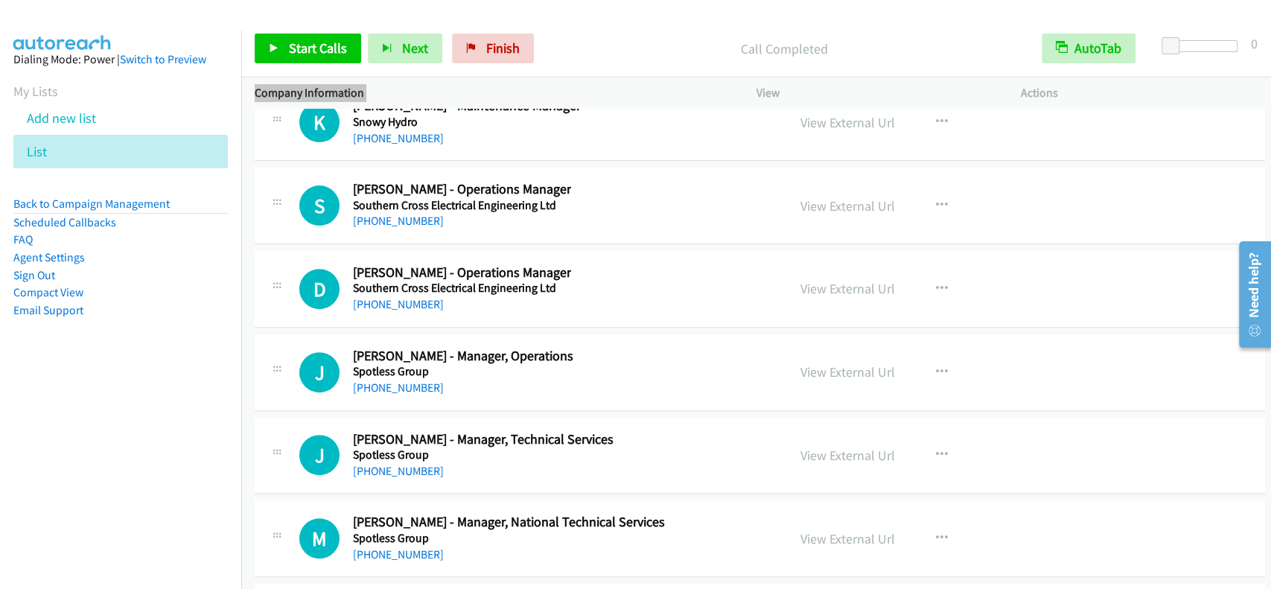
scroll to position [30818, 0]
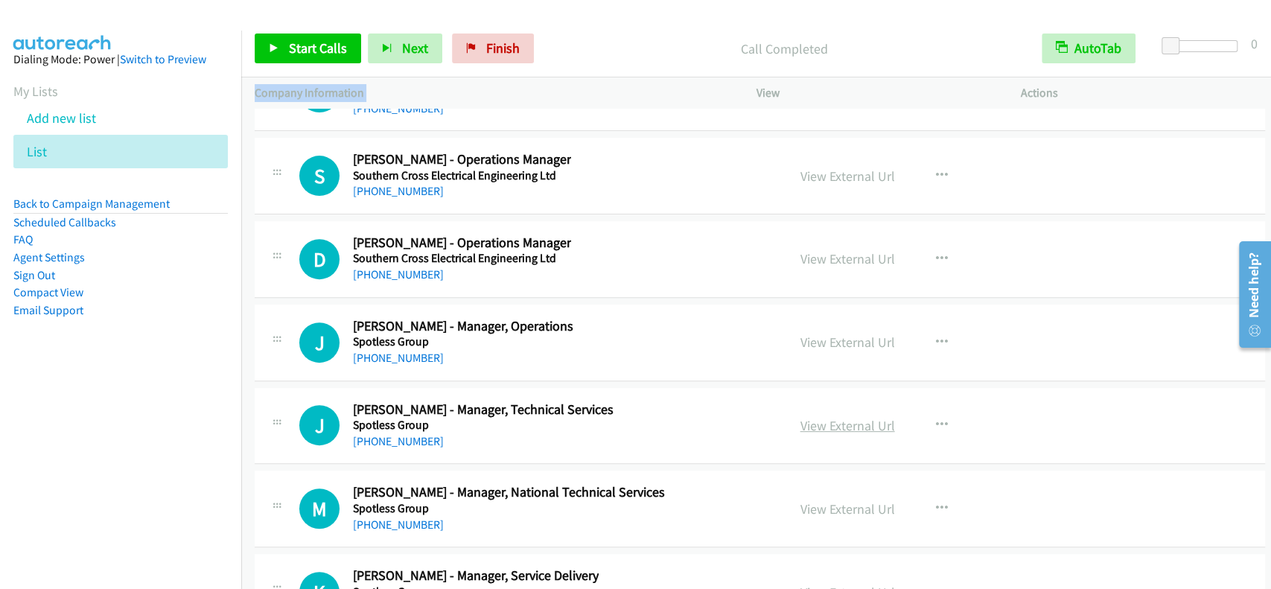
click at [813, 417] on link "View External Url" at bounding box center [847, 425] width 95 height 17
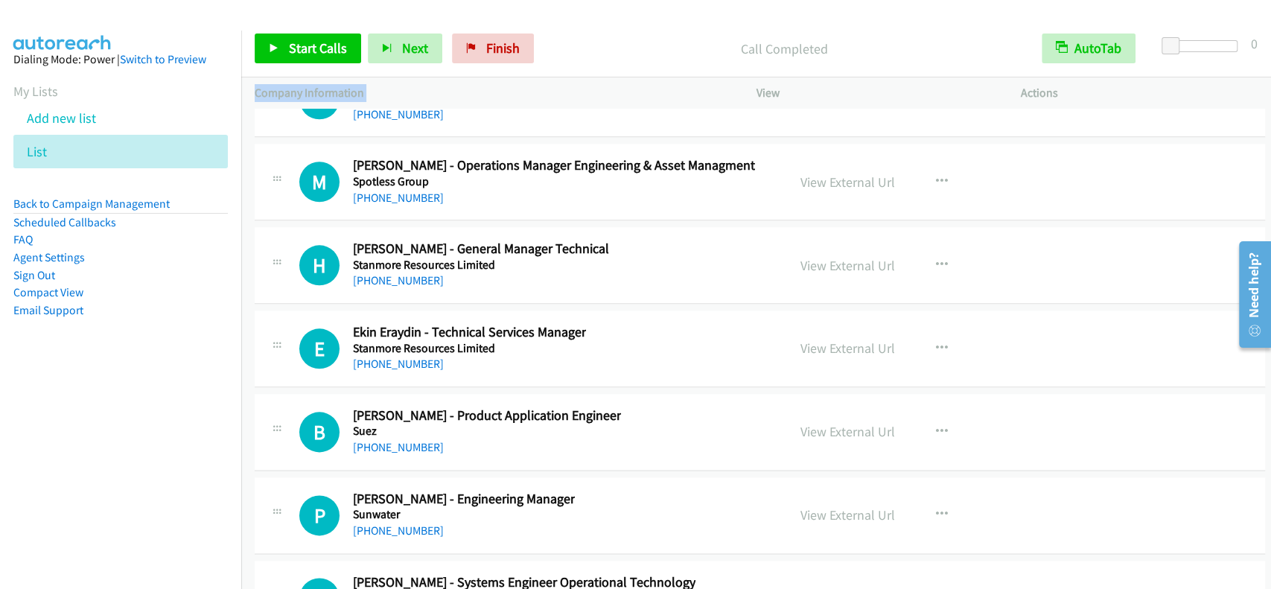
scroll to position [31612, 0]
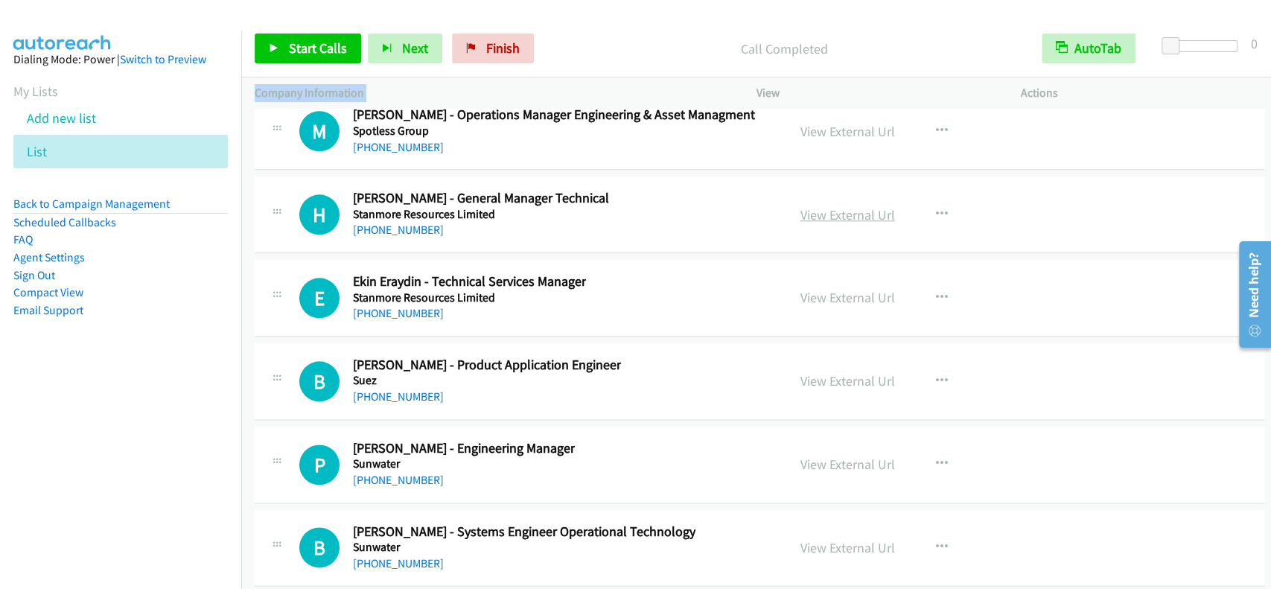
click at [831, 206] on link "View External Url" at bounding box center [847, 214] width 95 height 17
click at [411, 221] on div "[PHONE_NUMBER]" at bounding box center [481, 230] width 256 height 18
click at [414, 223] on link "[PHONE_NUMBER]" at bounding box center [398, 230] width 91 height 14
click at [861, 289] on link "View External Url" at bounding box center [847, 297] width 95 height 17
click at [389, 306] on link "[PHONE_NUMBER]" at bounding box center [398, 313] width 91 height 14
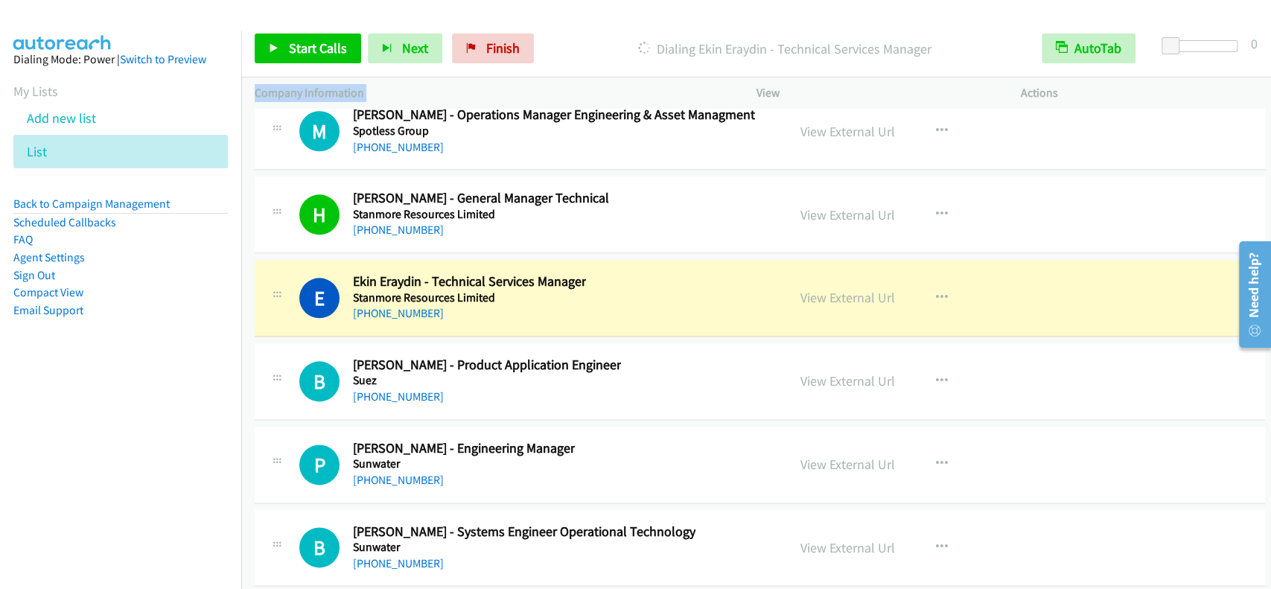
scroll to position [31711, 0]
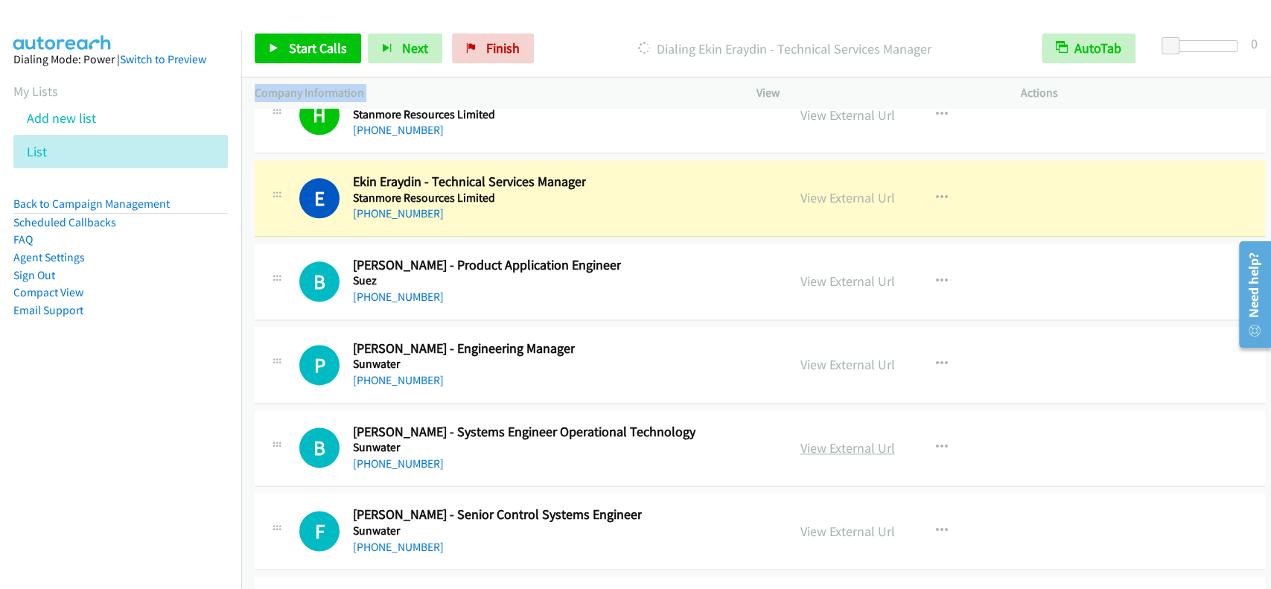
click at [840, 439] on link "View External Url" at bounding box center [847, 447] width 95 height 17
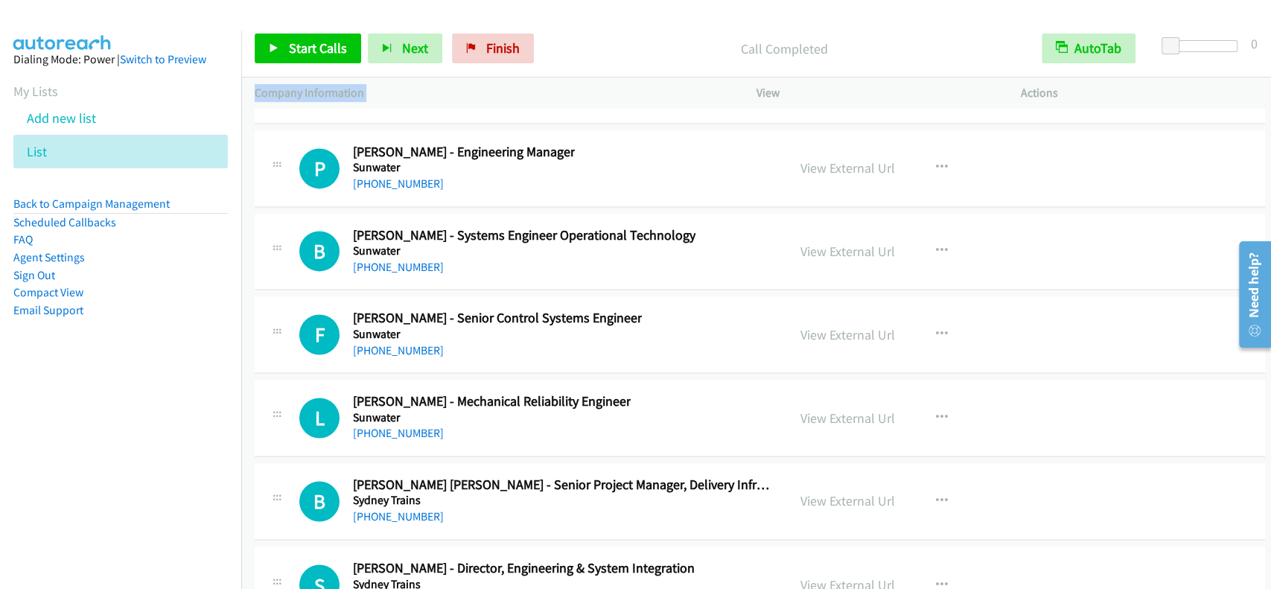
scroll to position [31909, 0]
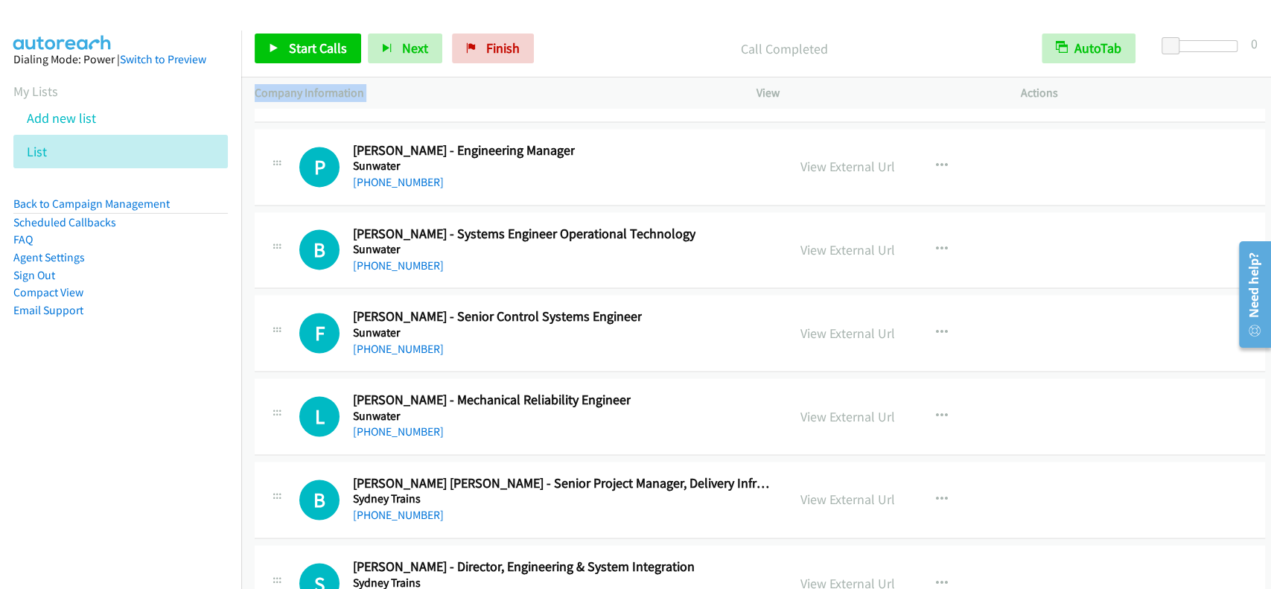
click at [421, 248] on div "B Callback Scheduled [PERSON_NAME] - Systems Engineer Operational Technology Su…" at bounding box center [760, 250] width 1010 height 77
click at [419, 258] on link "[PHONE_NUMBER]" at bounding box center [398, 265] width 91 height 14
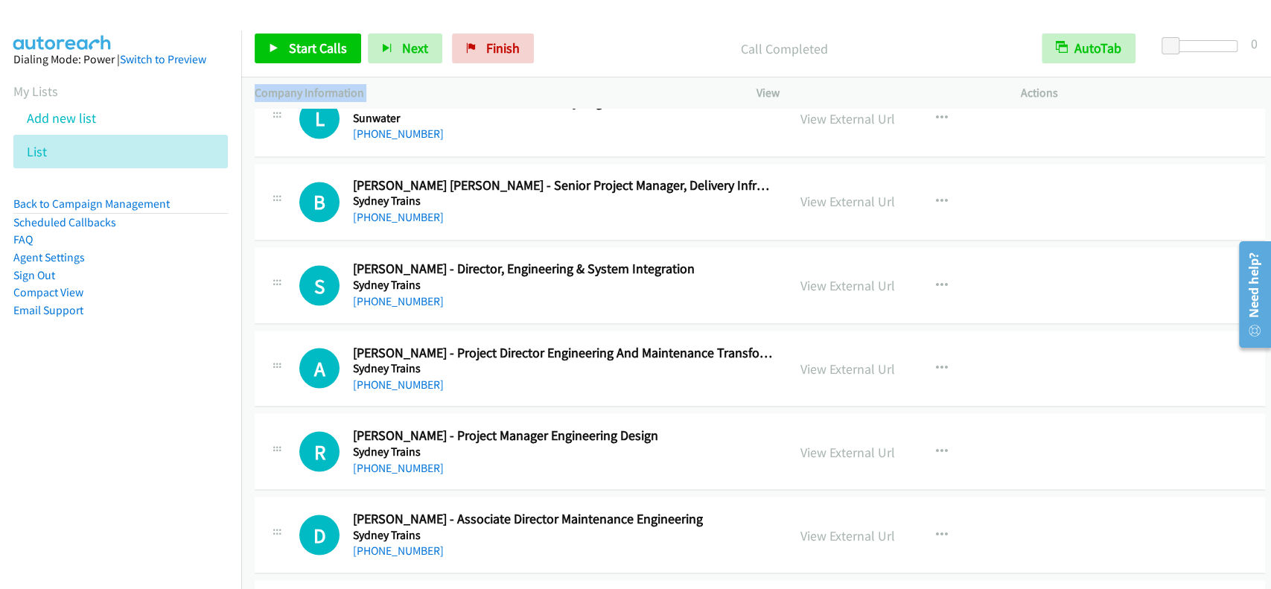
scroll to position [32307, 0]
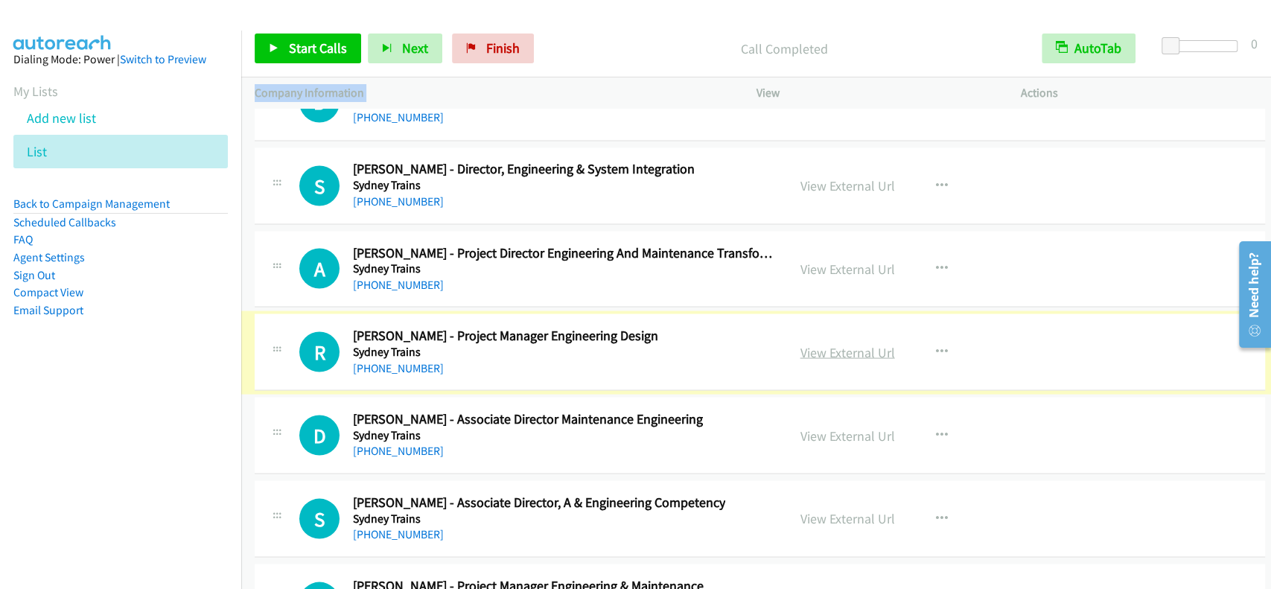
click at [850, 343] on link "View External Url" at bounding box center [847, 351] width 95 height 17
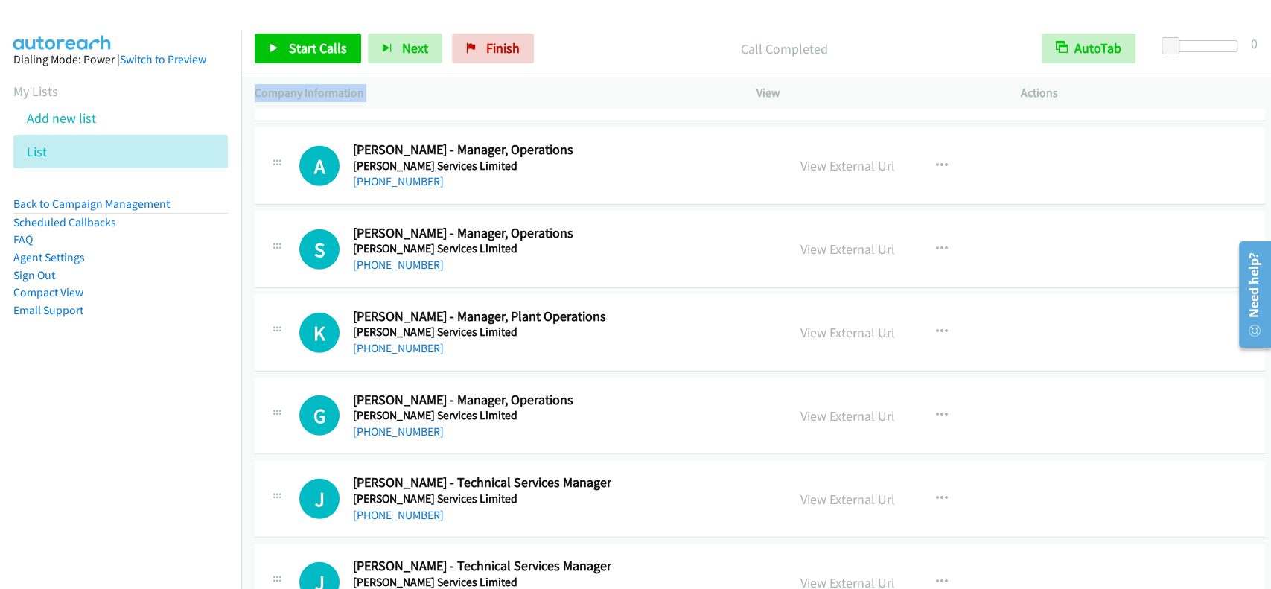
scroll to position [33100, 0]
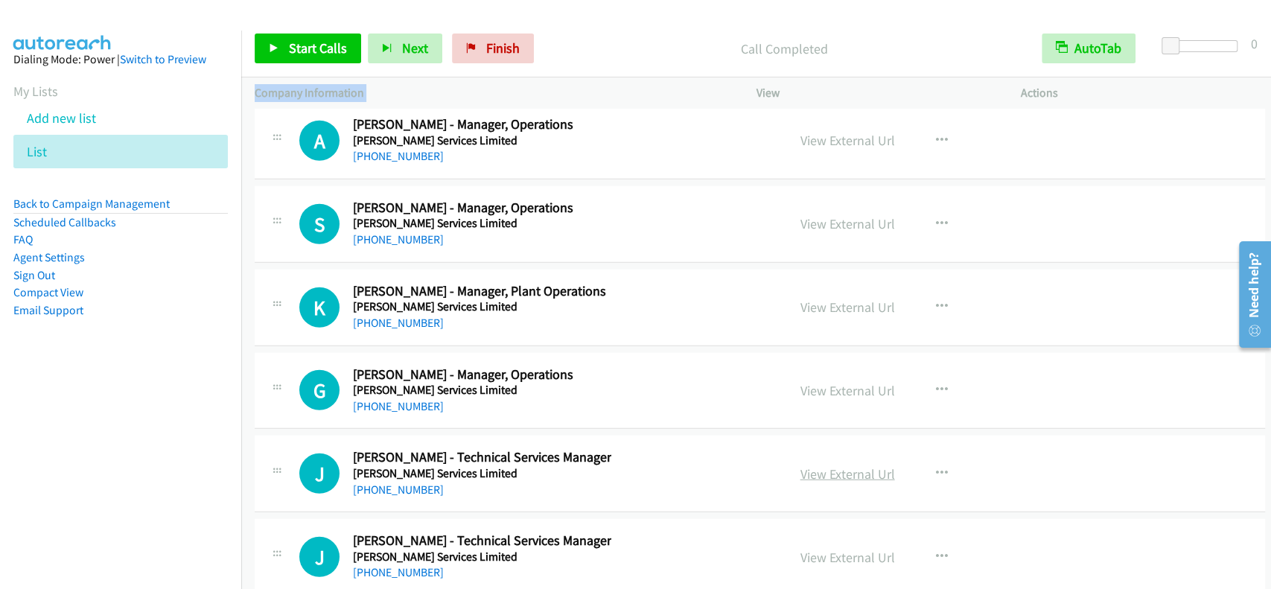
click at [854, 465] on link "View External Url" at bounding box center [847, 473] width 95 height 17
click at [413, 482] on link "[PHONE_NUMBER]" at bounding box center [398, 489] width 91 height 14
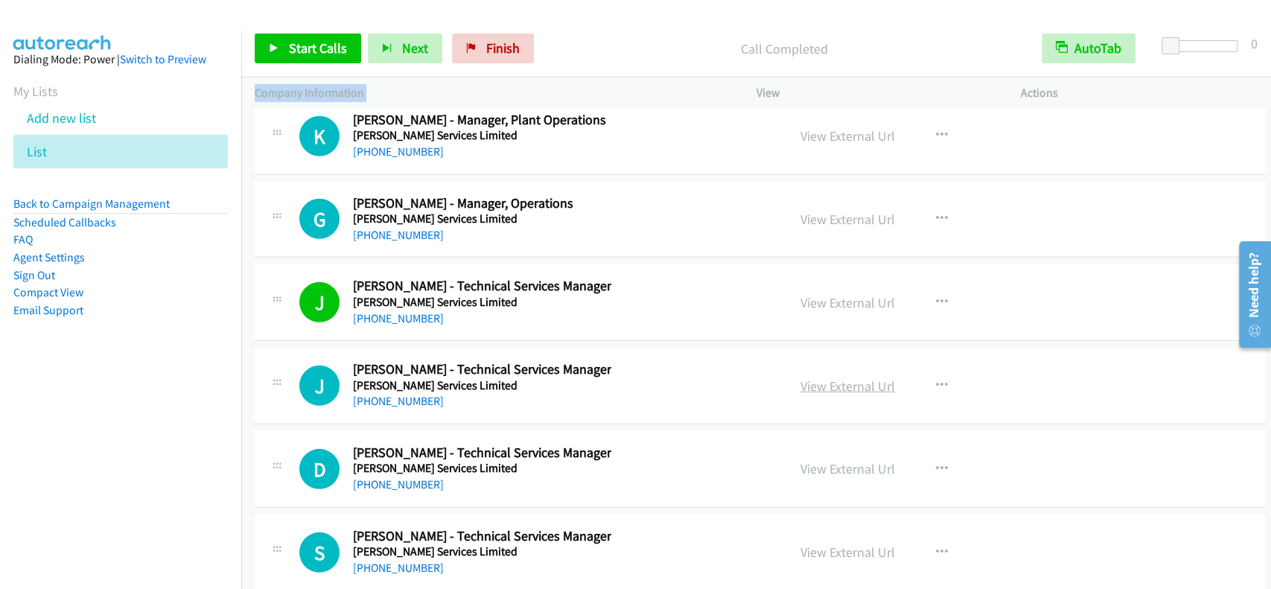
scroll to position [33299, 0]
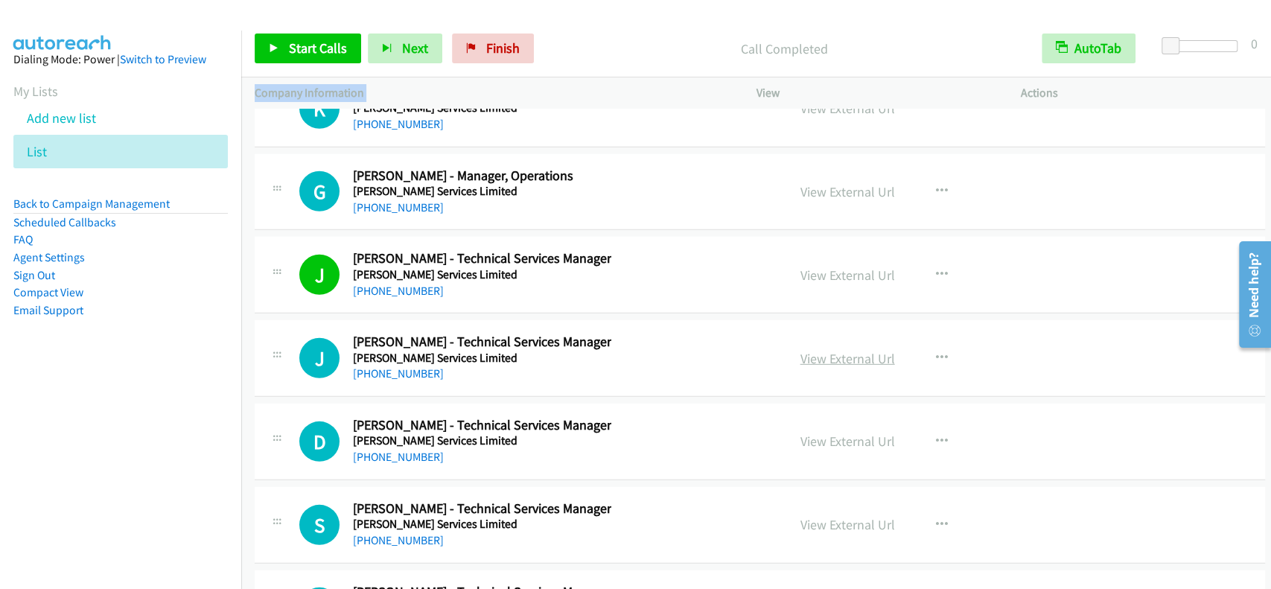
click at [837, 350] on link "View External Url" at bounding box center [847, 358] width 95 height 17
click at [404, 366] on link "[PHONE_NUMBER]" at bounding box center [398, 373] width 91 height 14
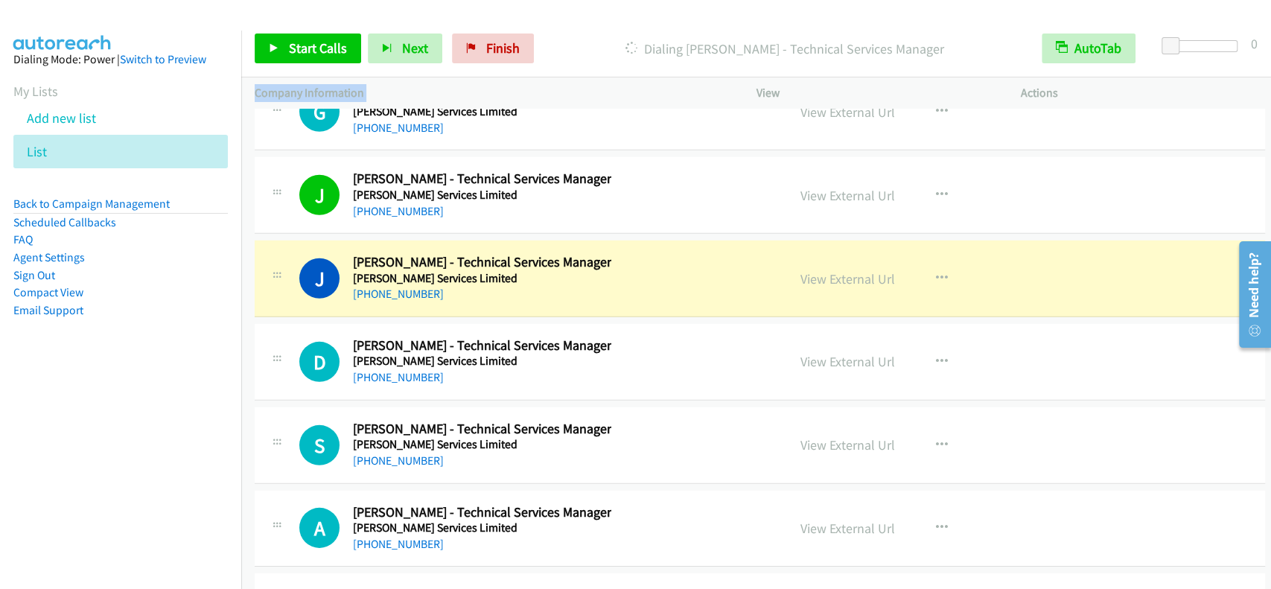
scroll to position [33398, 0]
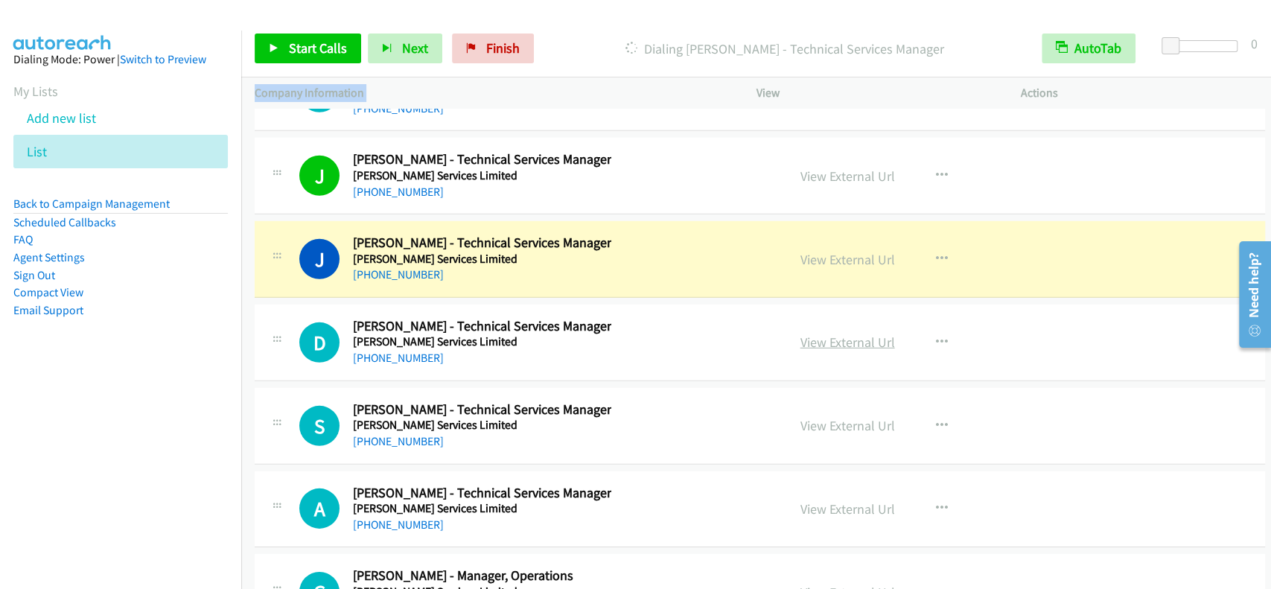
click at [800, 333] on link "View External Url" at bounding box center [847, 341] width 95 height 17
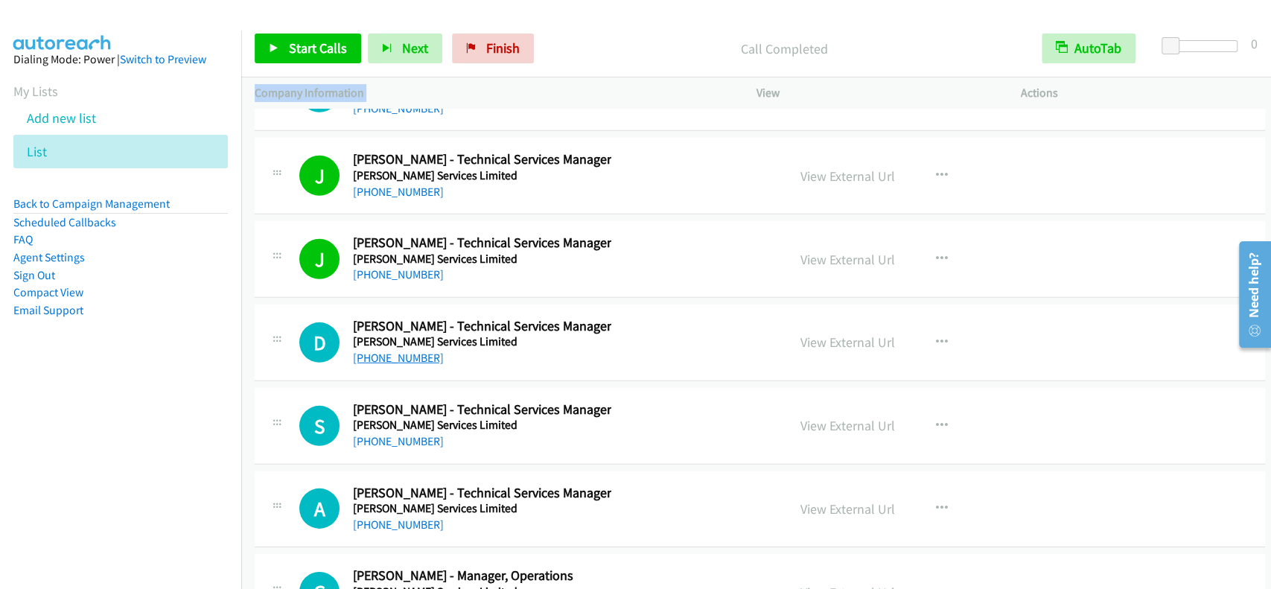
click at [409, 351] on link "[PHONE_NUMBER]" at bounding box center [398, 358] width 91 height 14
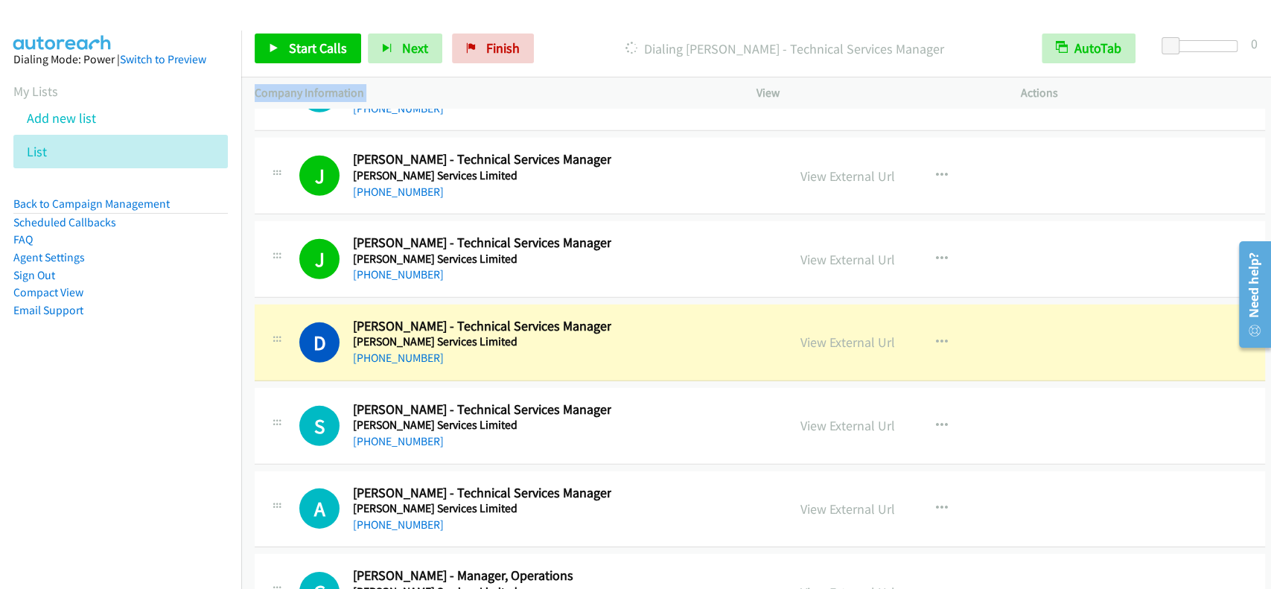
scroll to position [33498, 0]
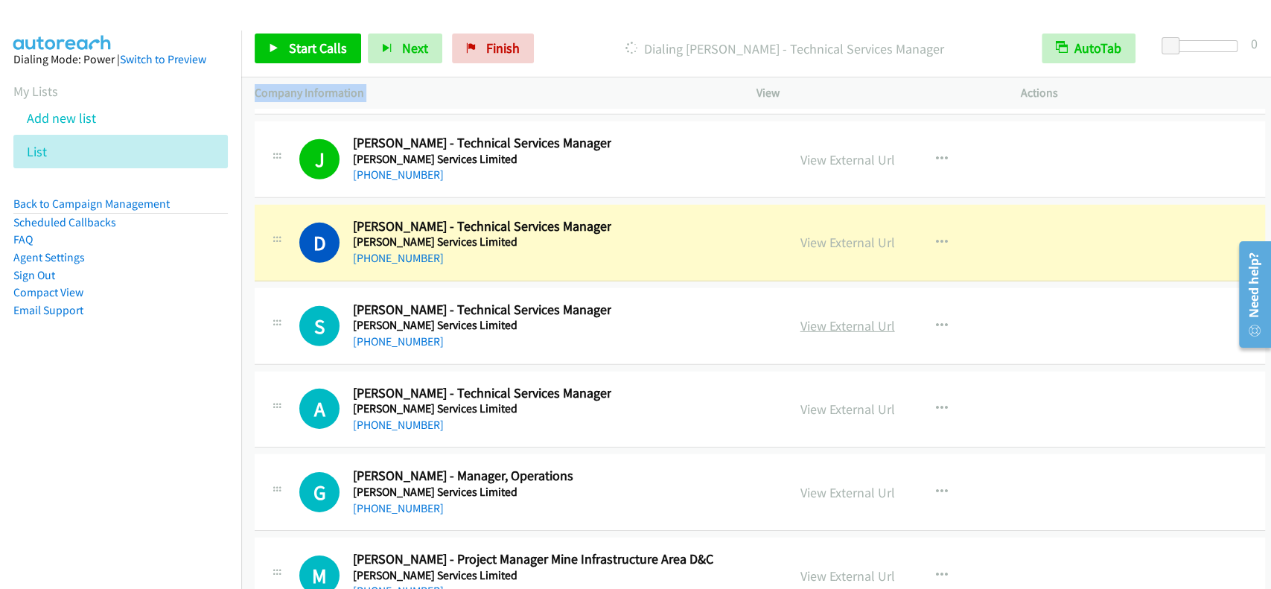
click at [819, 317] on link "View External Url" at bounding box center [847, 325] width 95 height 17
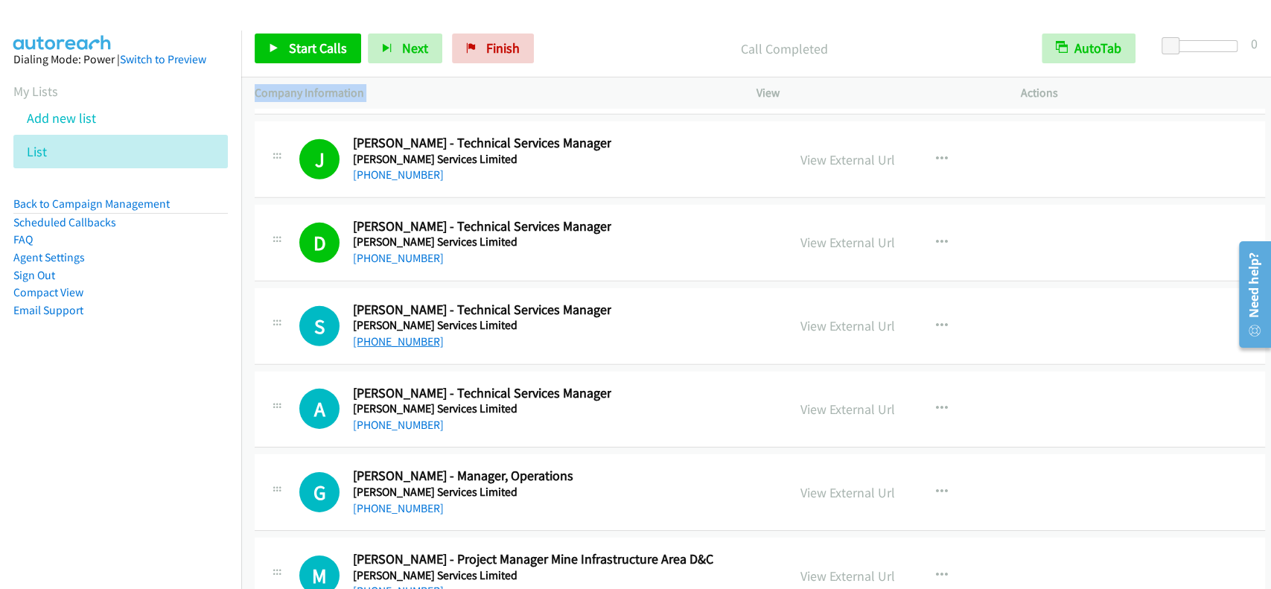
click at [396, 334] on link "[PHONE_NUMBER]" at bounding box center [398, 341] width 91 height 14
click at [868, 399] on div "View External Url" at bounding box center [847, 409] width 95 height 20
click at [868, 400] on link "View External Url" at bounding box center [847, 408] width 95 height 17
click at [394, 418] on link "[PHONE_NUMBER]" at bounding box center [398, 425] width 91 height 14
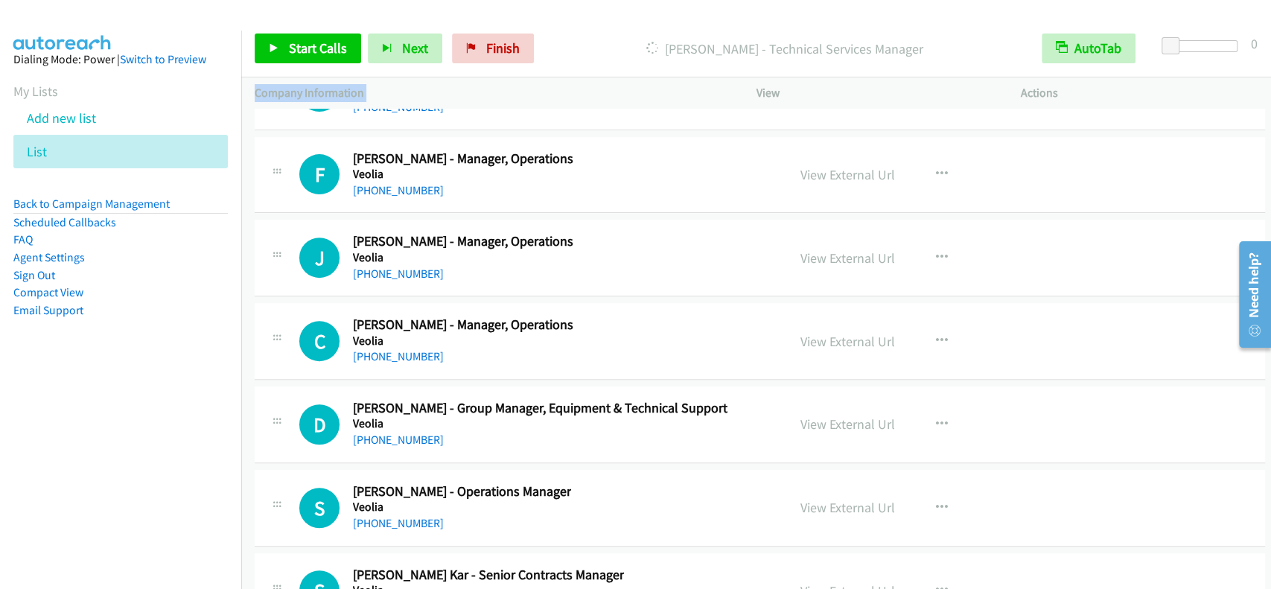
scroll to position [34689, 0]
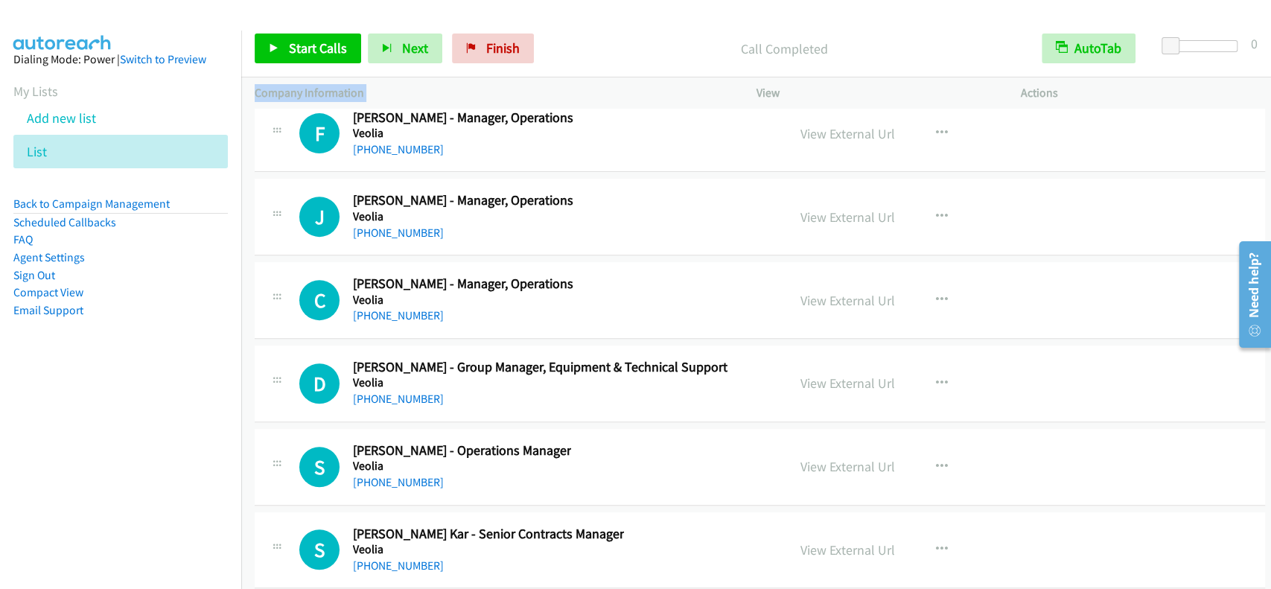
click at [841, 359] on div "View External Url View External Url Schedule/Manage Callback Start Calls Here R…" at bounding box center [926, 383] width 279 height 49
click at [841, 374] on link "View External Url" at bounding box center [847, 382] width 95 height 17
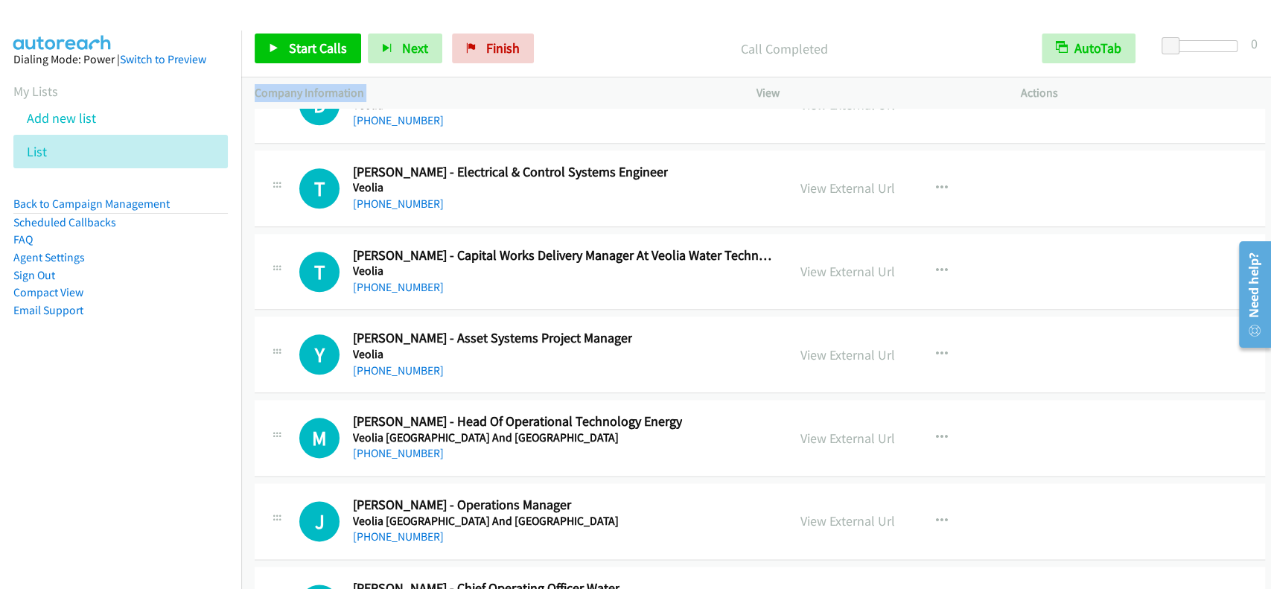
scroll to position [35482, 0]
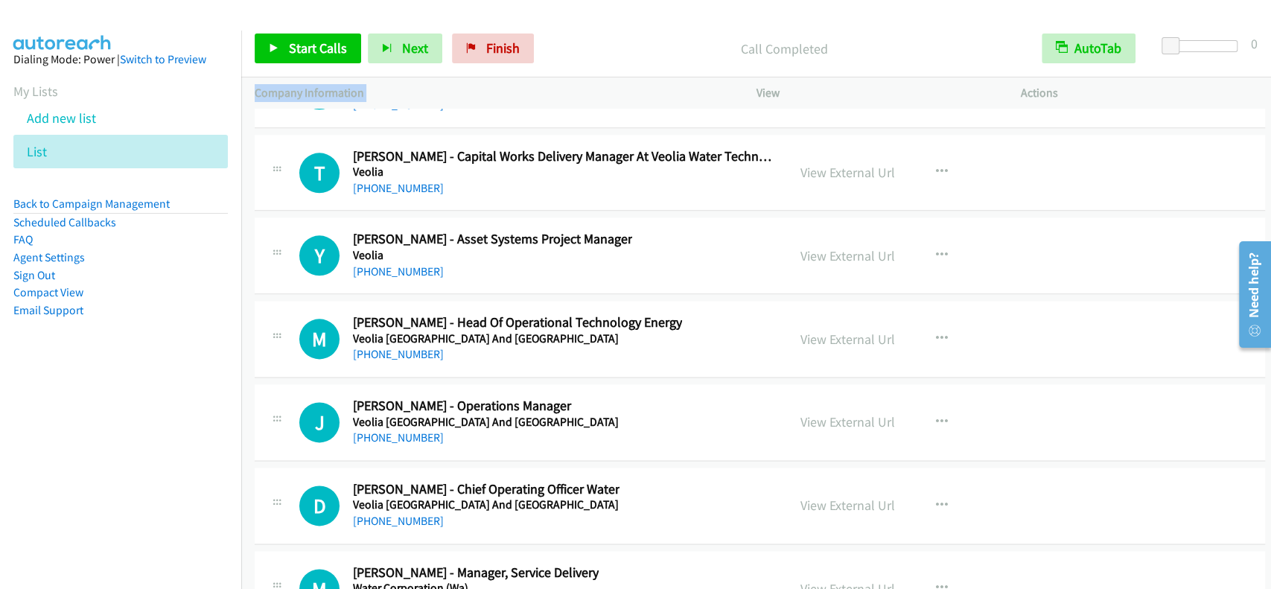
click at [787, 314] on div "View External Url View External Url Schedule/Manage Callback Start Calls Here R…" at bounding box center [926, 338] width 279 height 49
click at [811, 314] on div "View External Url View External Url Schedule/Manage Callback Start Calls Here R…" at bounding box center [926, 338] width 279 height 49
click at [815, 331] on link "View External Url" at bounding box center [847, 339] width 95 height 17
click at [410, 331] on h5 "Veolia [GEOGRAPHIC_DATA] And [GEOGRAPHIC_DATA]" at bounding box center [517, 338] width 329 height 15
click at [405, 347] on link "[PHONE_NUMBER]" at bounding box center [398, 354] width 91 height 14
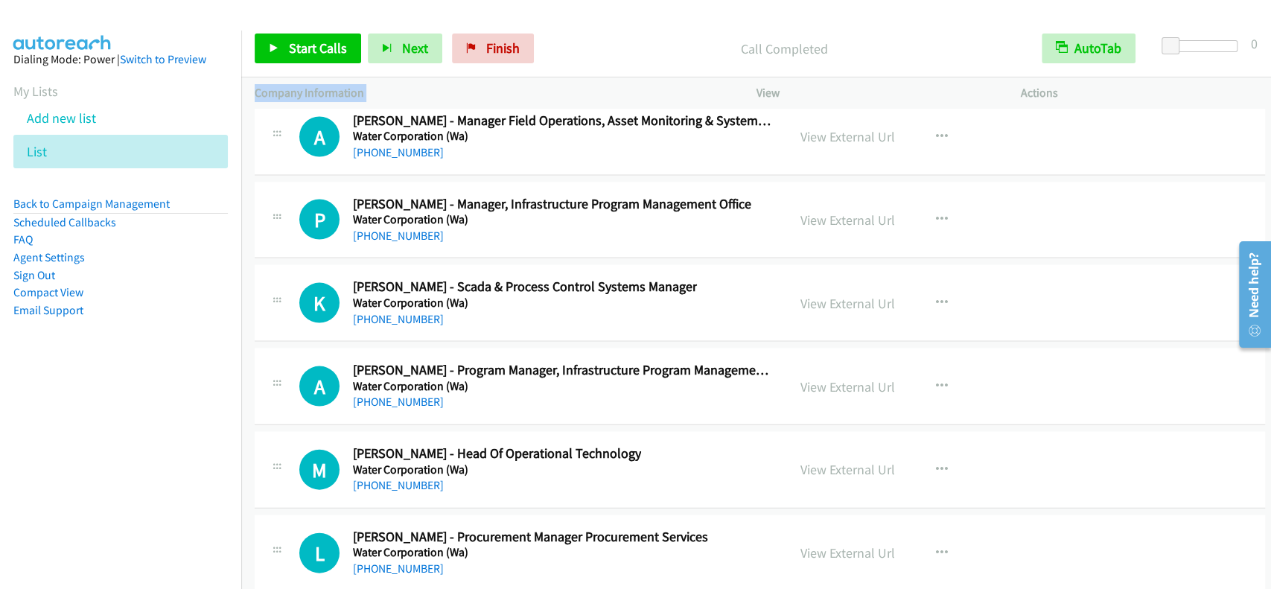
scroll to position [36376, 0]
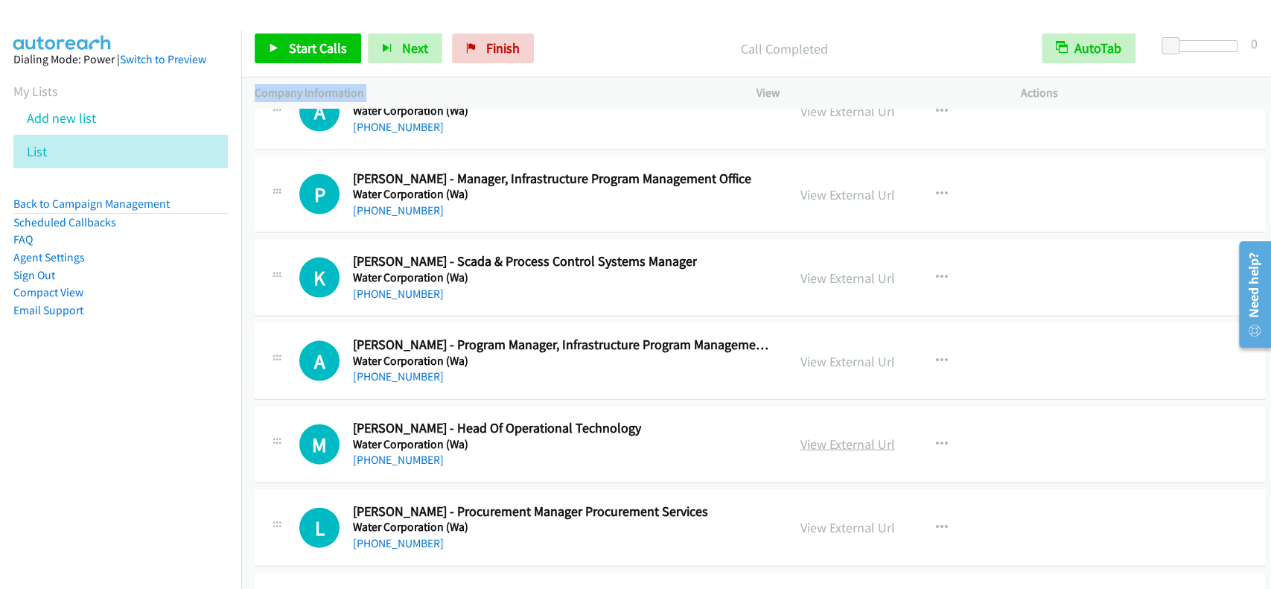
click at [863, 435] on link "View External Url" at bounding box center [847, 443] width 95 height 17
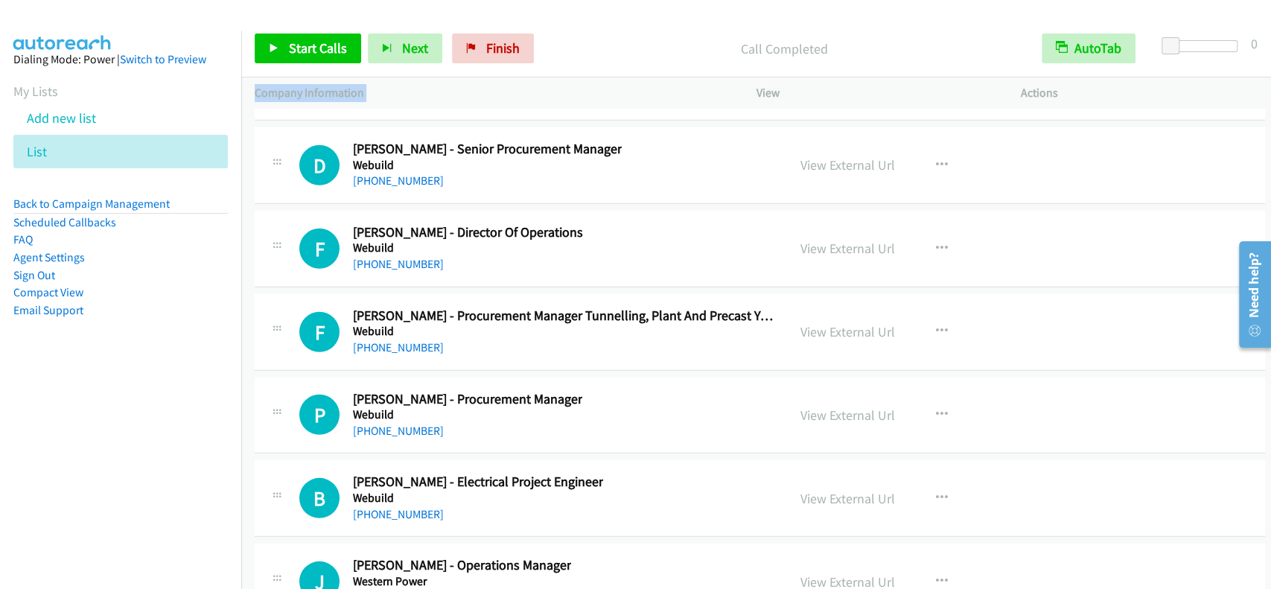
scroll to position [37170, 0]
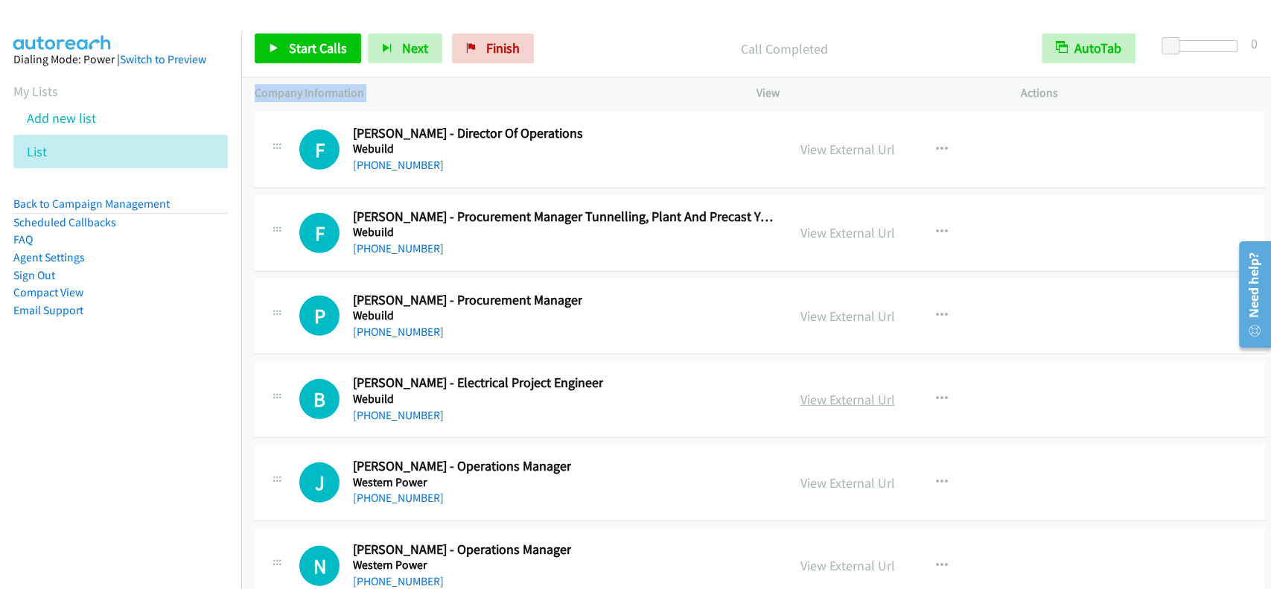
click at [820, 391] on link "View External Url" at bounding box center [847, 399] width 95 height 17
click at [393, 408] on link "[PHONE_NUMBER]" at bounding box center [398, 415] width 91 height 14
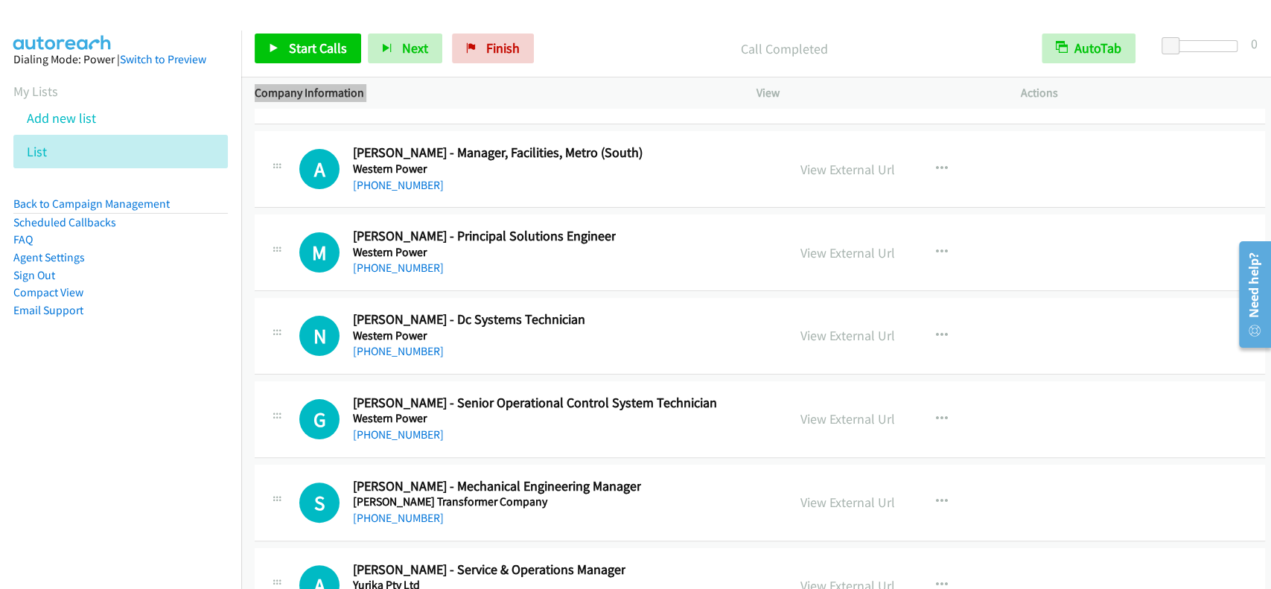
scroll to position [38262, 0]
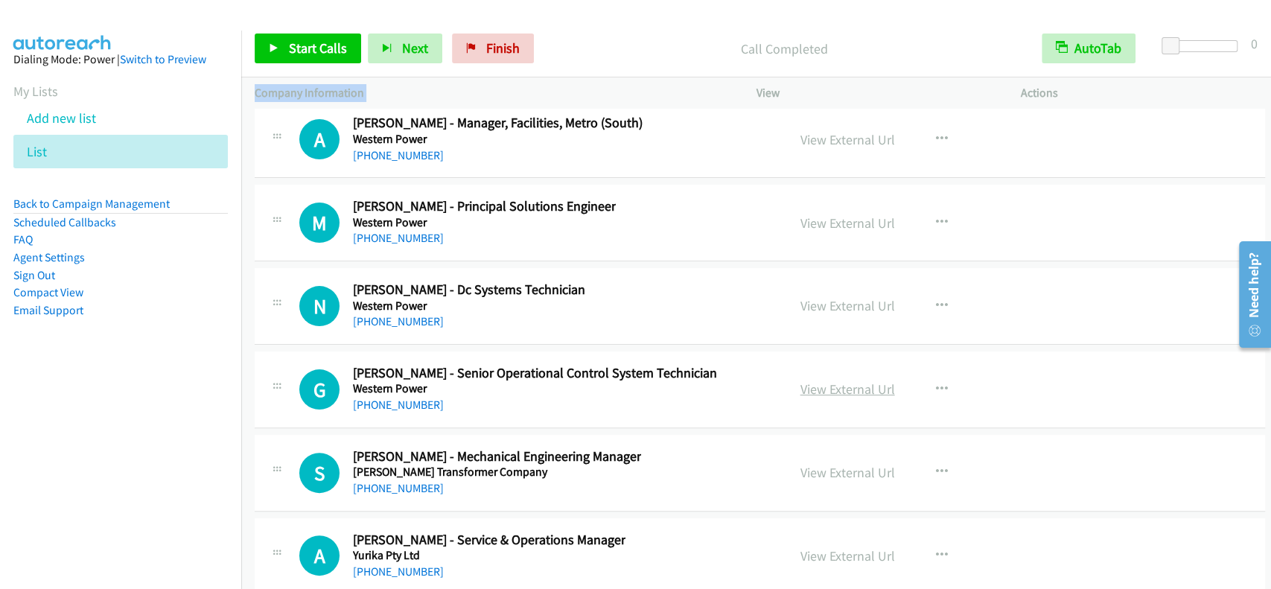
click at [828, 380] on link "View External Url" at bounding box center [847, 388] width 95 height 17
click at [406, 398] on link "[PHONE_NUMBER]" at bounding box center [398, 405] width 91 height 14
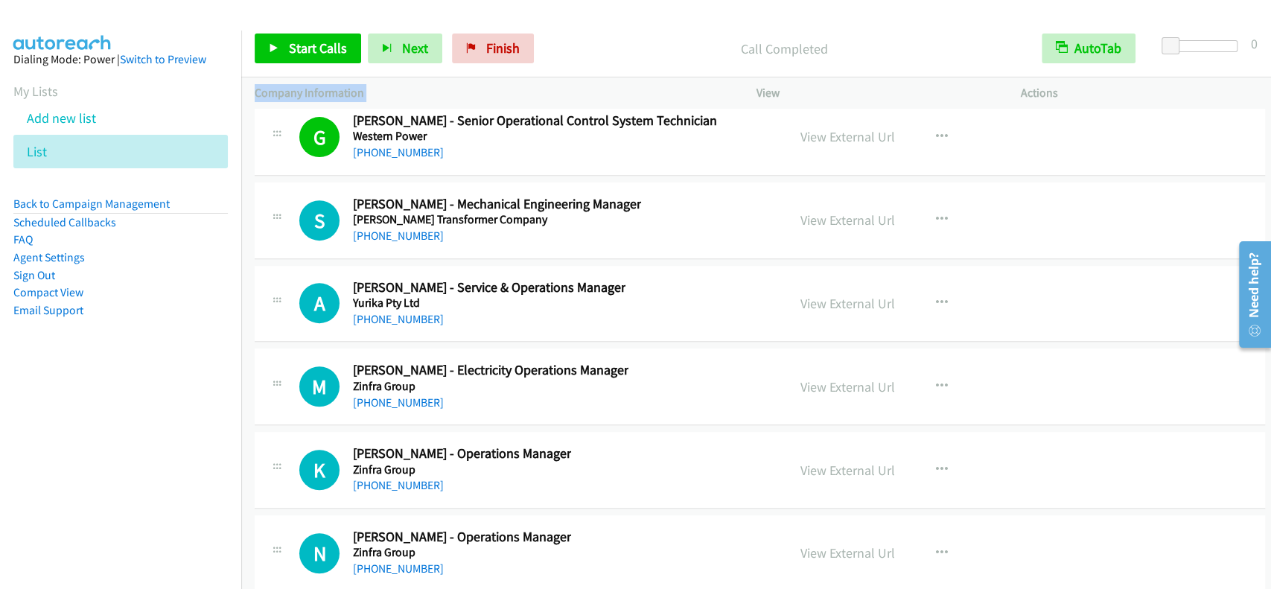
scroll to position [38560, 0]
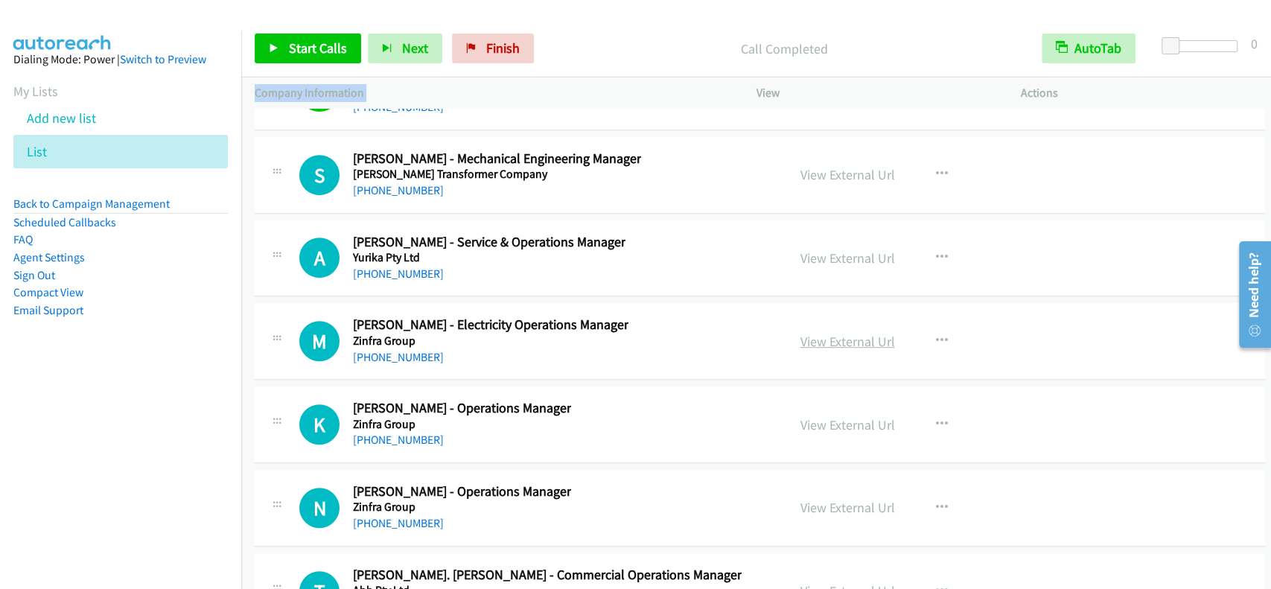
click at [823, 333] on link "View External Url" at bounding box center [847, 341] width 95 height 17
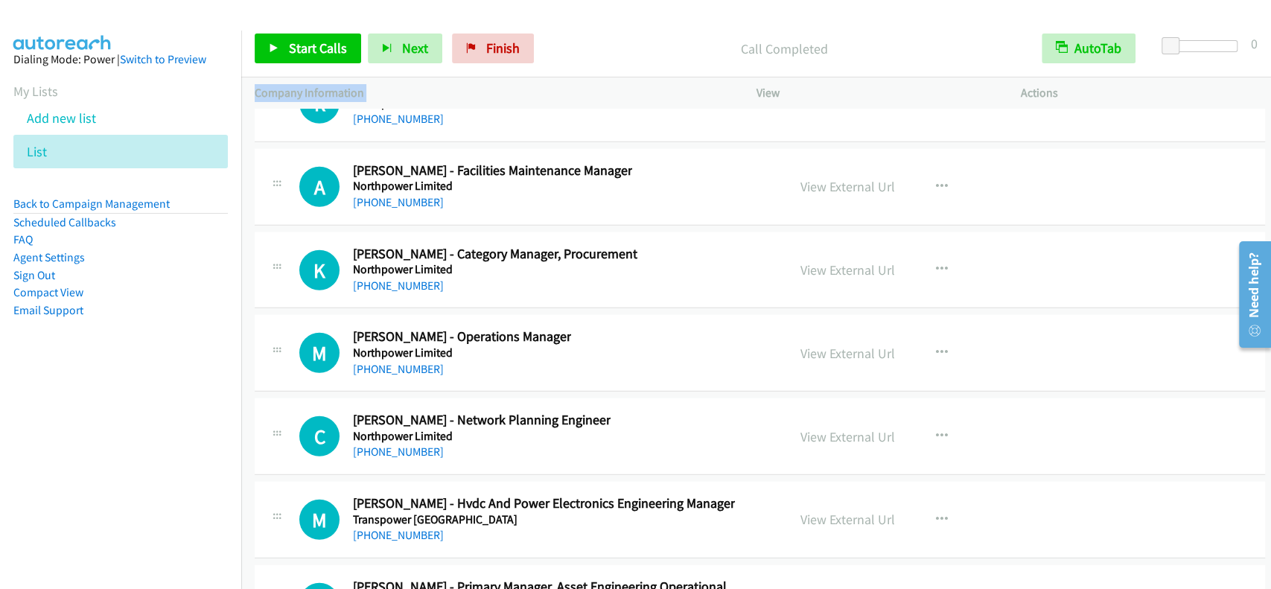
scroll to position [40743, 0]
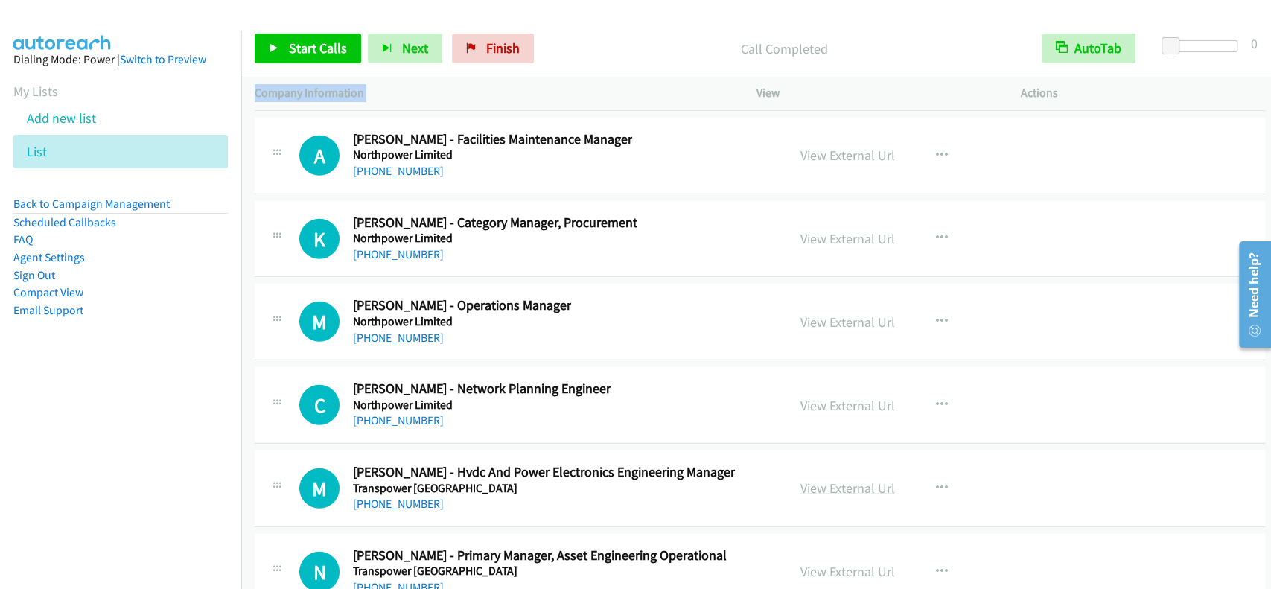
click at [852, 479] on link "View External Url" at bounding box center [847, 487] width 95 height 17
click at [415, 473] on div "M Callback Scheduled [PERSON_NAME] - Hvdc And Power Electronics Engineering Man…" at bounding box center [760, 488] width 1010 height 77
click at [428, 497] on link "[PHONE_NUMBER]" at bounding box center [398, 504] width 91 height 14
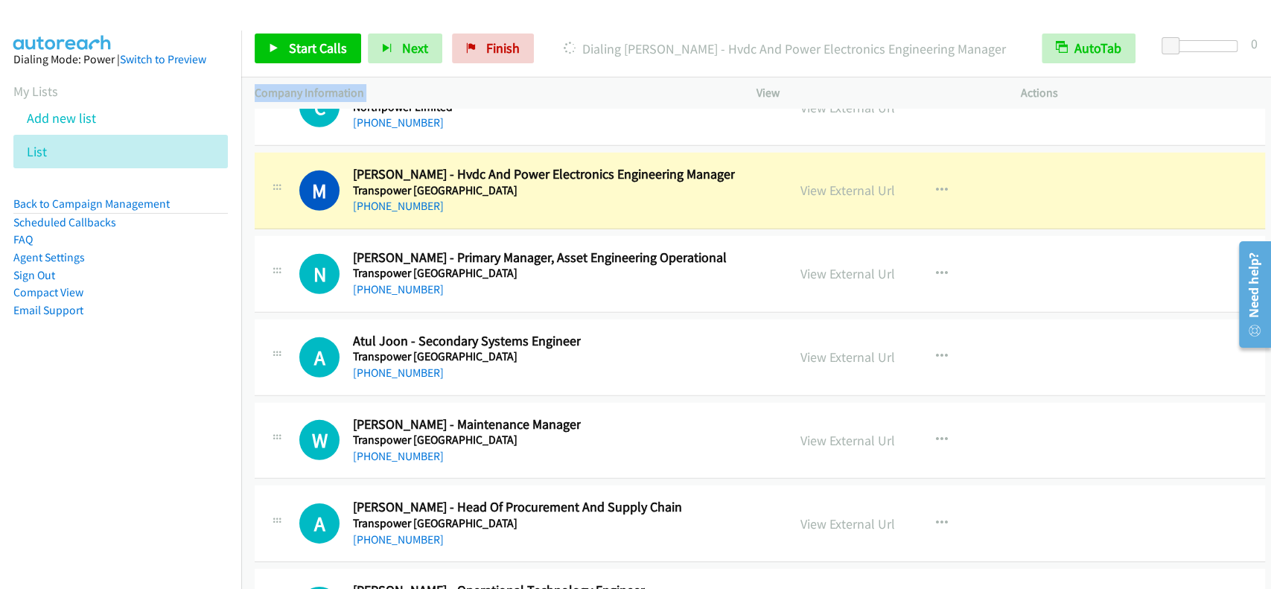
scroll to position [41079, 0]
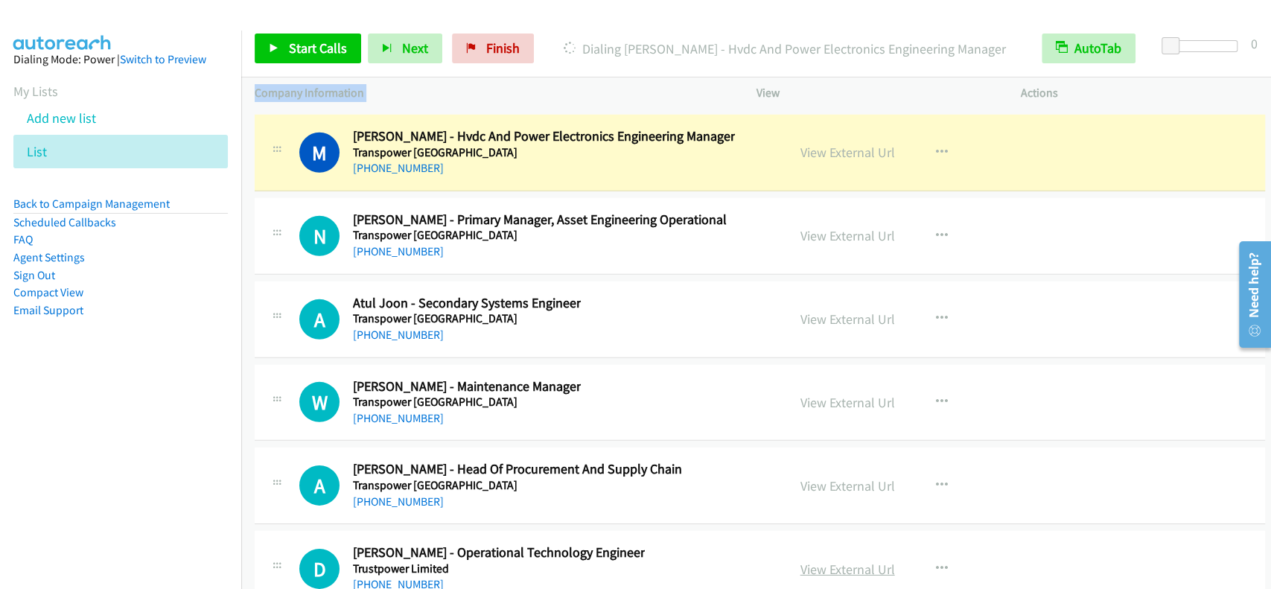
click at [806, 561] on link "View External Url" at bounding box center [847, 569] width 95 height 17
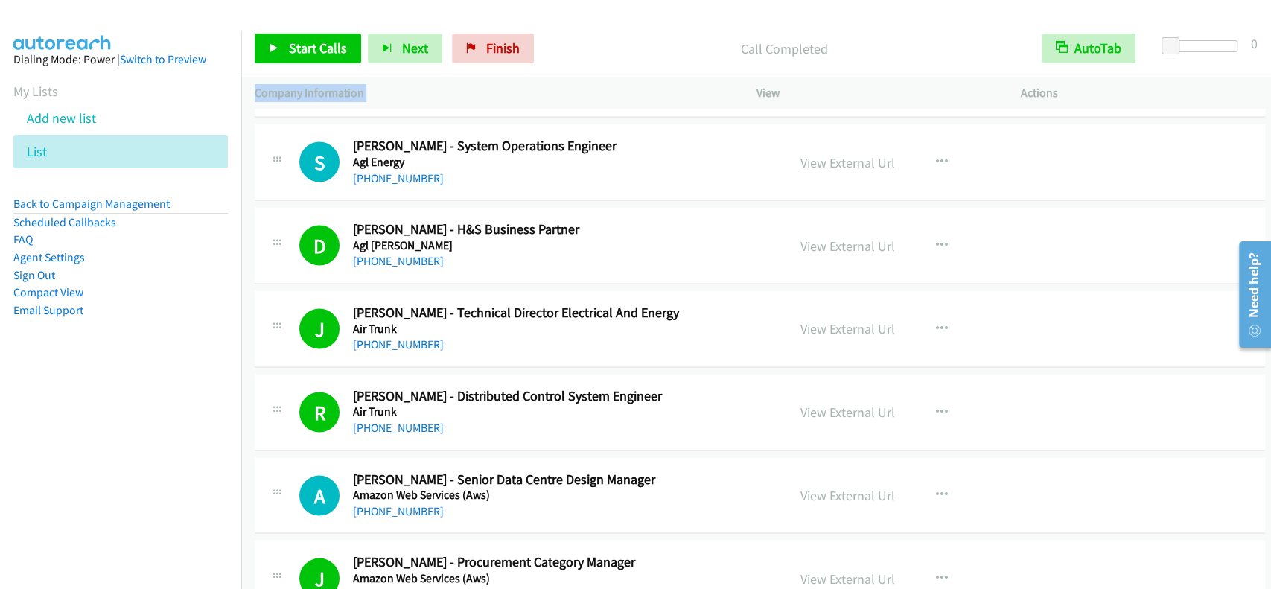
scroll to position [1886, 0]
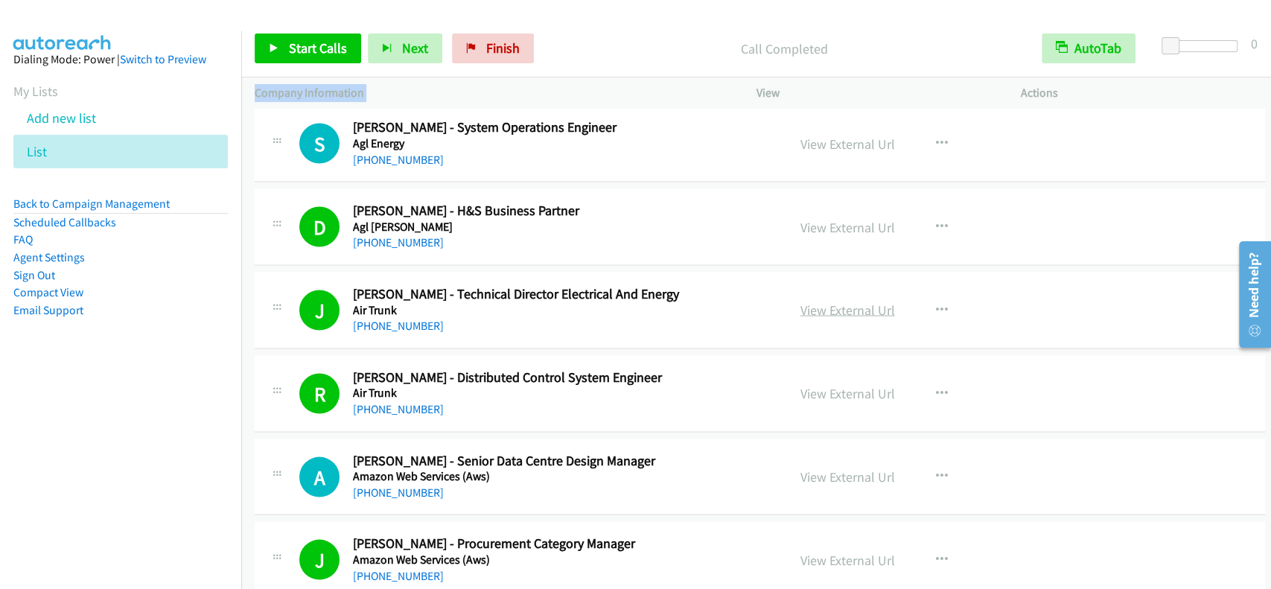
click at [829, 302] on link "View External Url" at bounding box center [847, 309] width 95 height 17
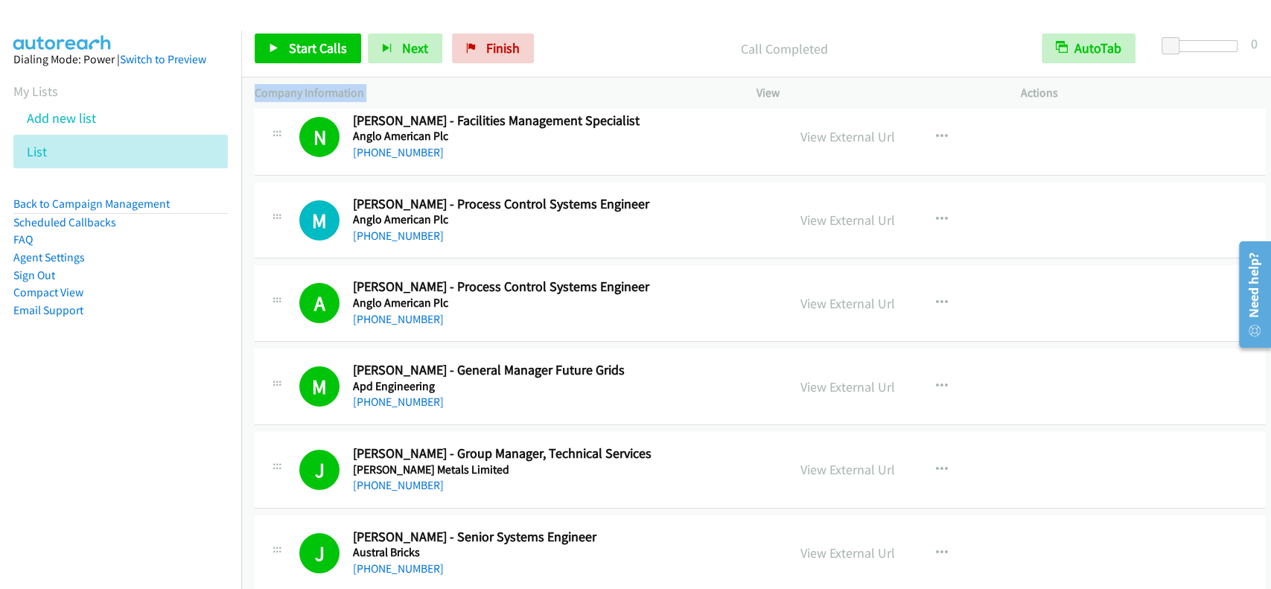
scroll to position [3573, 0]
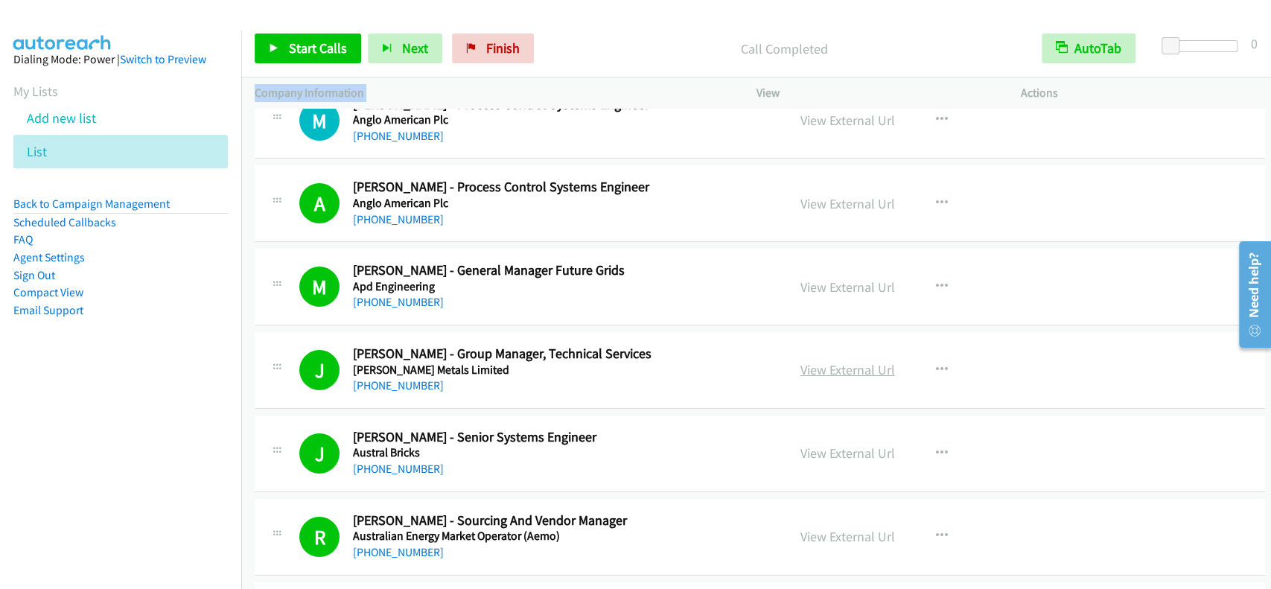
click at [828, 361] on link "View External Url" at bounding box center [847, 369] width 95 height 17
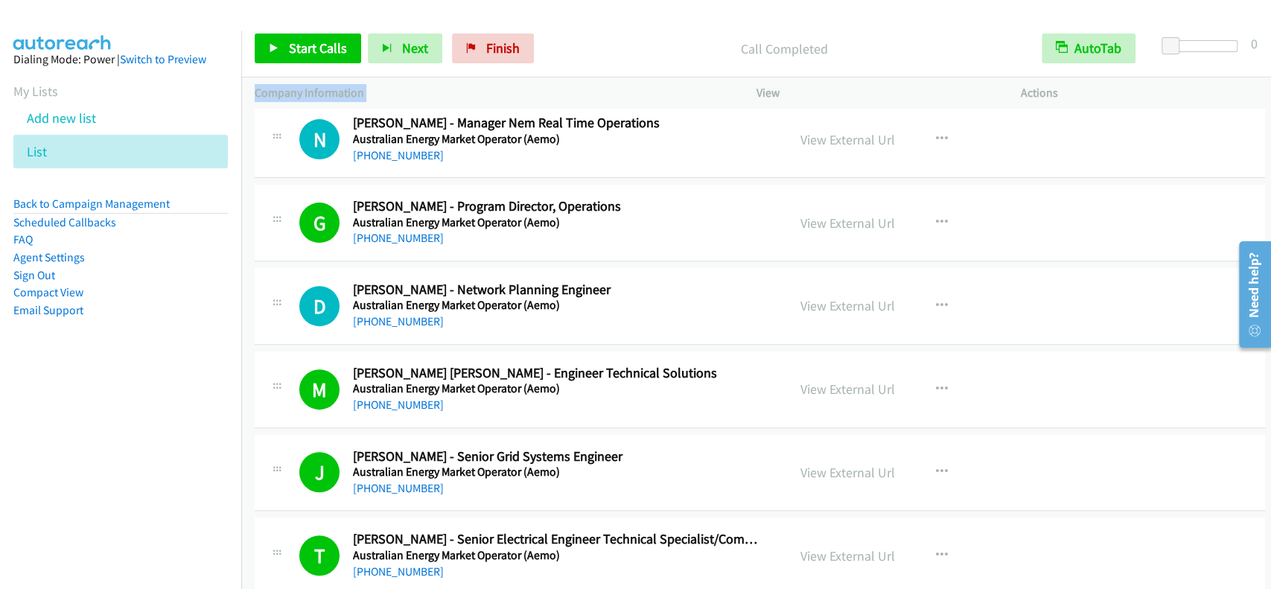
scroll to position [4169, 0]
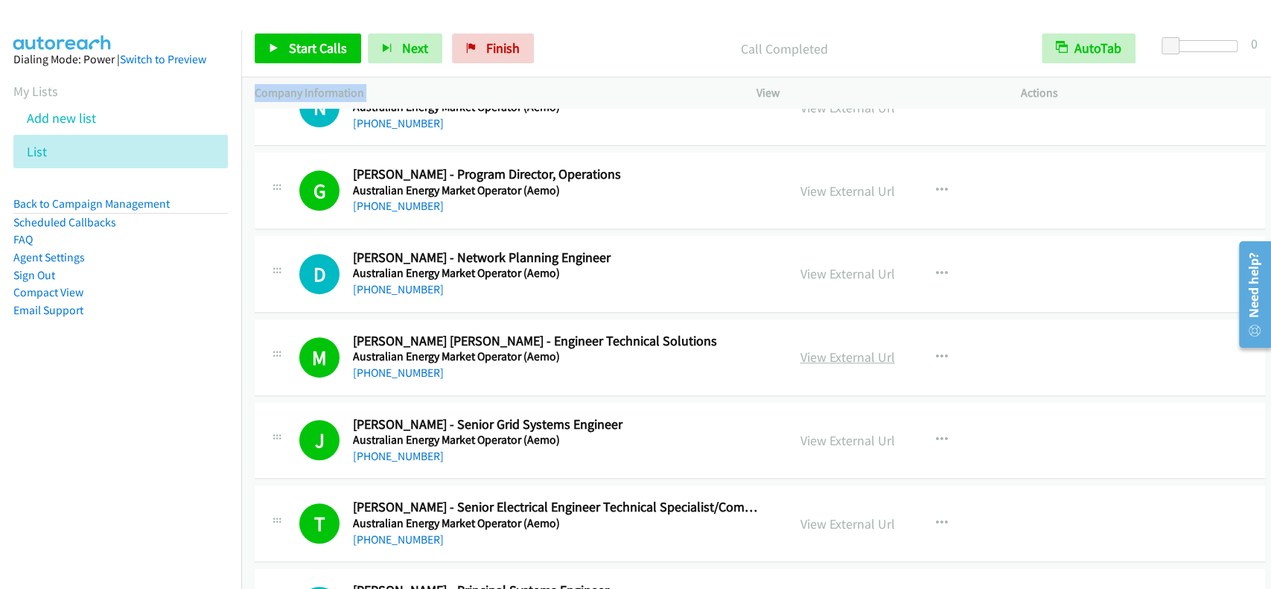
click at [809, 348] on link "View External Url" at bounding box center [847, 356] width 95 height 17
click at [398, 367] on link "[PHONE_NUMBER]" at bounding box center [398, 372] width 91 height 14
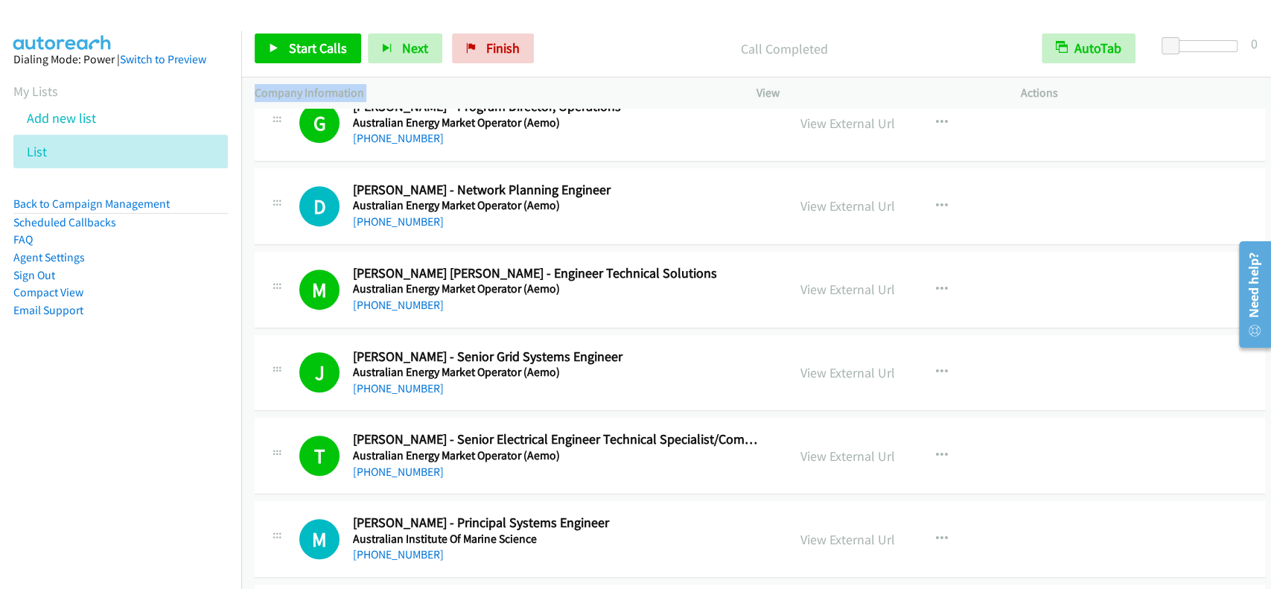
scroll to position [4268, 0]
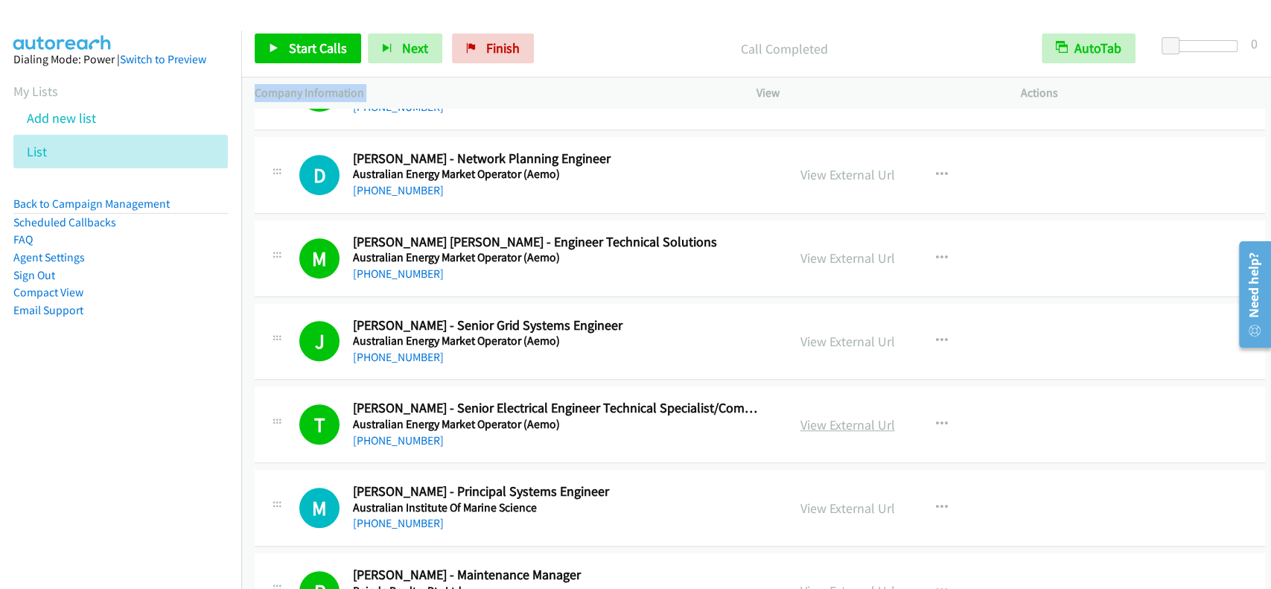
click at [801, 416] on link "View External Url" at bounding box center [847, 424] width 95 height 17
click at [387, 444] on div "T Callback Scheduled [PERSON_NAME] - Senior Electrical Engineer Technical Speci…" at bounding box center [760, 424] width 1010 height 77
click at [387, 435] on link "[PHONE_NUMBER]" at bounding box center [398, 440] width 91 height 14
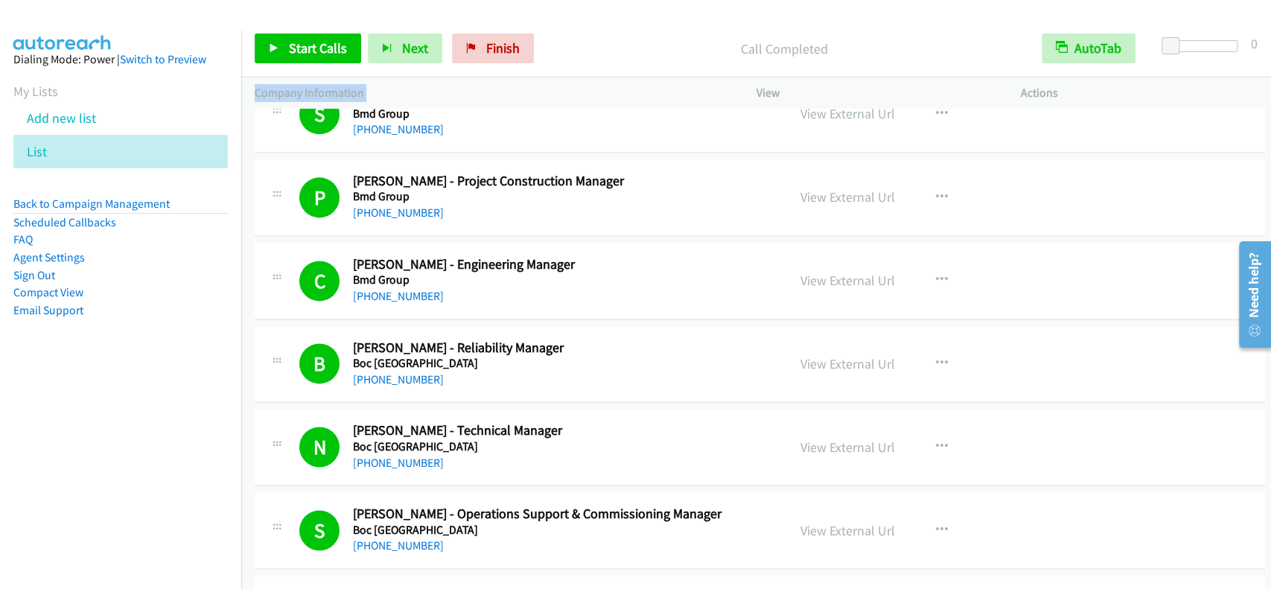
scroll to position [5260, 0]
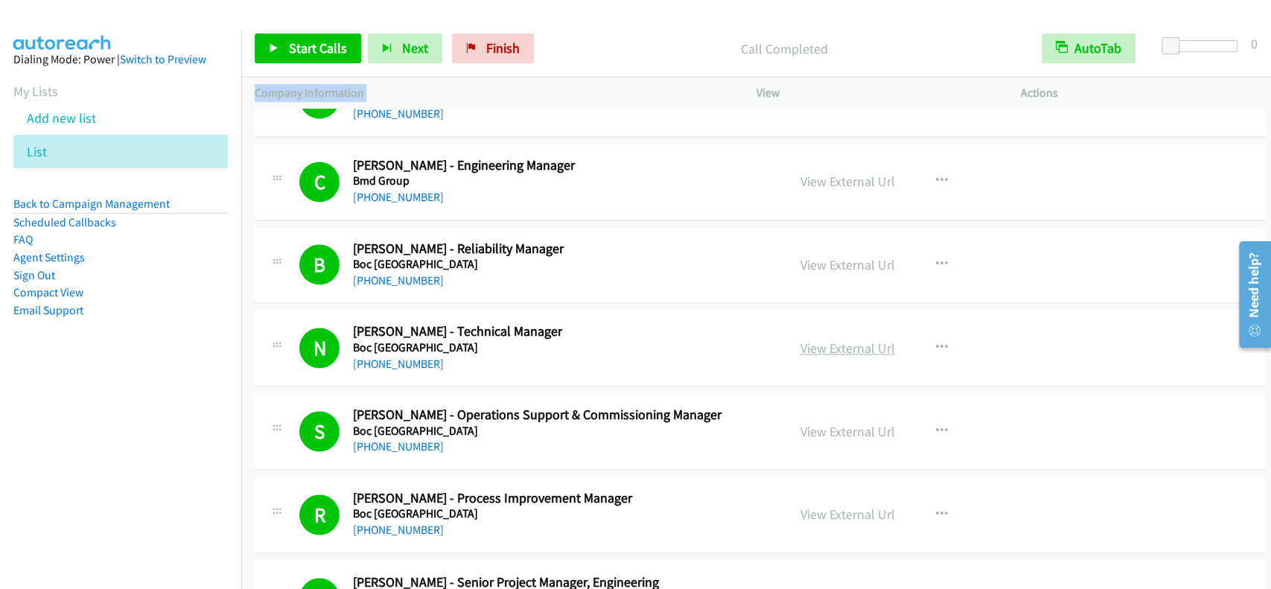
click at [823, 348] on link "View External Url" at bounding box center [847, 347] width 95 height 17
click at [373, 345] on h5 "Boc [GEOGRAPHIC_DATA]" at bounding box center [557, 347] width 409 height 15
click at [375, 357] on link "[PHONE_NUMBER]" at bounding box center [398, 364] width 91 height 14
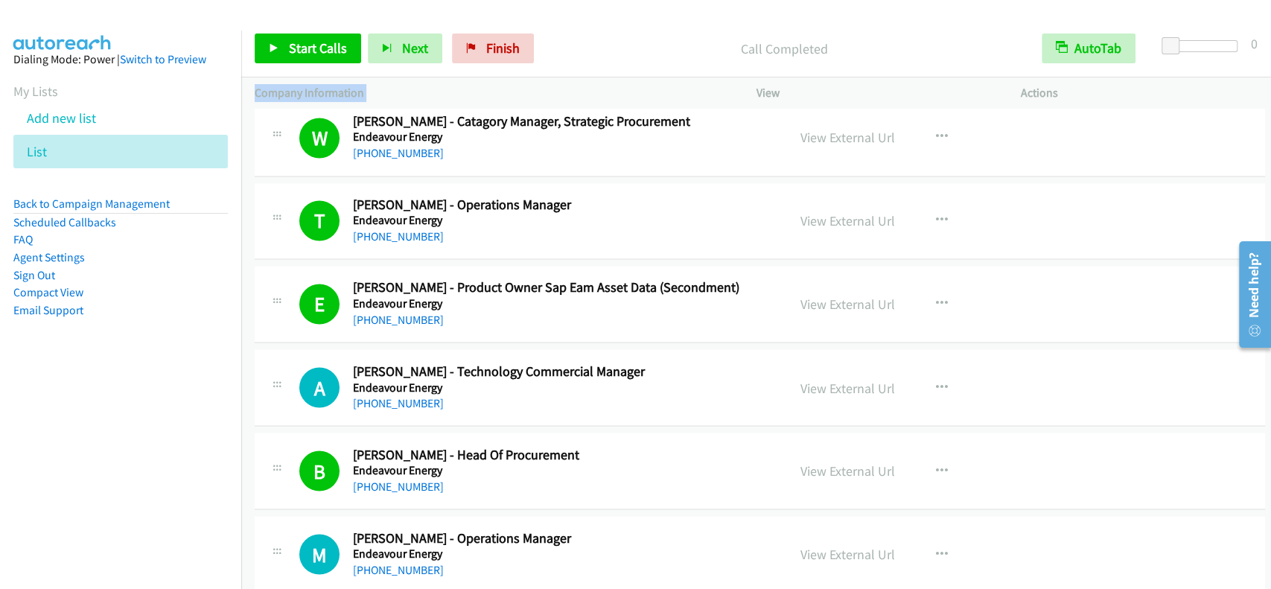
scroll to position [9330, 0]
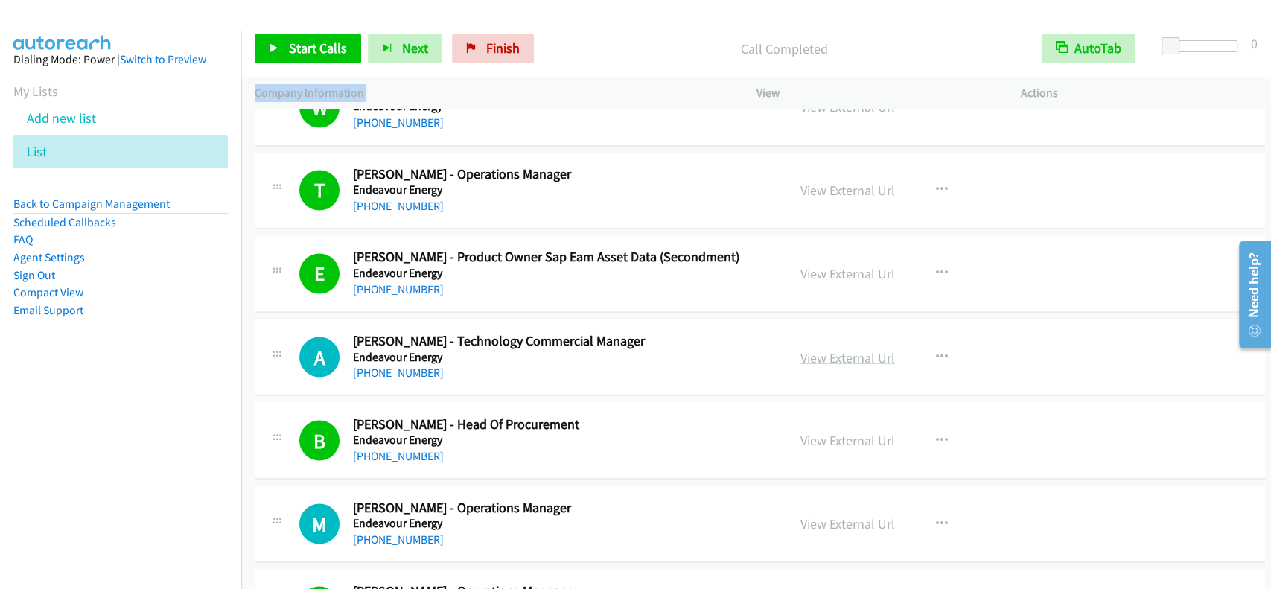
click at [837, 348] on link "View External Url" at bounding box center [847, 356] width 95 height 17
click at [387, 365] on link "[PHONE_NUMBER]" at bounding box center [398, 372] width 91 height 14
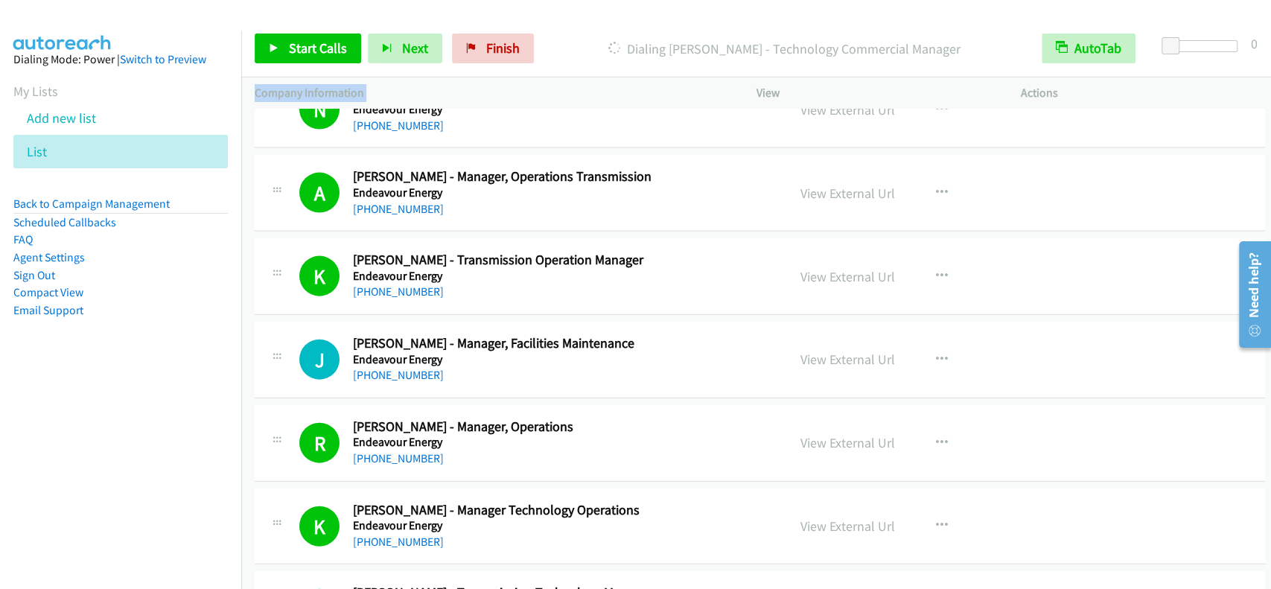
scroll to position [9925, 0]
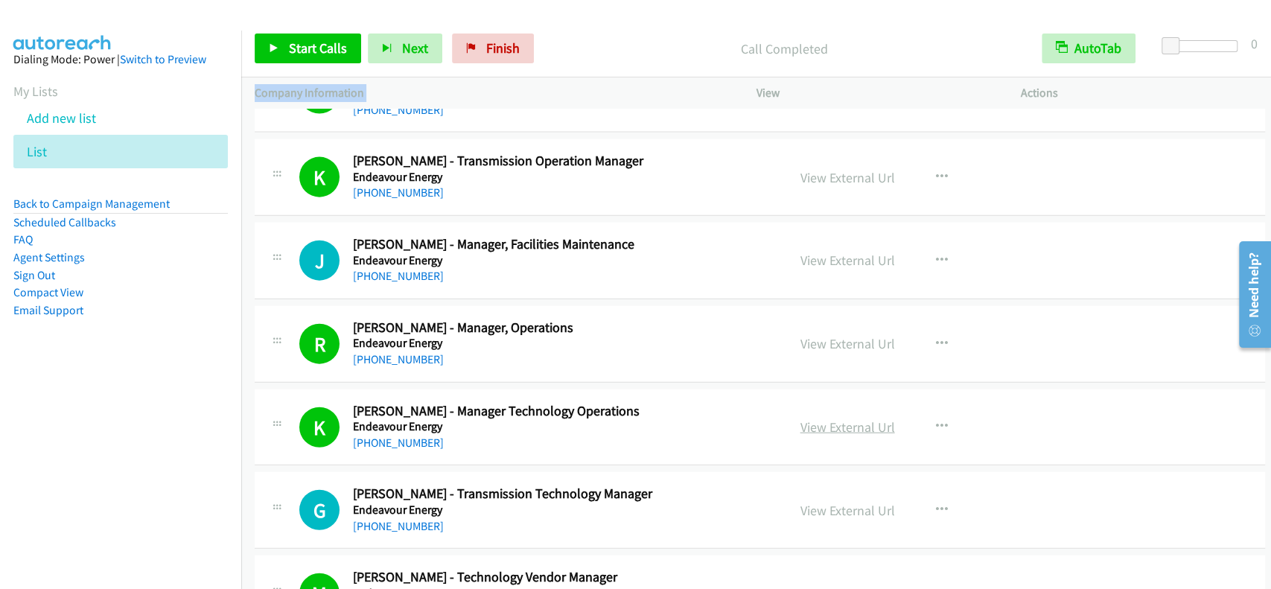
click at [817, 418] on link "View External Url" at bounding box center [847, 426] width 95 height 17
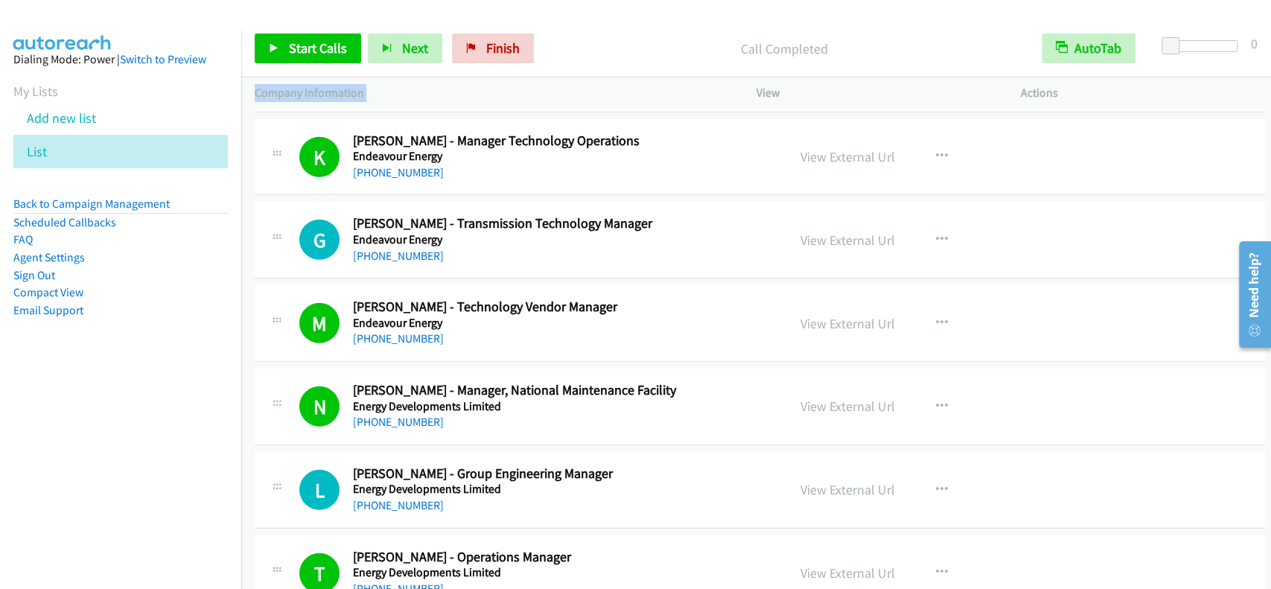
scroll to position [10223, 0]
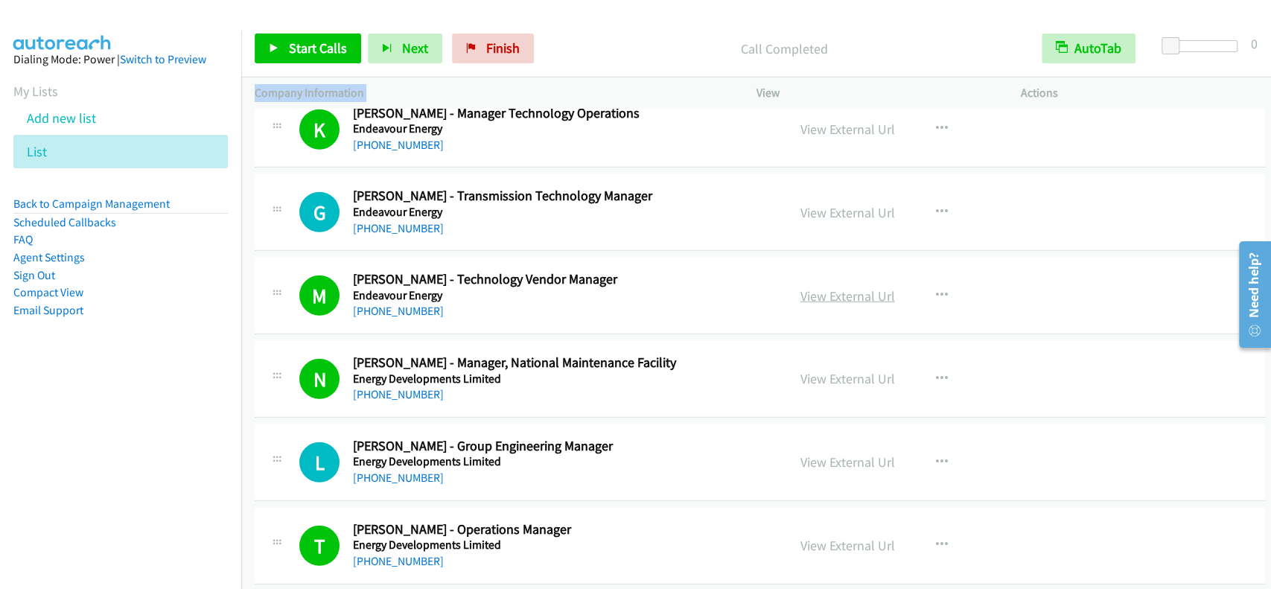
click at [819, 287] on link "View External Url" at bounding box center [847, 295] width 95 height 17
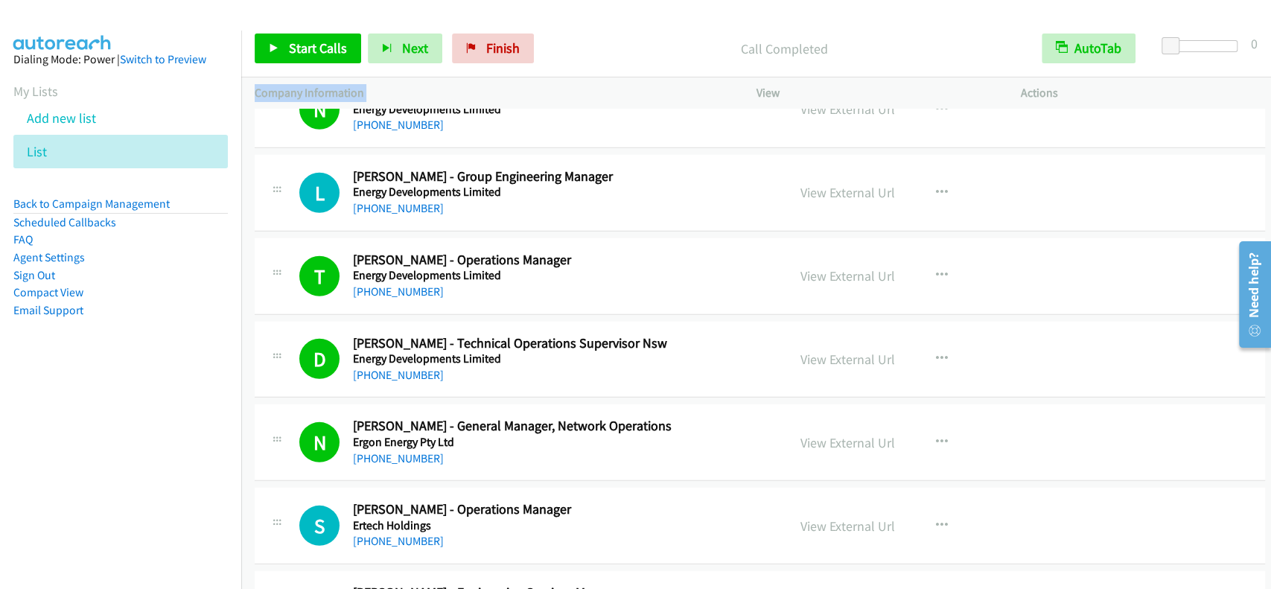
scroll to position [10521, 0]
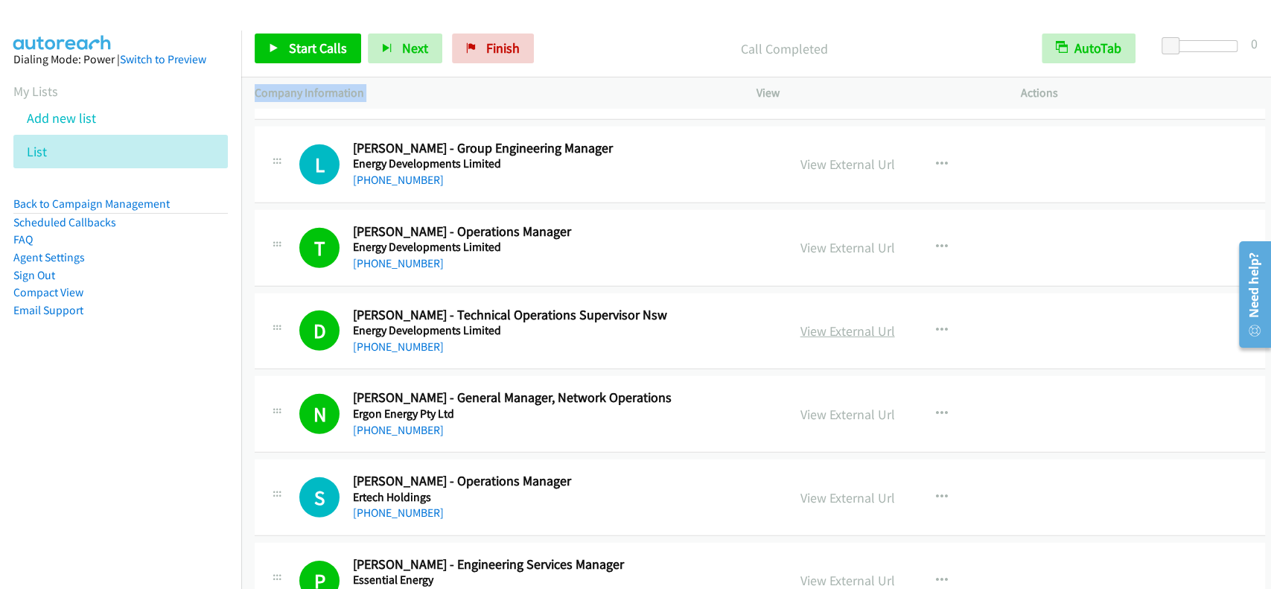
click at [805, 322] on link "View External Url" at bounding box center [847, 330] width 95 height 17
click at [400, 339] on link "[PHONE_NUMBER]" at bounding box center [398, 346] width 91 height 14
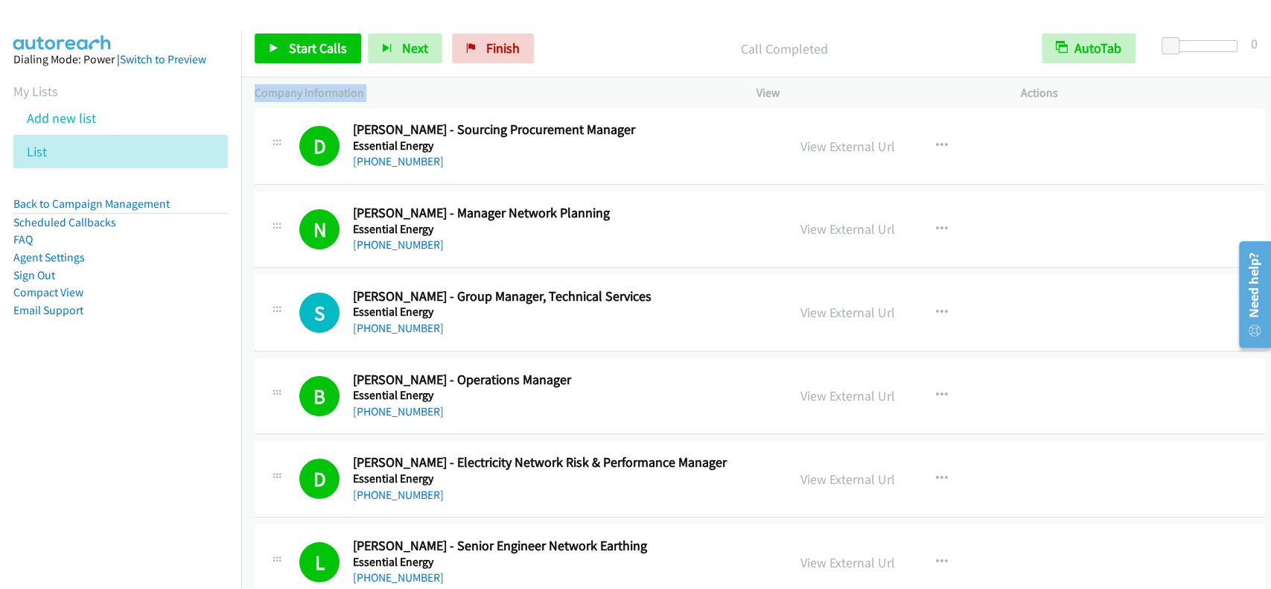
scroll to position [11315, 0]
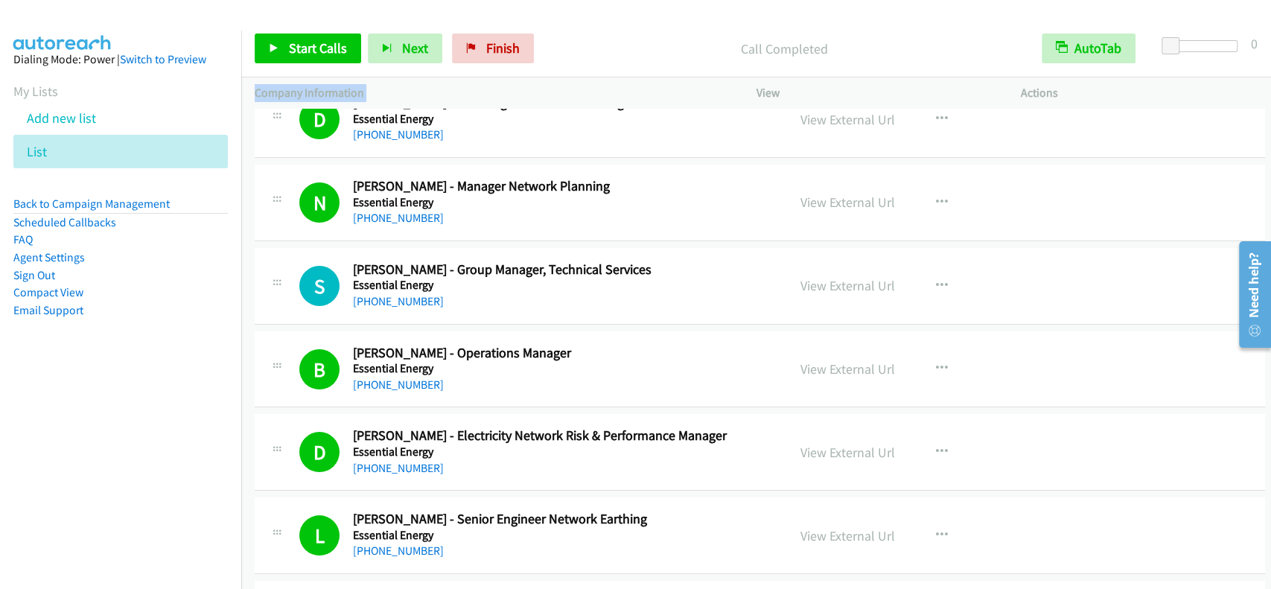
click at [829, 261] on div "View External Url View External Url Schedule/Manage Callback Start Calls Here R…" at bounding box center [926, 285] width 279 height 49
click at [828, 277] on link "View External Url" at bounding box center [847, 285] width 95 height 17
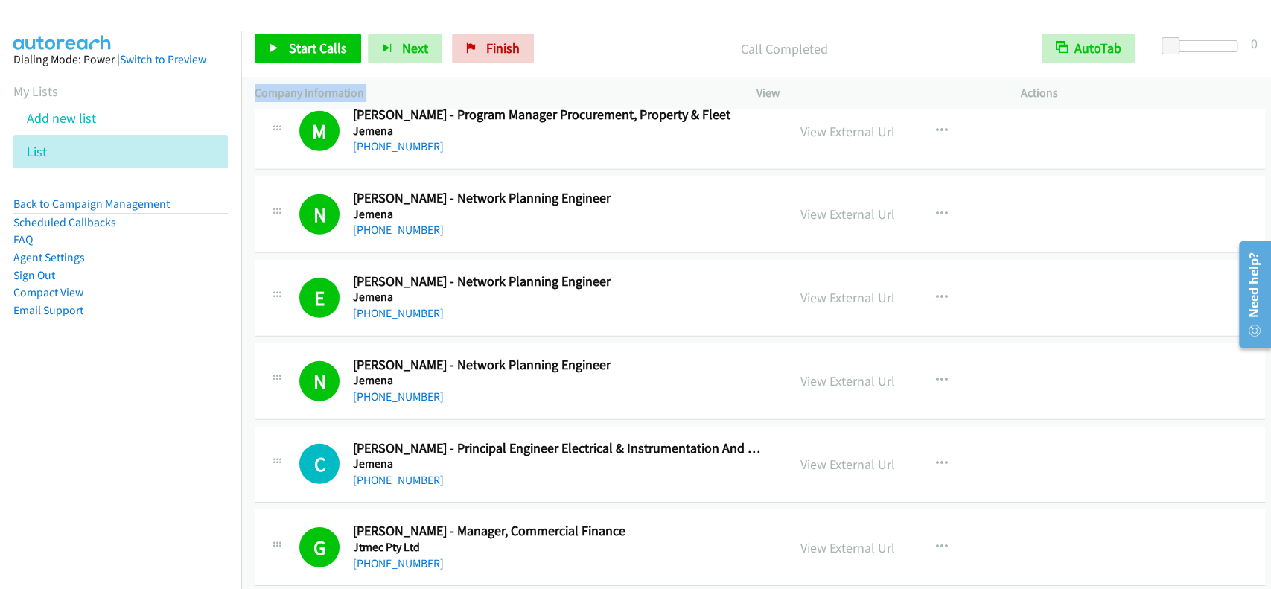
scroll to position [14391, 0]
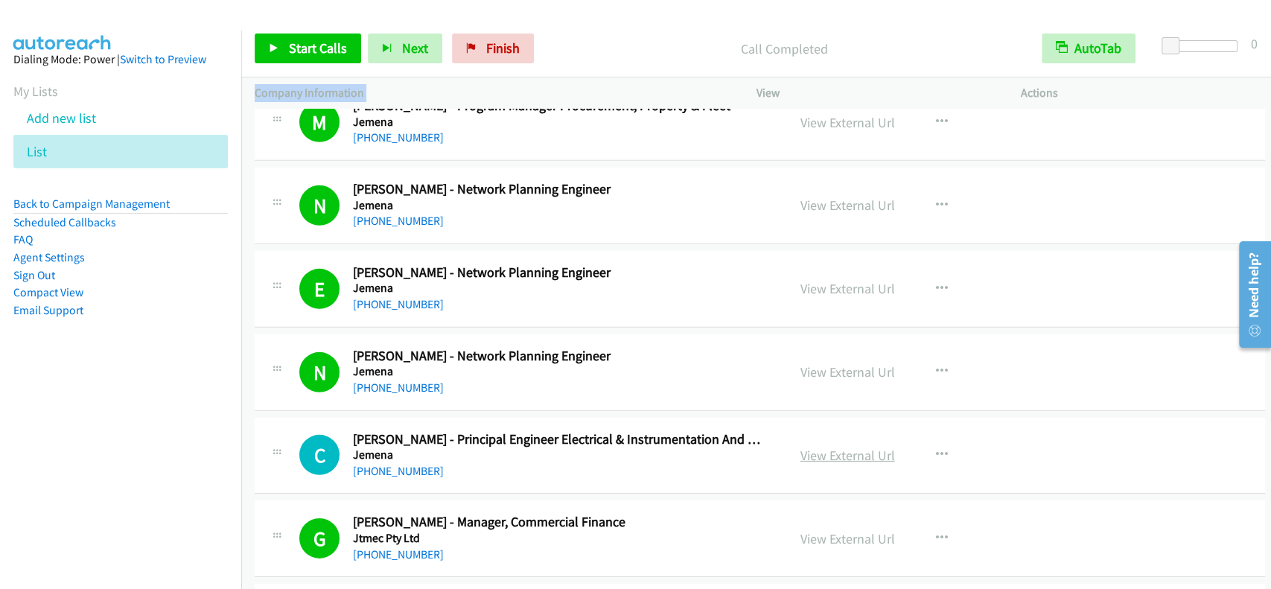
click at [829, 447] on link "View External Url" at bounding box center [847, 455] width 95 height 17
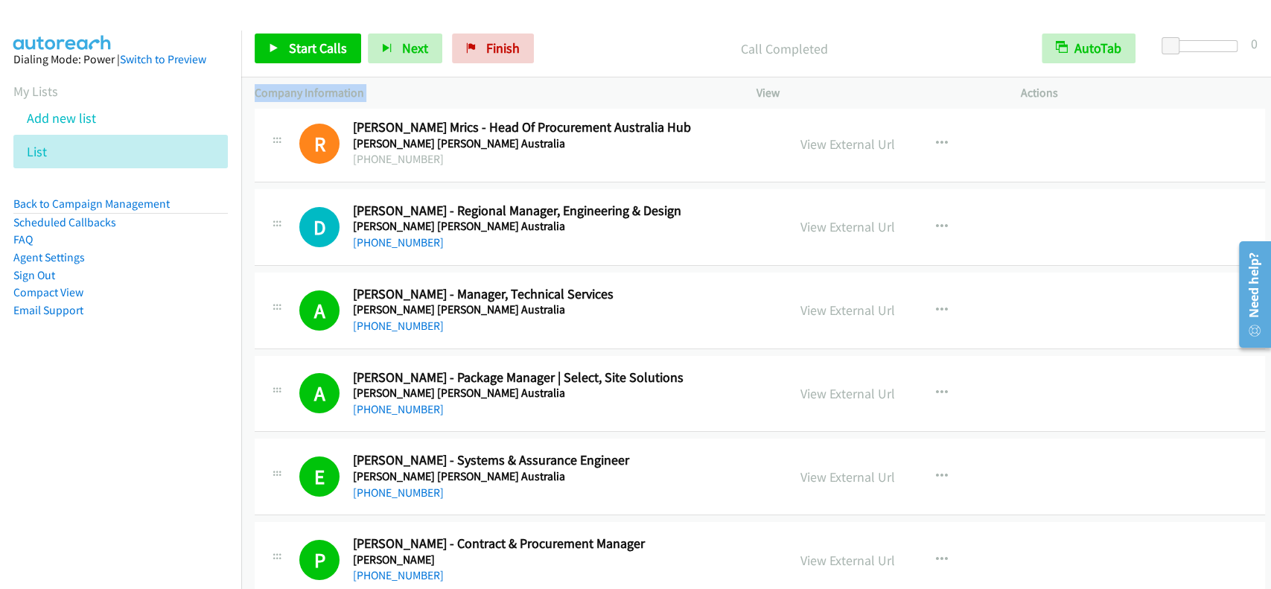
scroll to position [14888, 0]
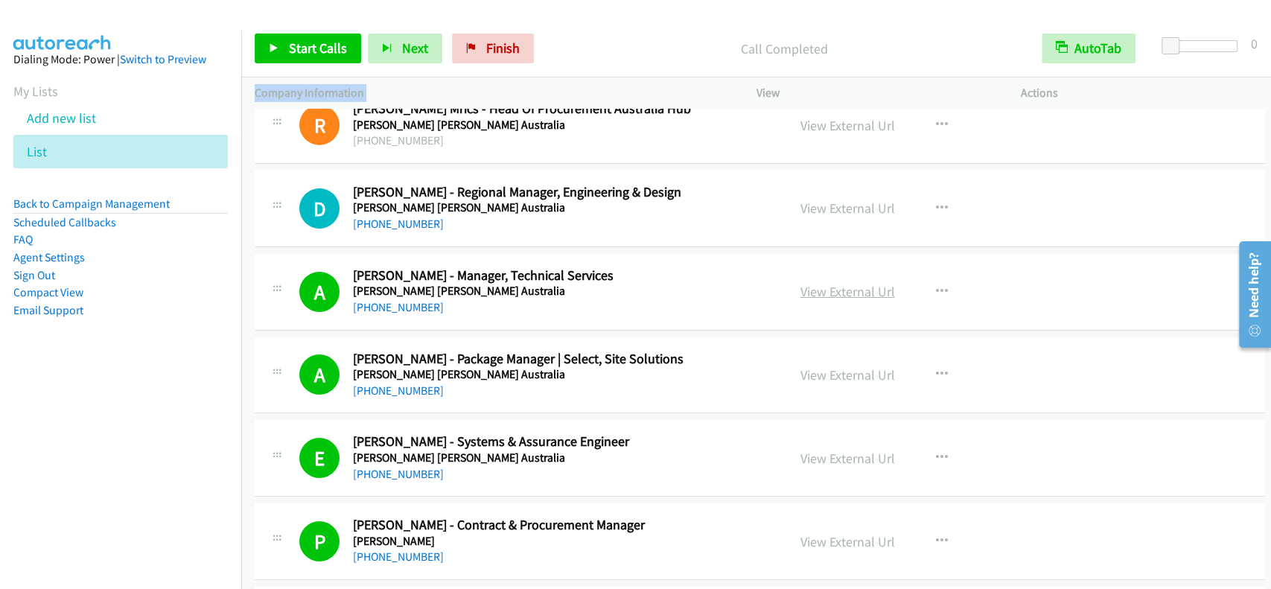
click at [802, 283] on link "View External Url" at bounding box center [847, 291] width 95 height 17
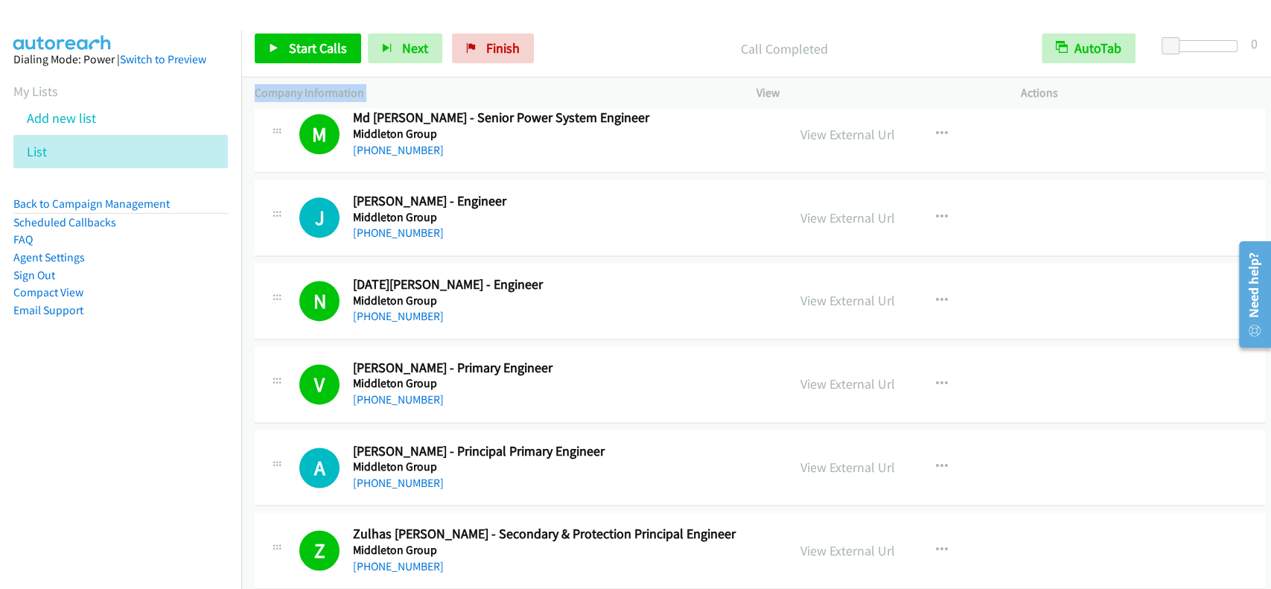
scroll to position [16575, 0]
